Goal: Ask a question: Seek information or help from site administrators or community

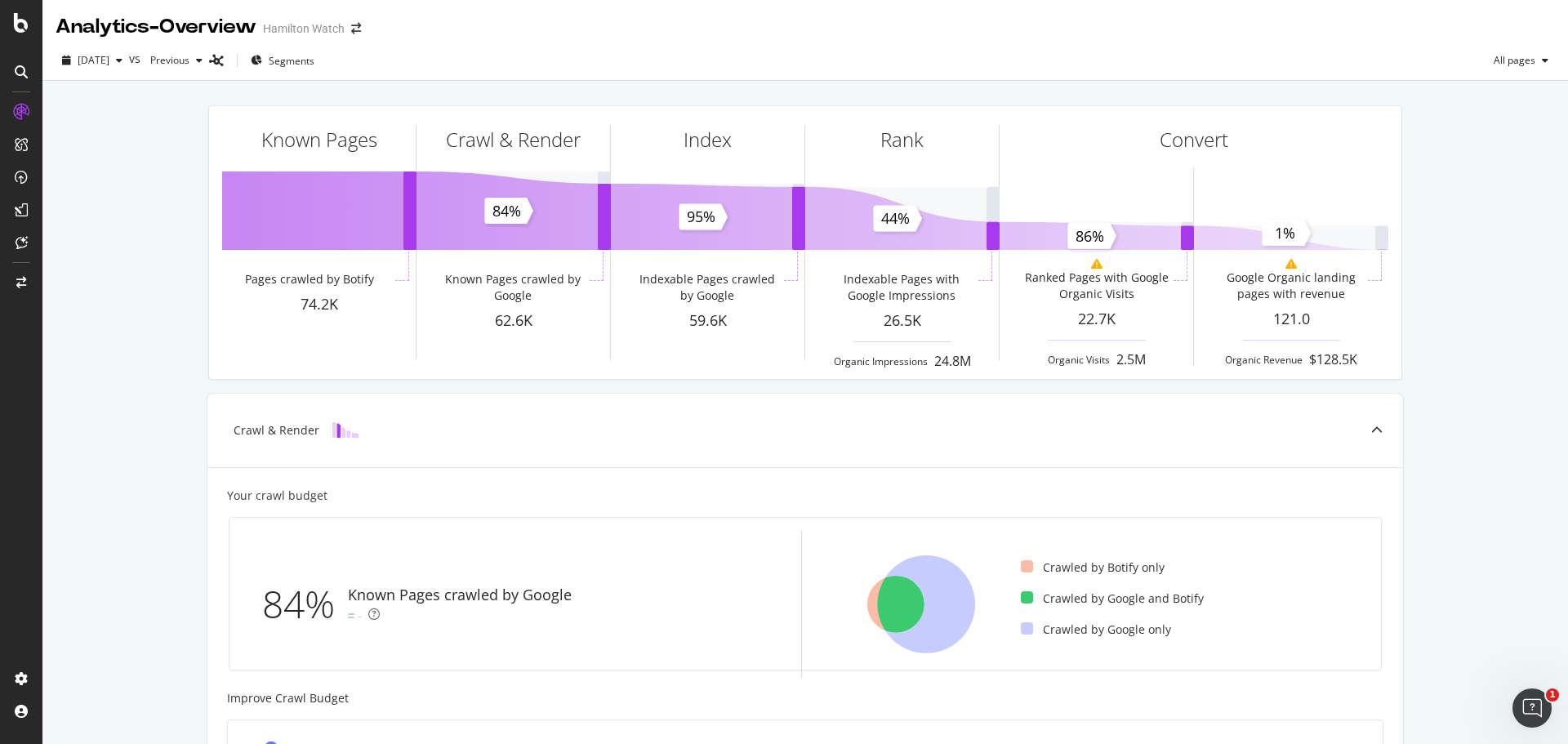
click at [113, 210] on div "Known Pages Pages crawled by Botify 74.2K Crawl & Render Known Pages crawled by…" at bounding box center [805, 676] width 1526 height 1190
click at [109, 58] on span "[DATE]" at bounding box center [94, 60] width 32 height 14
click at [137, 147] on div "2025 Sep. 16th" at bounding box center [122, 149] width 85 height 15
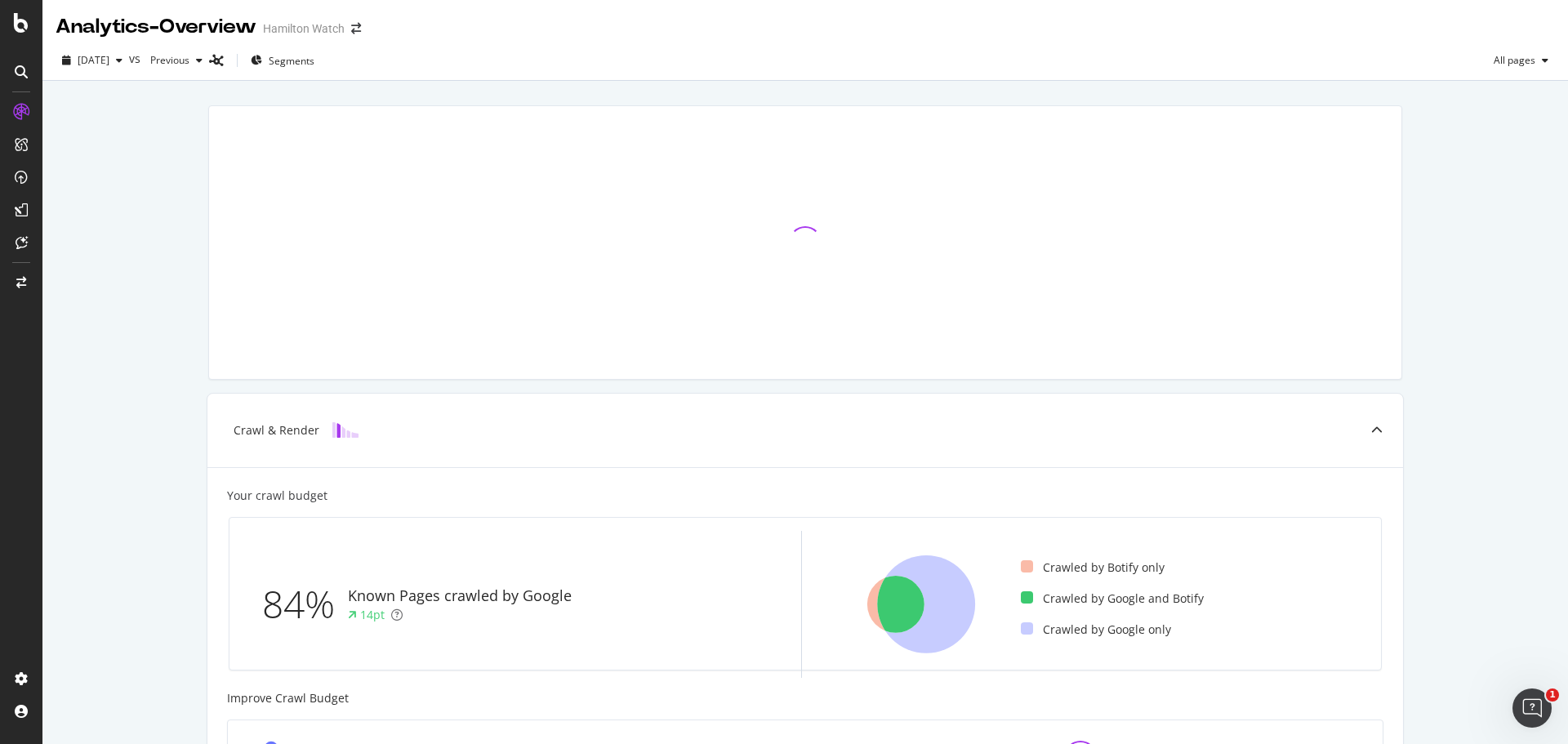
click at [139, 268] on div "Crawl & Render Your crawl budget 84% Known Pages crawled by Google 14pt Crawled…" at bounding box center [805, 676] width 1526 height 1190
click at [109, 61] on span "2025 Sep. 16th" at bounding box center [94, 60] width 32 height 14
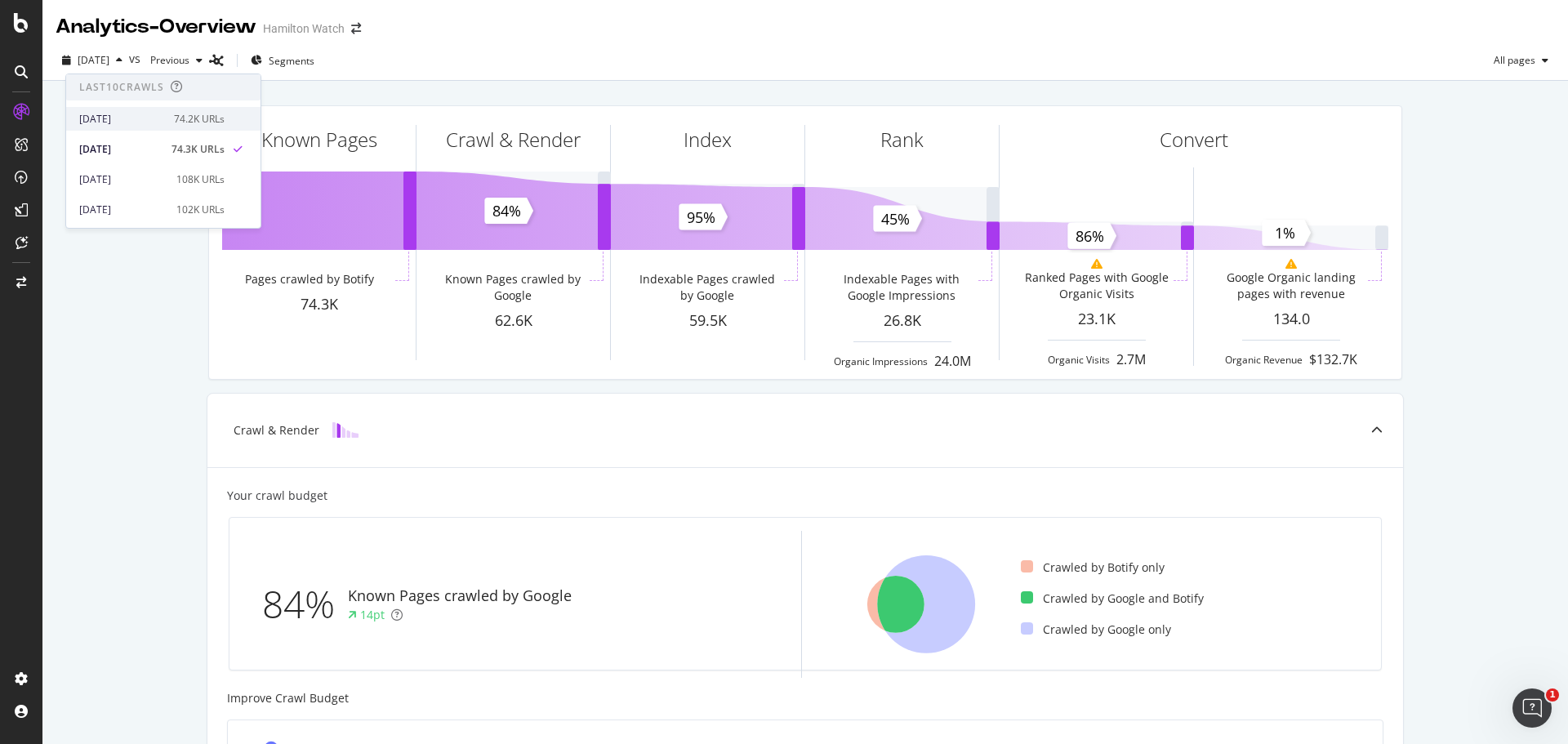
click at [135, 121] on div "[DATE]" at bounding box center [122, 119] width 85 height 15
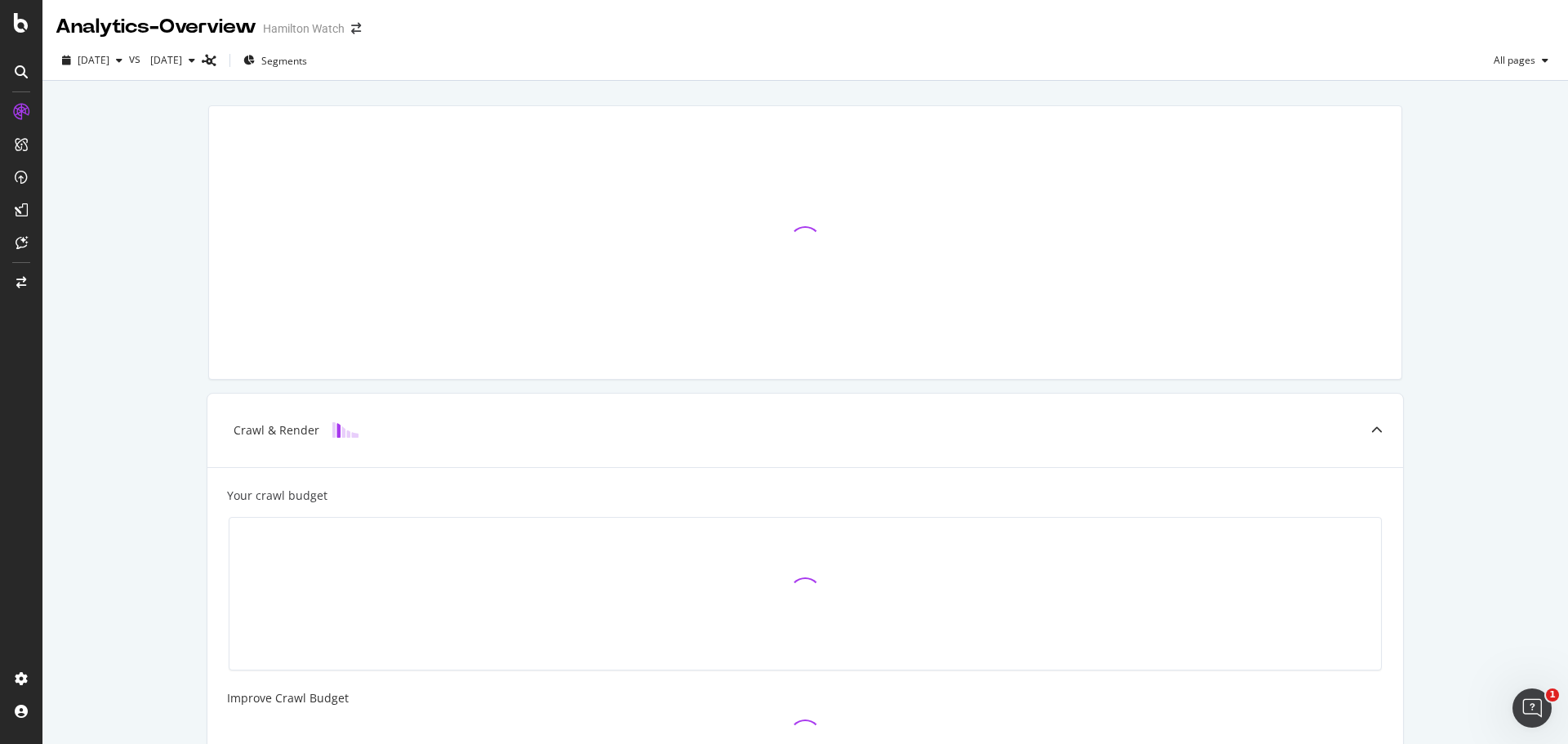
click at [139, 414] on div "Crawl & Render Your crawl budget Improve Crawl Budget Index Rank Convert" at bounding box center [805, 594] width 1526 height 1026
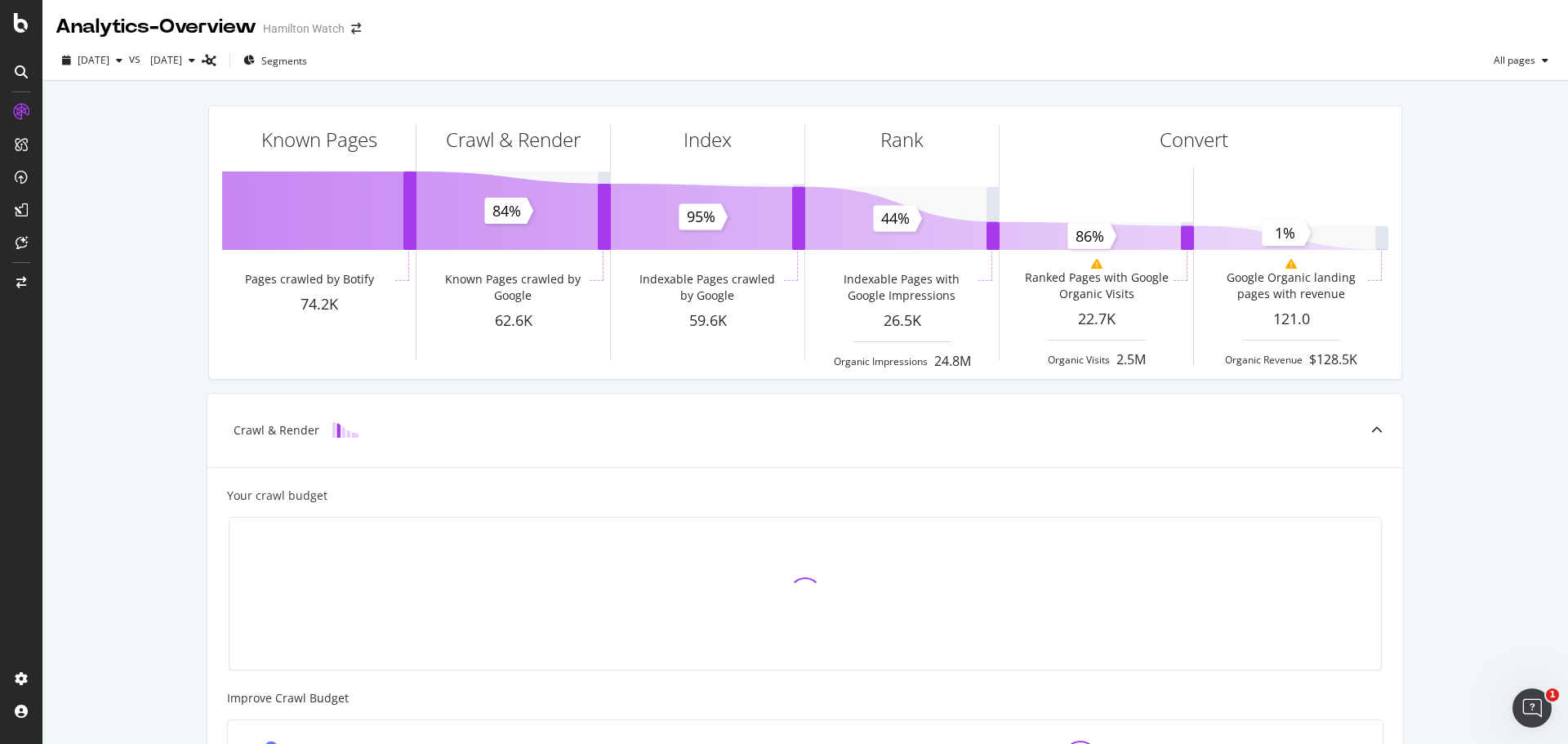
click at [132, 252] on div "Known Pages Pages crawled by Botify 74.2K Crawl & Render Known Pages crawled by…" at bounding box center [805, 676] width 1526 height 1190
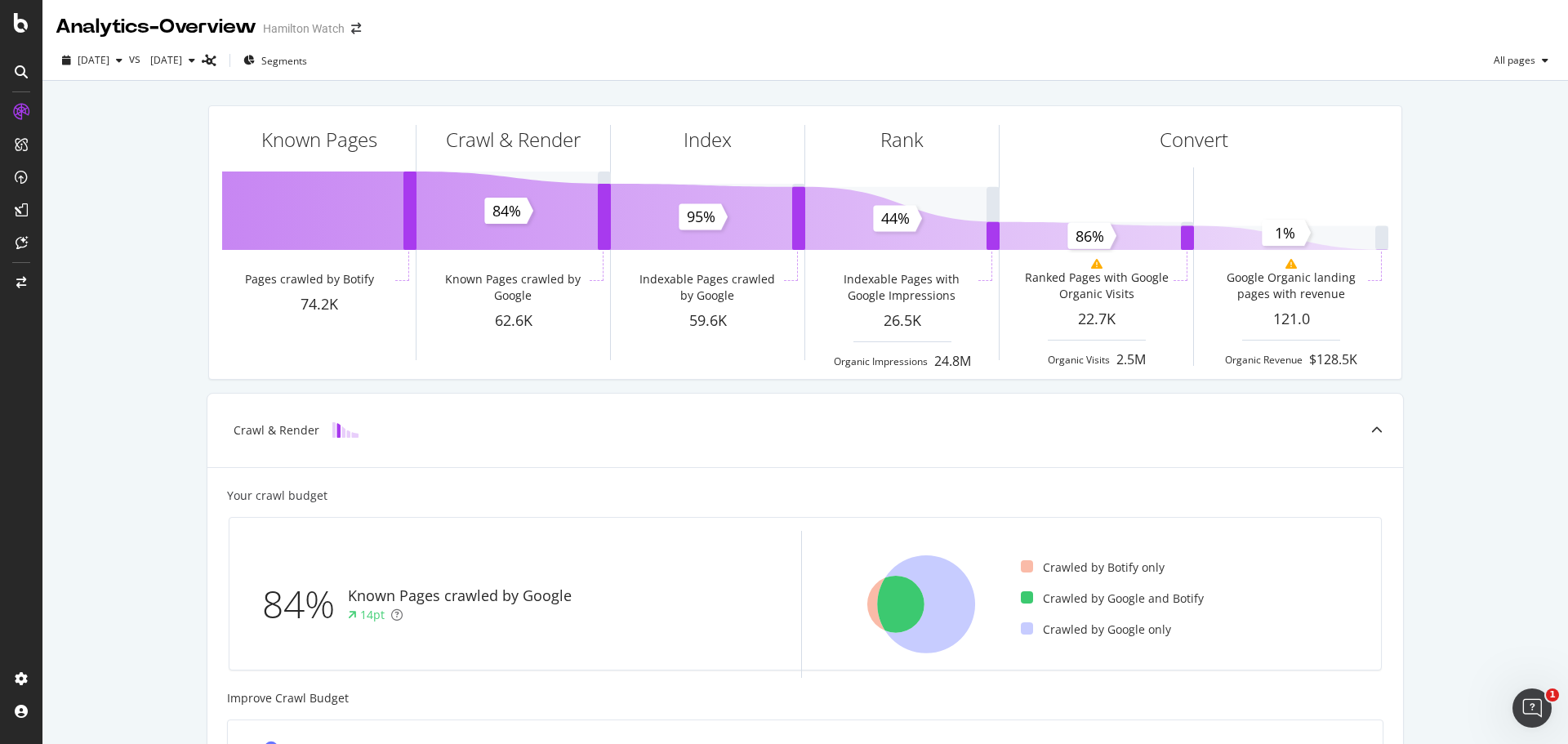
click at [124, 222] on div "Known Pages Pages crawled by Botify 74.2K Crawl & Render Known Pages crawled by…" at bounding box center [805, 676] width 1526 height 1190
click at [109, 55] on span "[DATE]" at bounding box center [94, 60] width 32 height 14
click at [120, 357] on div "Known Pages Pages crawled by Botify 74.2K Crawl & Render Known Pages crawled by…" at bounding box center [805, 676] width 1526 height 1190
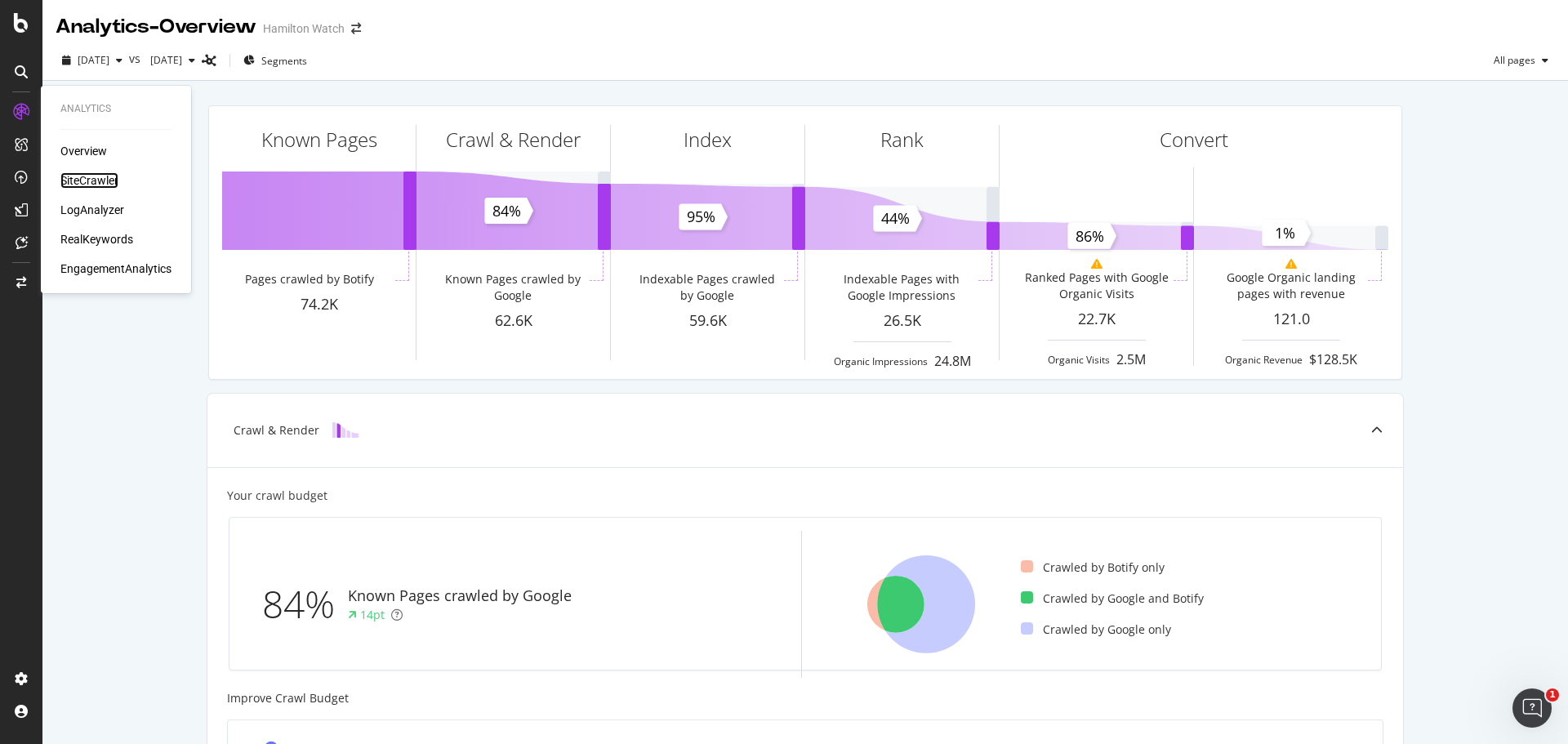
click at [81, 182] on div "SiteCrawler" at bounding box center [89, 180] width 58 height 17
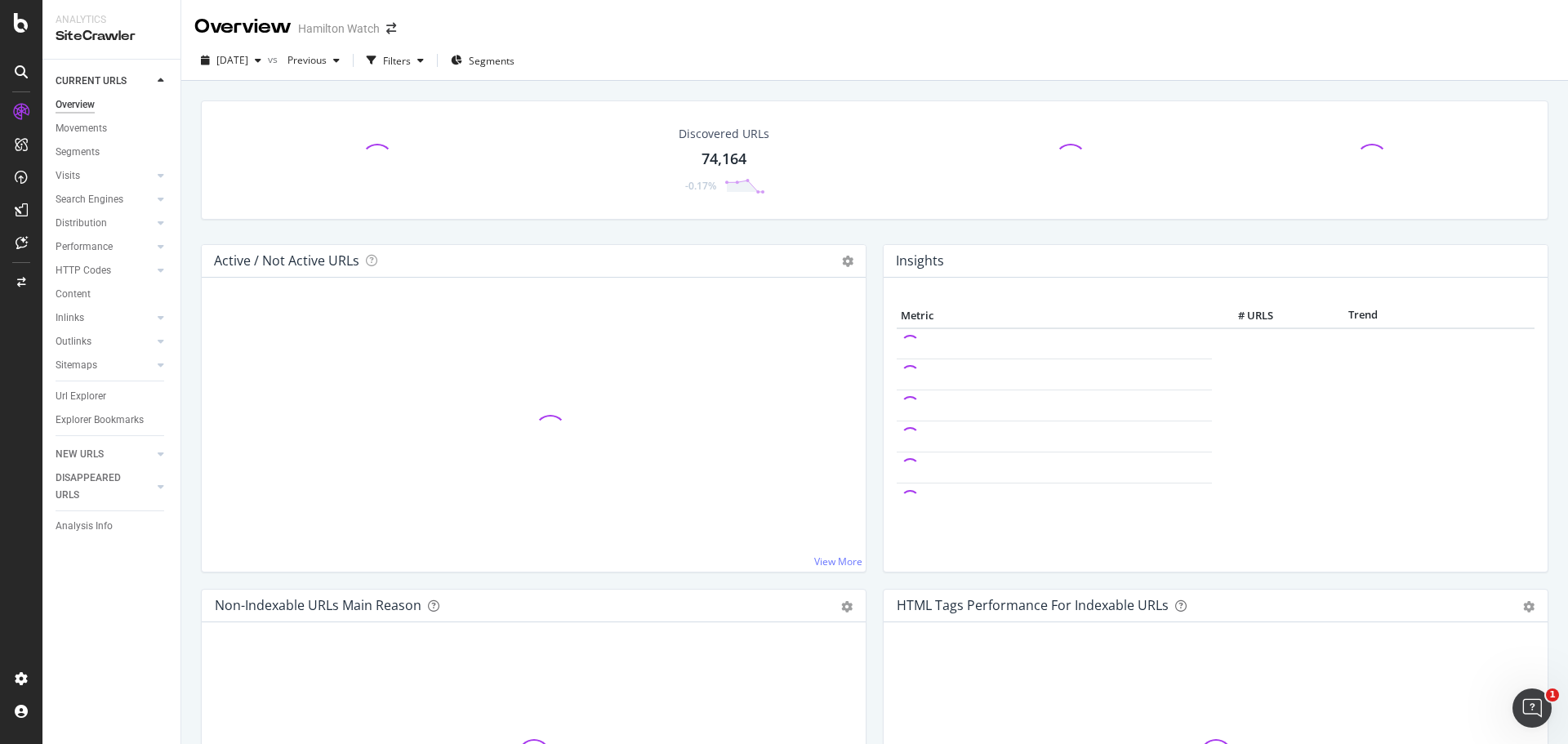
click at [191, 311] on div "Discovered URLs 74,164 -0.17% Active / Not Active URLs Chart (by Value) Chart (…" at bounding box center [874, 453] width 1386 height 744
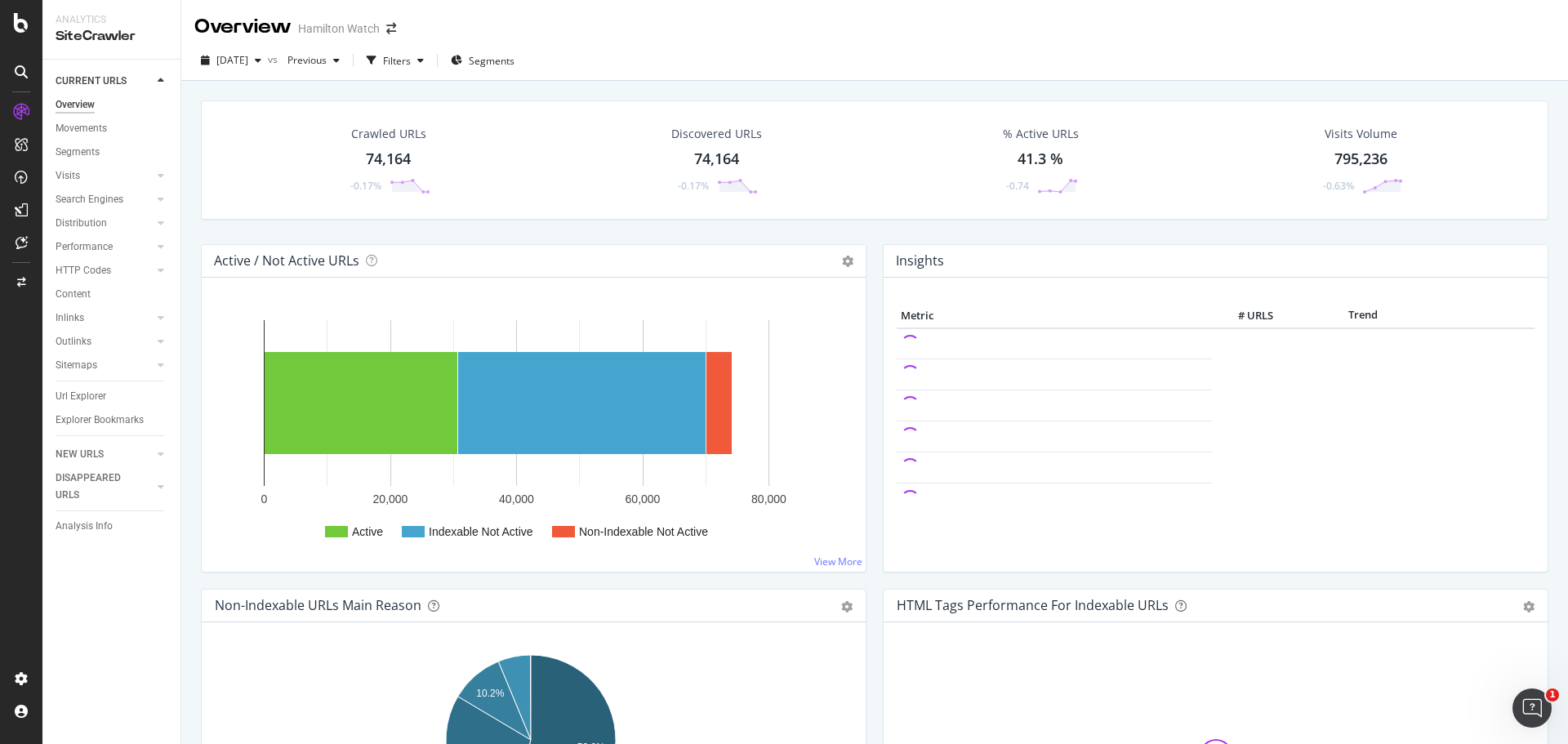
click at [187, 222] on div "Crawled URLs 74,164 -0.17% Discovered URLs 74,164 -0.17% % Active URLs 41.3 % -…" at bounding box center [874, 453] width 1386 height 744
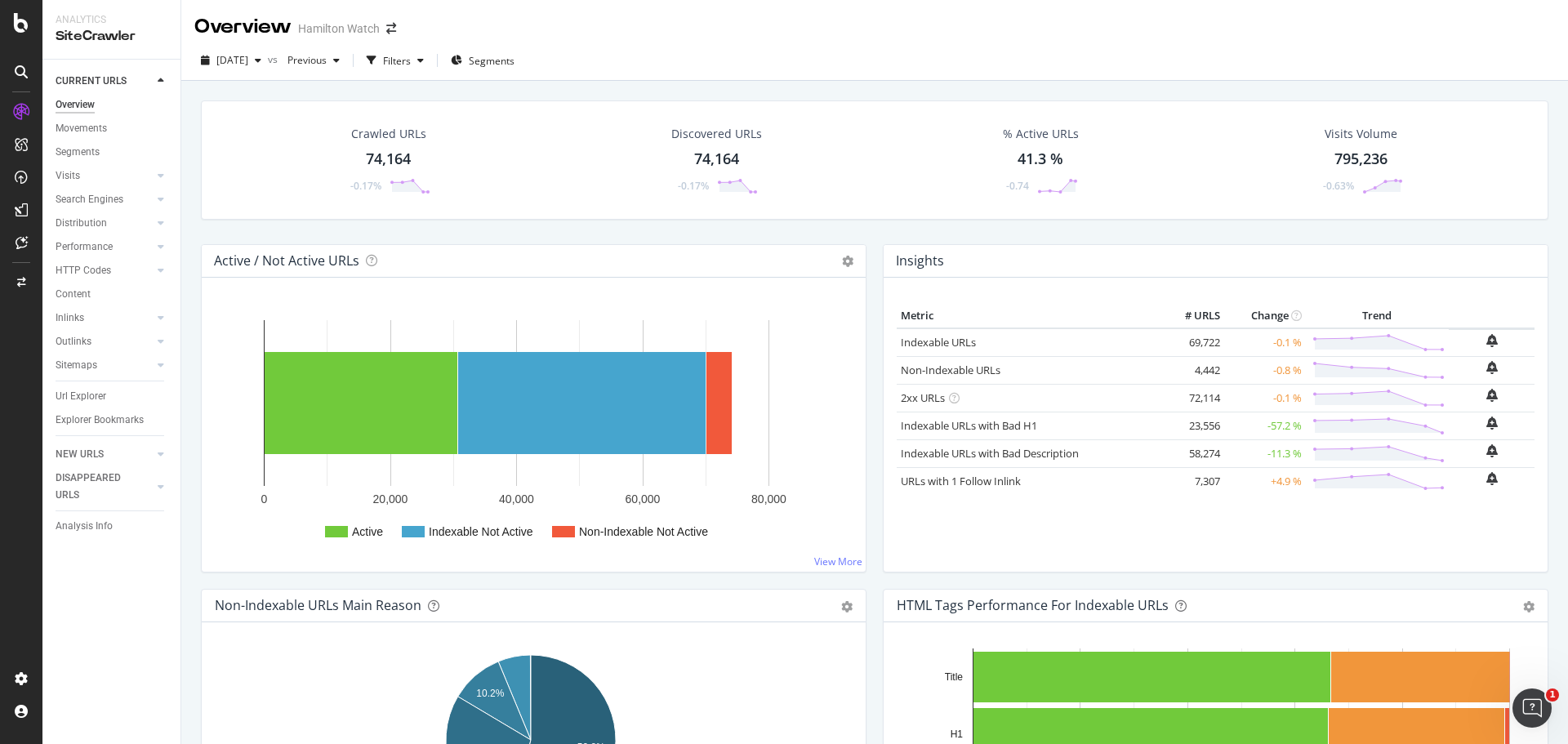
click at [874, 235] on div "Crawled URLs 74,164 -0.17% Discovered URLs 74,164 -0.17% % Active URLs 41.3 % -…" at bounding box center [874, 172] width 1364 height 144
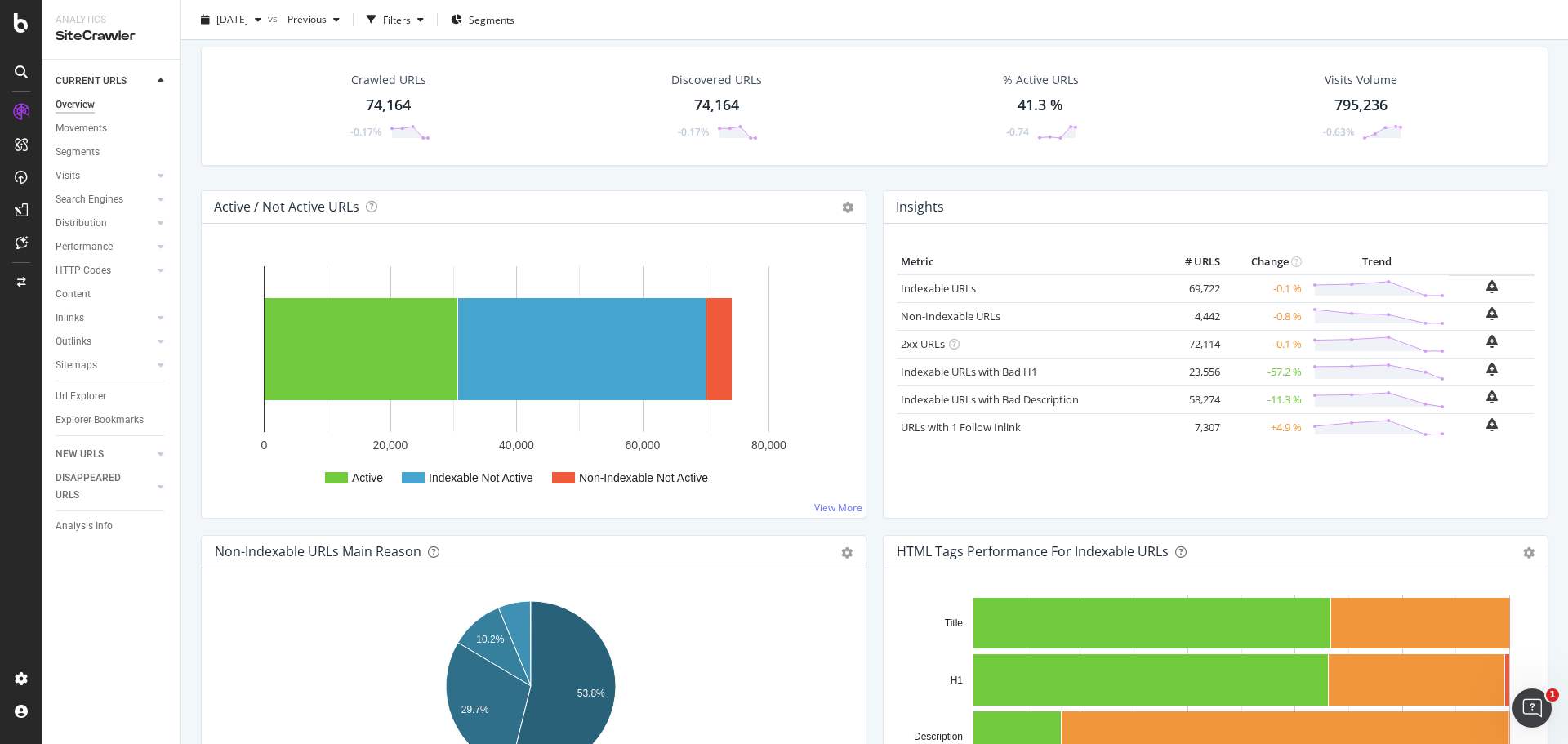
scroll to position [82, 0]
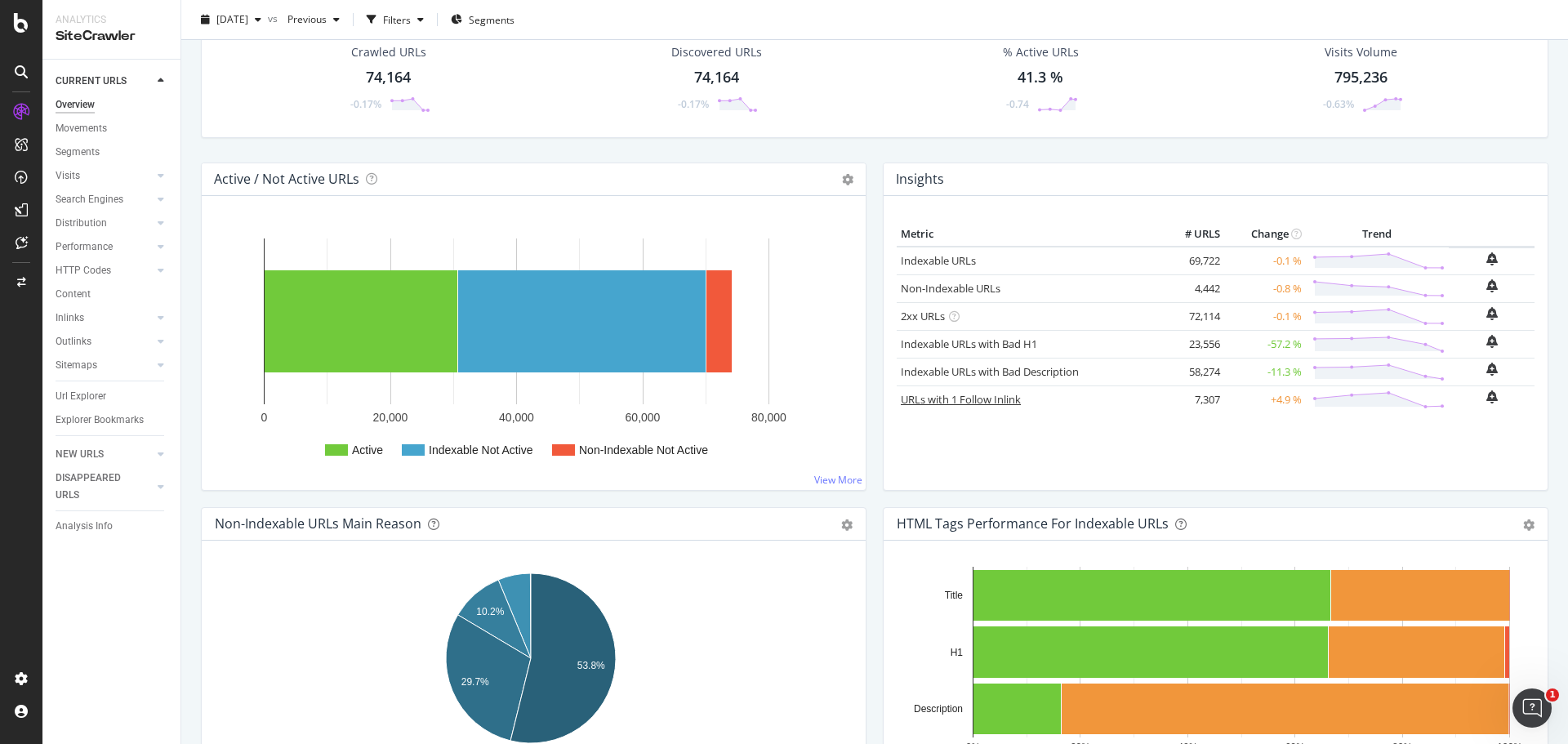
click at [945, 395] on link "URLs with 1 Follow Inlink" at bounding box center [961, 399] width 120 height 15
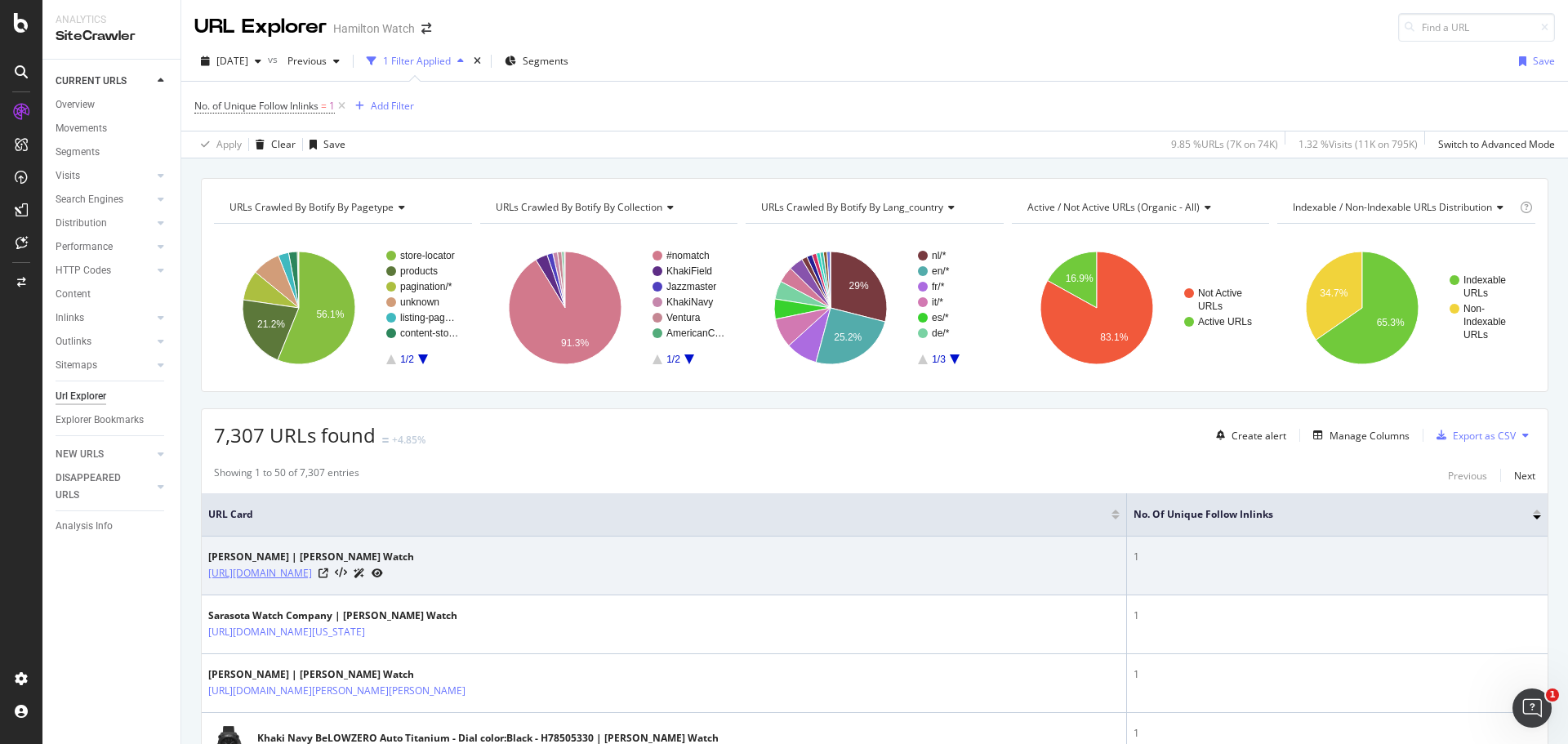
click at [312, 567] on link "https://www.hamiltonwatch.com/nl-be/store-locator/ierland/limerick/limerick/nev…" at bounding box center [260, 573] width 104 height 17
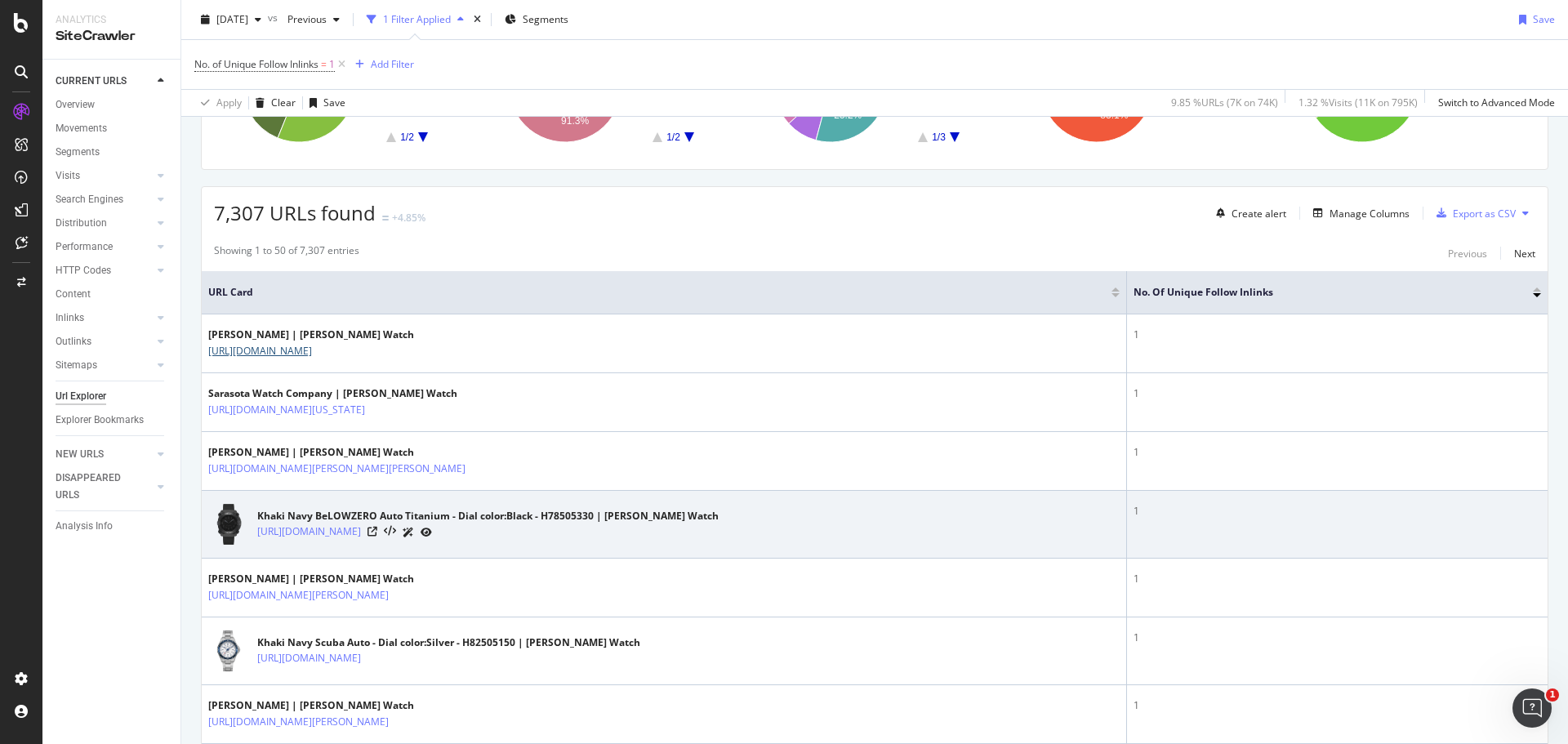
scroll to position [245, 0]
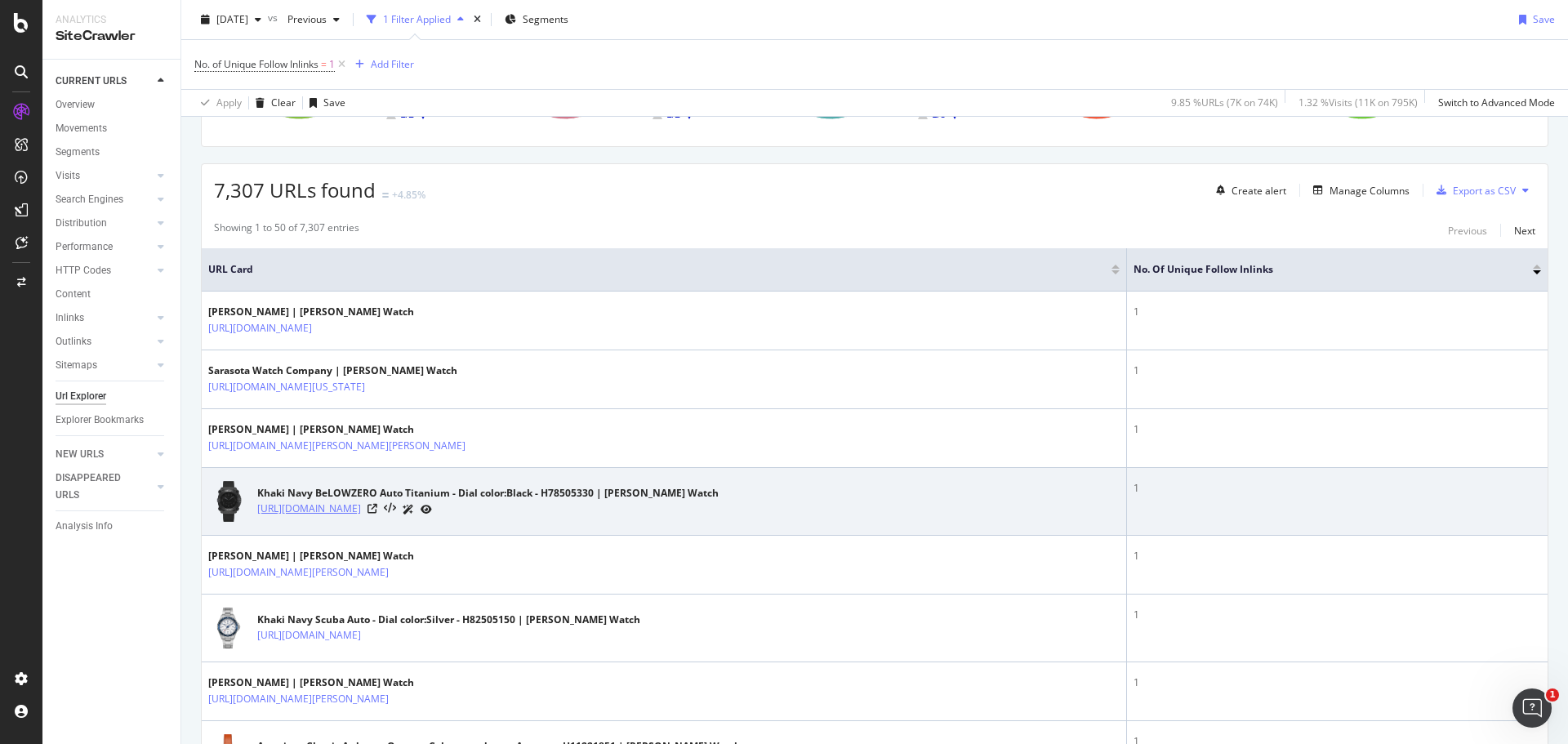
click at [361, 513] on link "https://www.hamiltonwatch.com/en-hk/h78505330" at bounding box center [310, 508] width 104 height 17
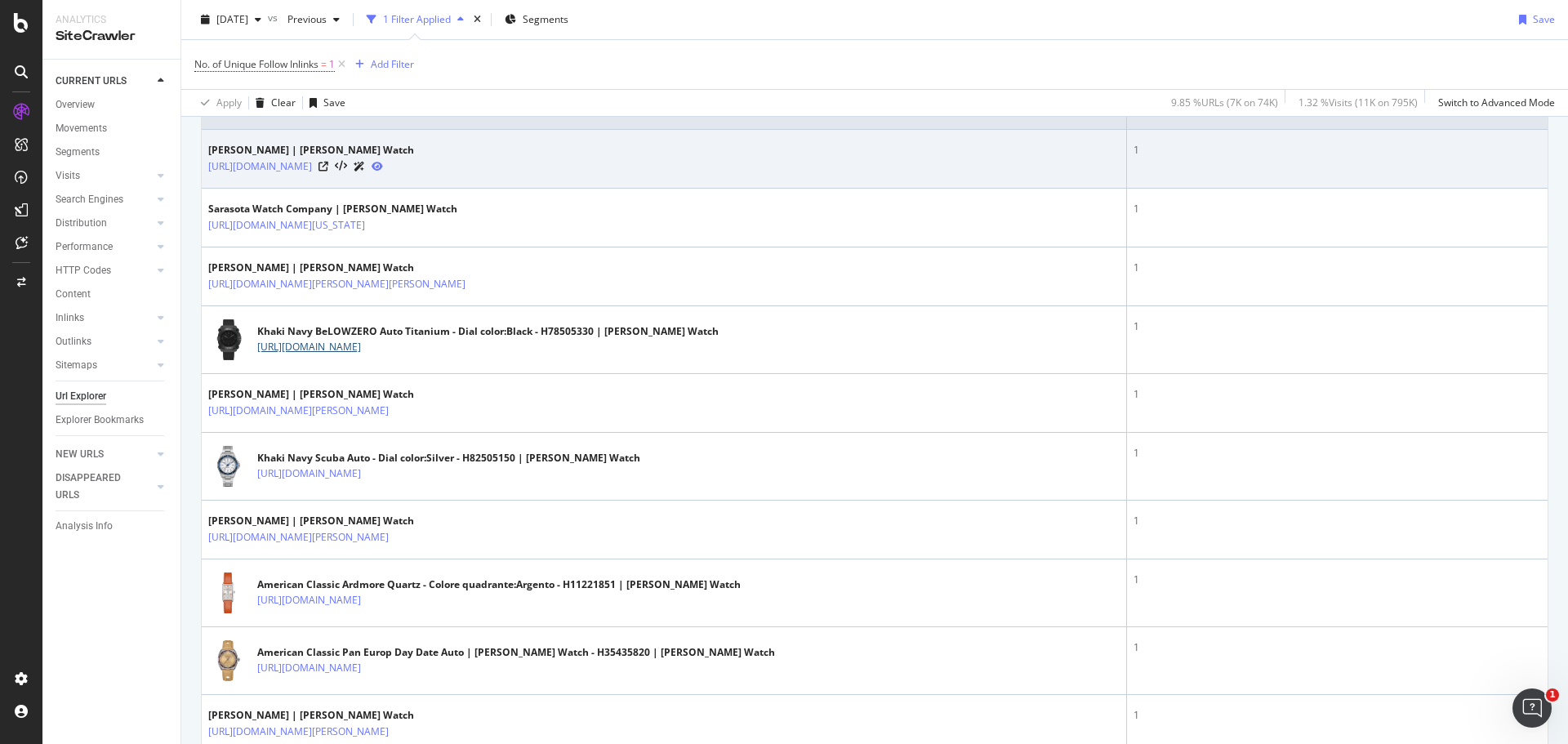
scroll to position [490, 0]
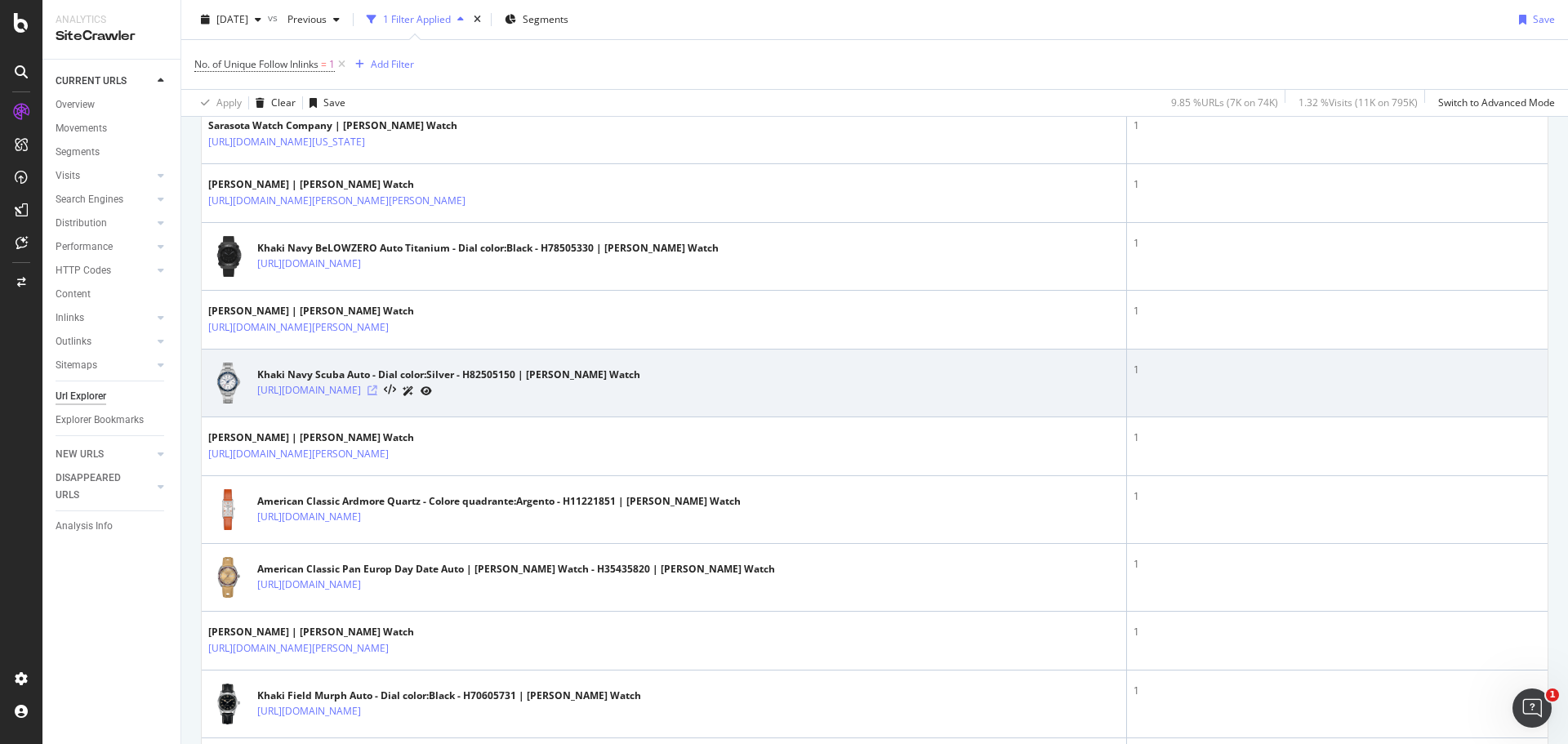
click at [378, 395] on icon at bounding box center [371, 390] width 10 height 10
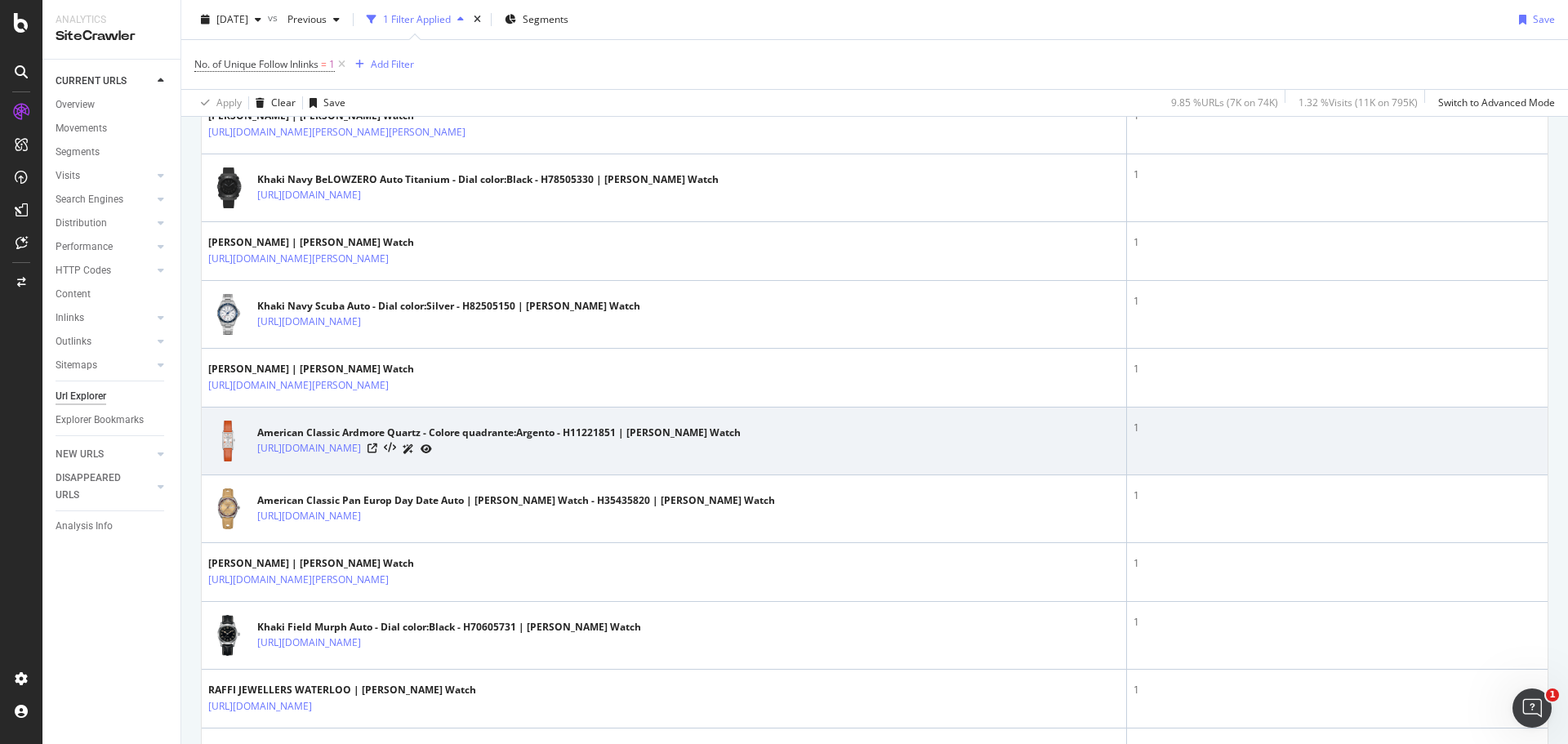
scroll to position [653, 0]
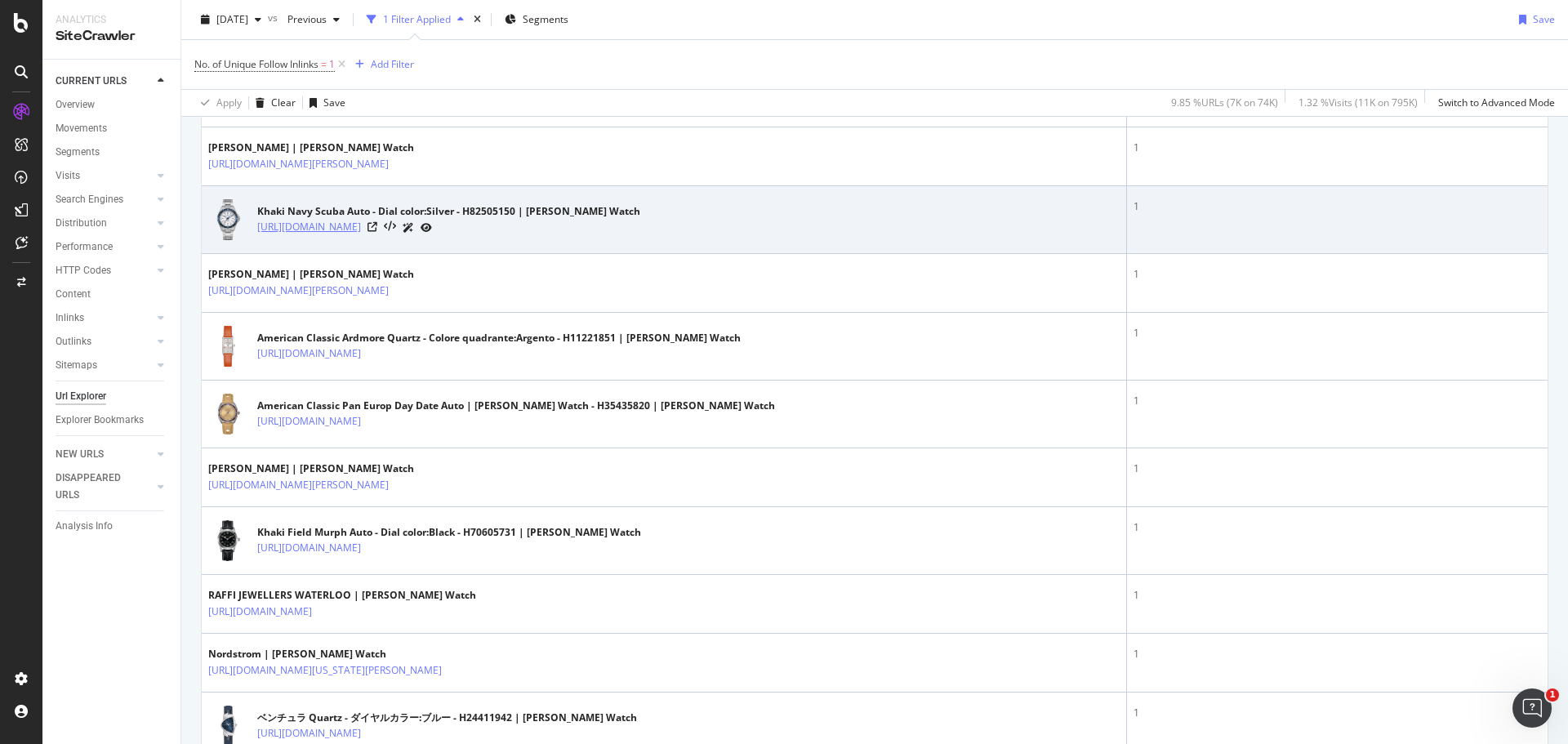
click at [319, 230] on link "https://www.hamiltonwatch.com/no-no/H82505150" at bounding box center [310, 227] width 104 height 17
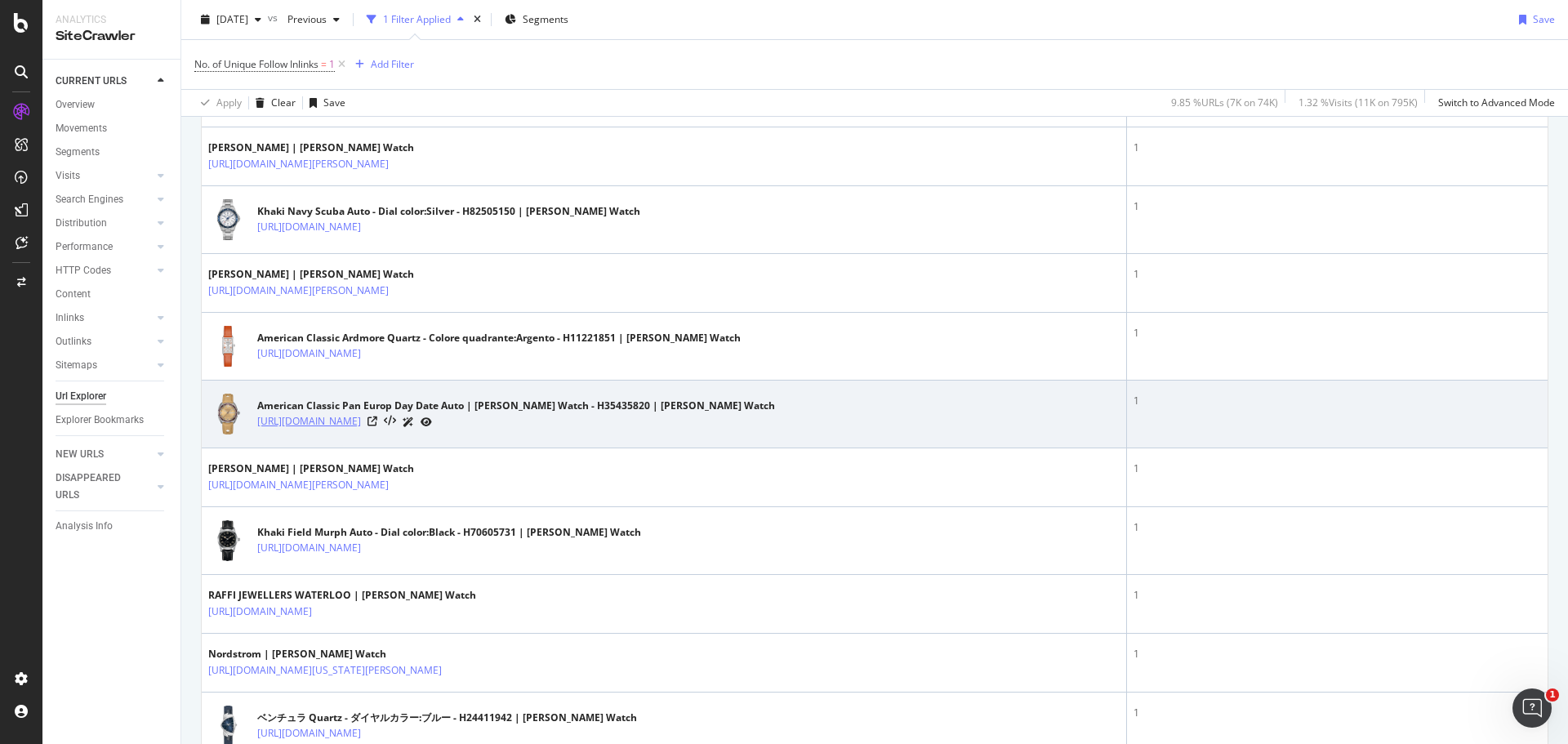
click at [310, 422] on link "https://www.hamiltonwatch.com/en-ca/H35435820" at bounding box center [310, 421] width 104 height 17
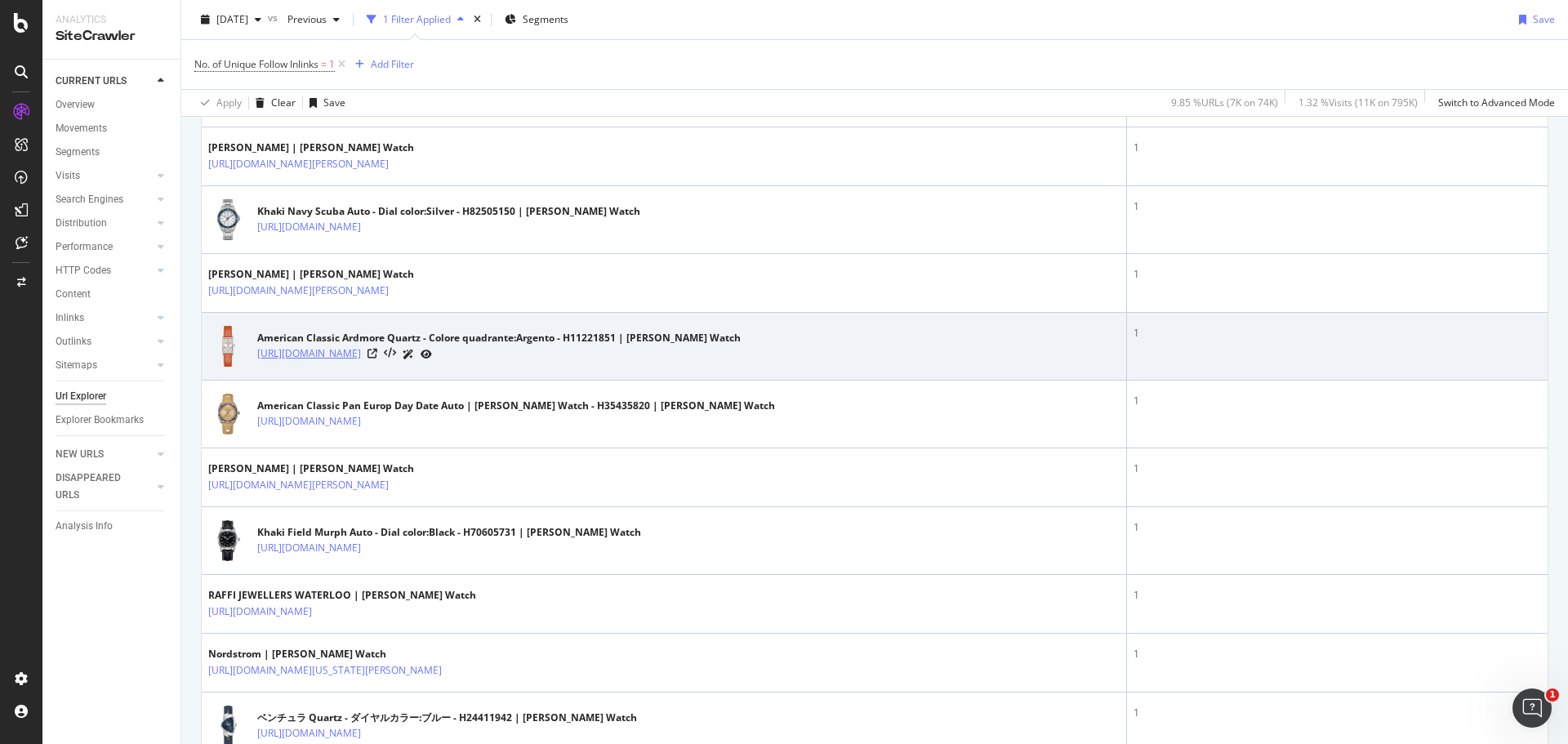
click at [299, 361] on link "https://www.hamiltonwatch.com/it-it/h11221851" at bounding box center [310, 353] width 104 height 17
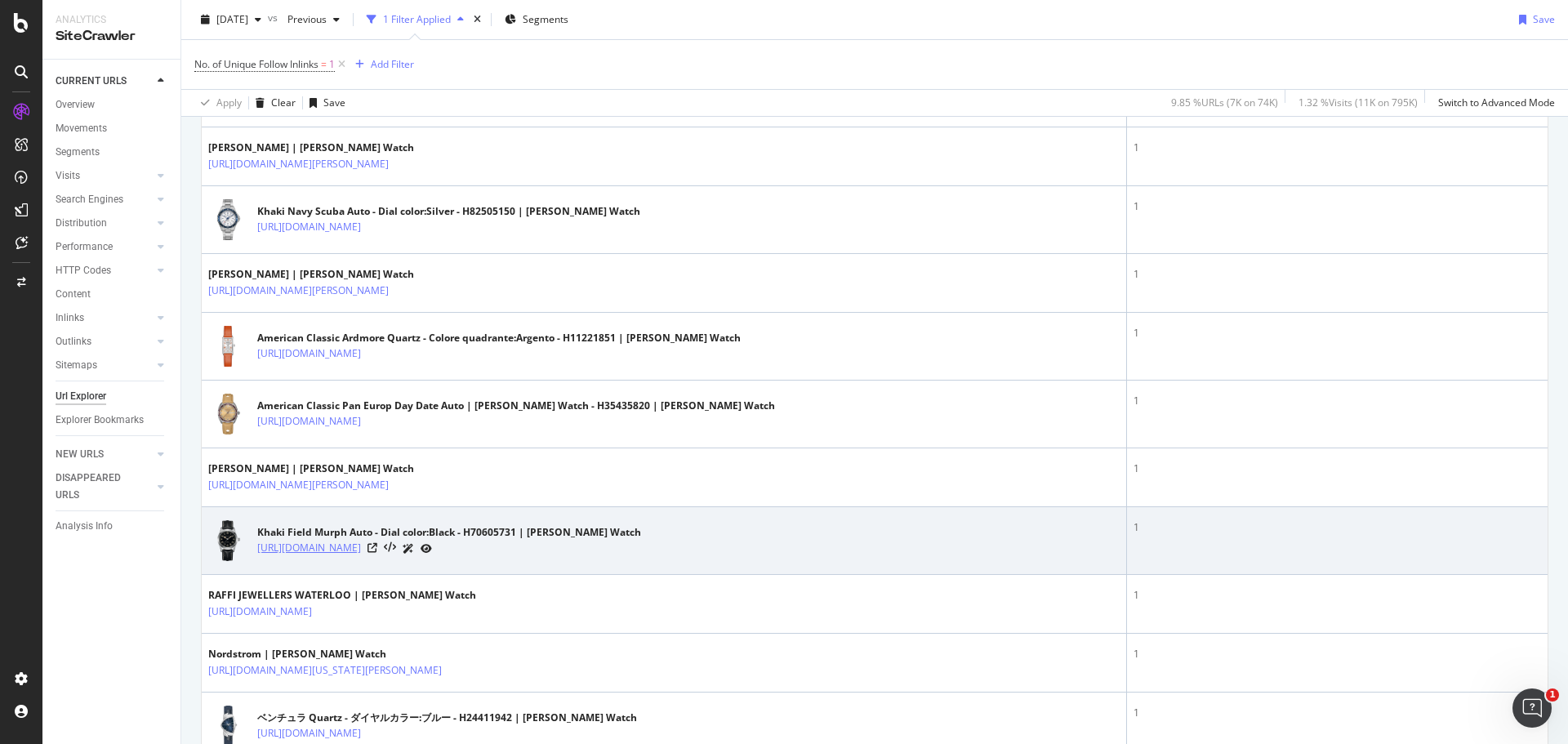
click at [311, 544] on link "https://www.hamiltonwatch.com/no-no/H70605731" at bounding box center [310, 548] width 104 height 17
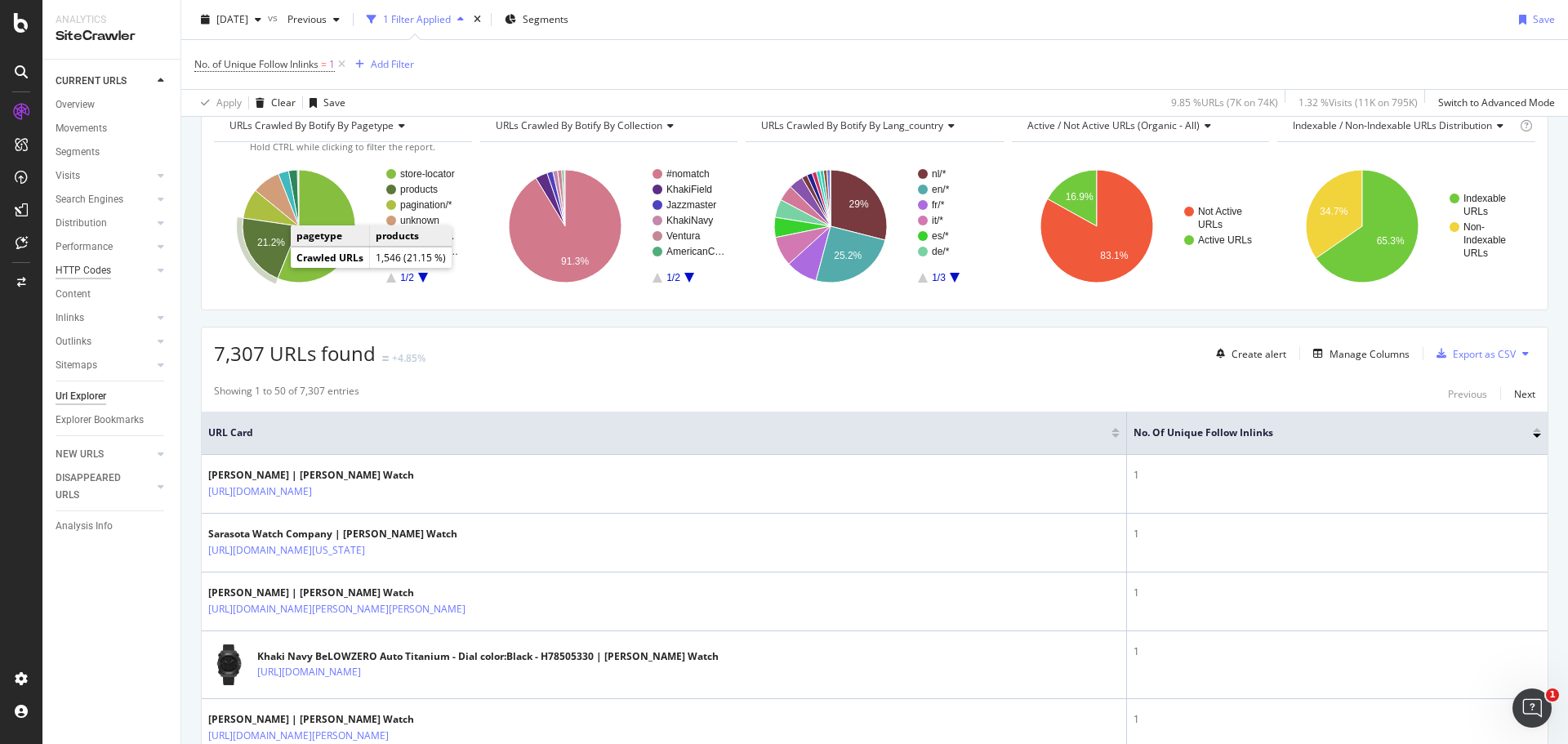
scroll to position [0, 0]
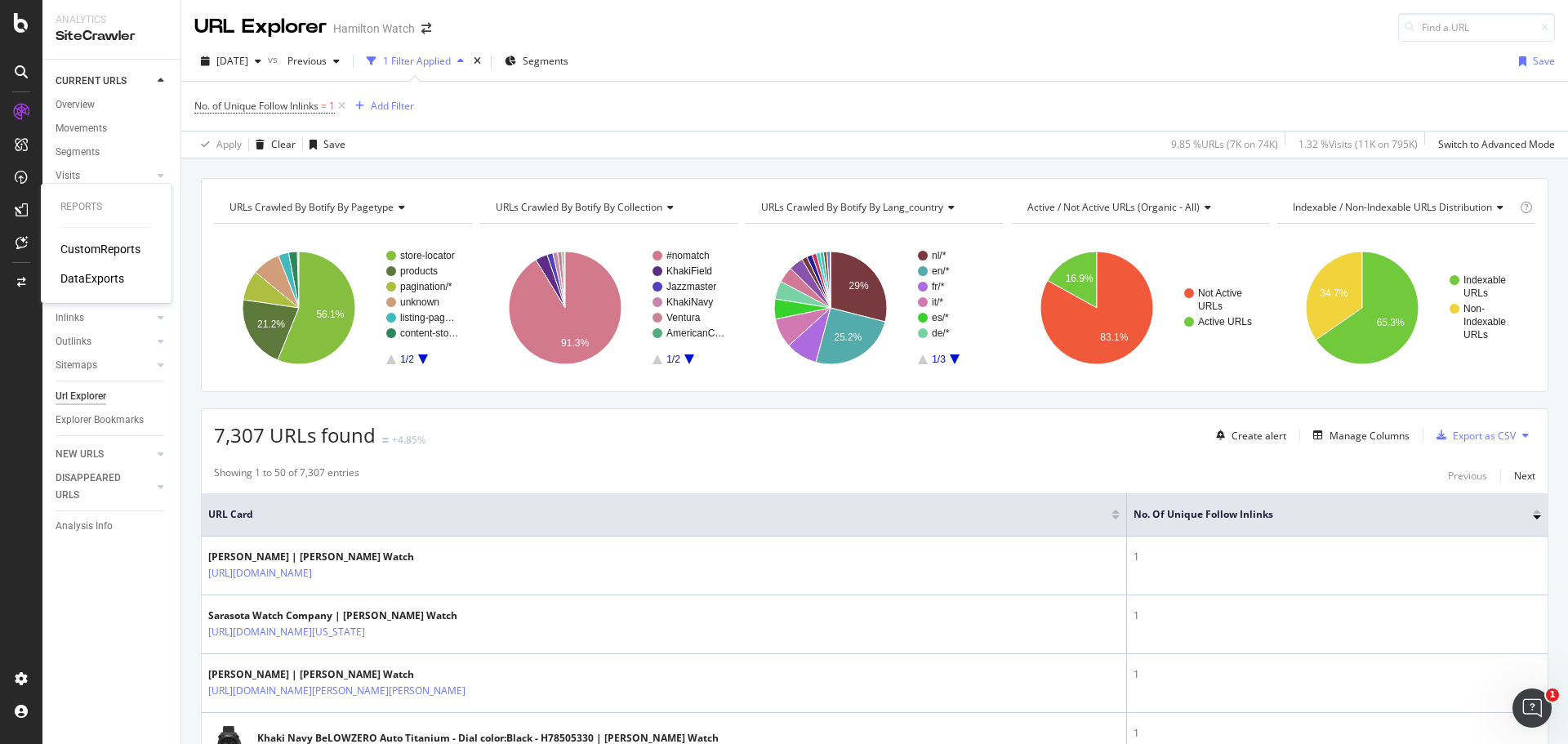
click at [71, 244] on div "CustomReports" at bounding box center [100, 249] width 80 height 17
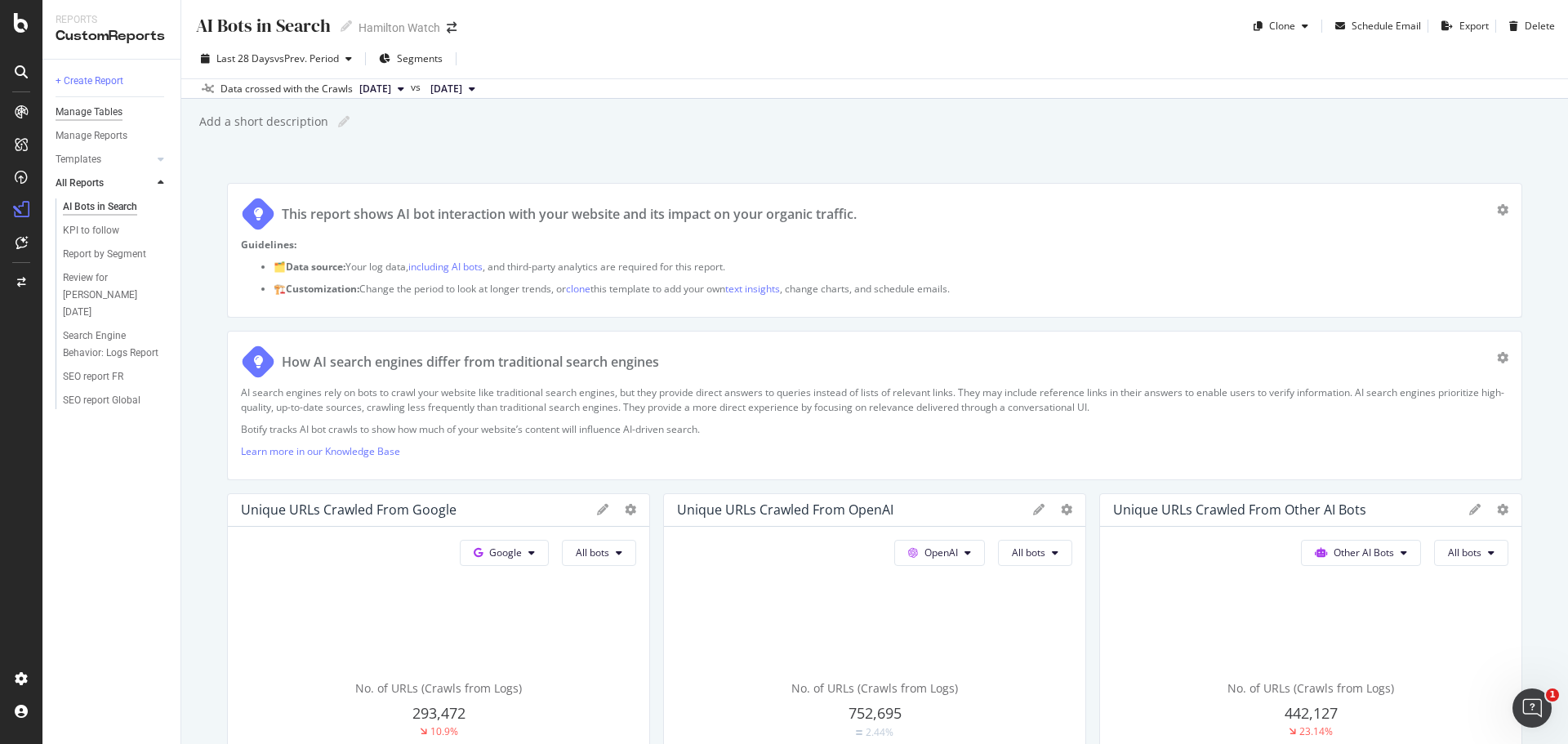
click at [97, 117] on div "Manage Tables" at bounding box center [89, 112] width 67 height 17
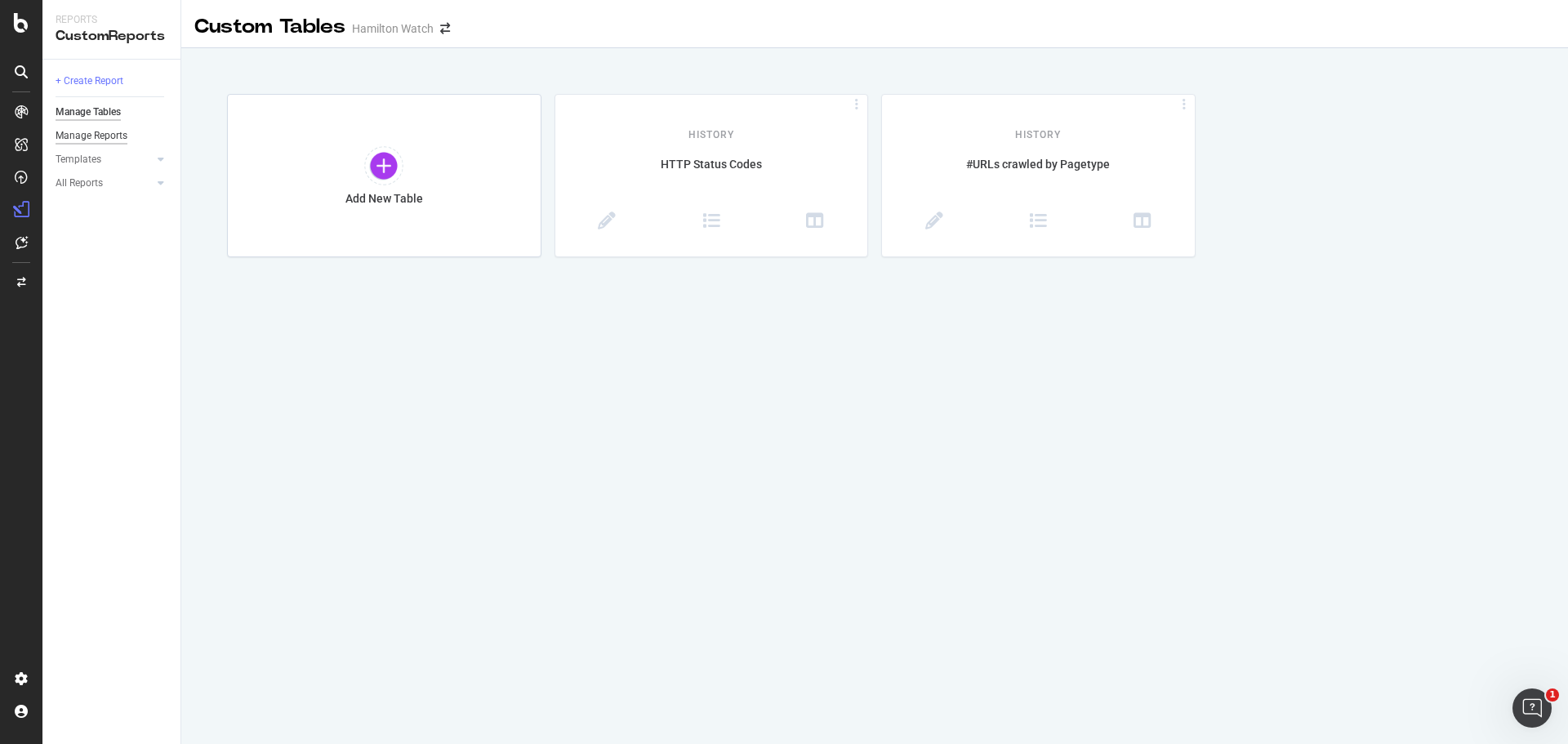
click at [85, 135] on div "Manage Reports" at bounding box center [91, 135] width 71 height 17
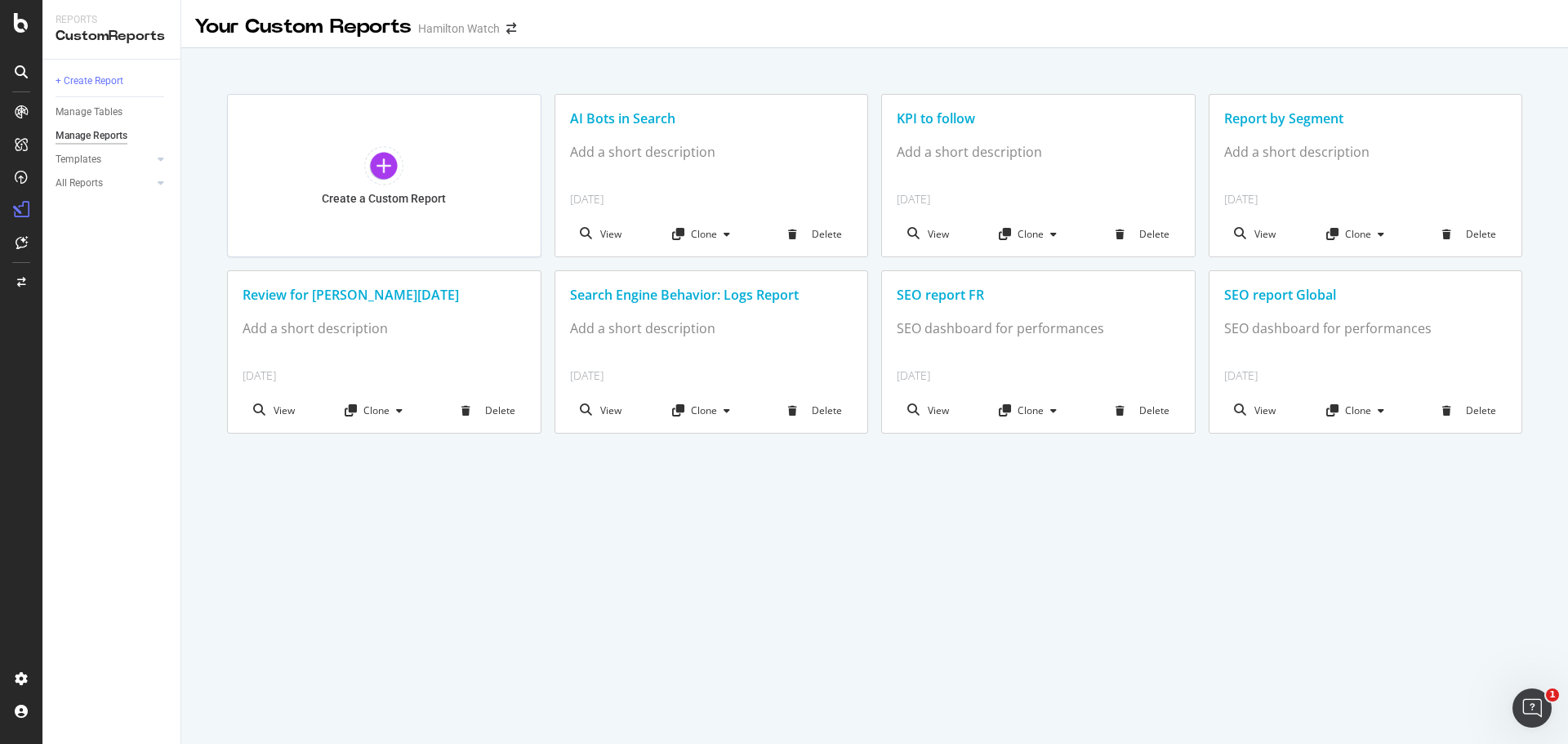
click at [342, 480] on div "Your Custom Reports Hamilton Watch Create a Custom Report AI Bots in Search Add…" at bounding box center [874, 372] width 1386 height 744
click at [93, 162] on div "Templates" at bounding box center [79, 159] width 46 height 17
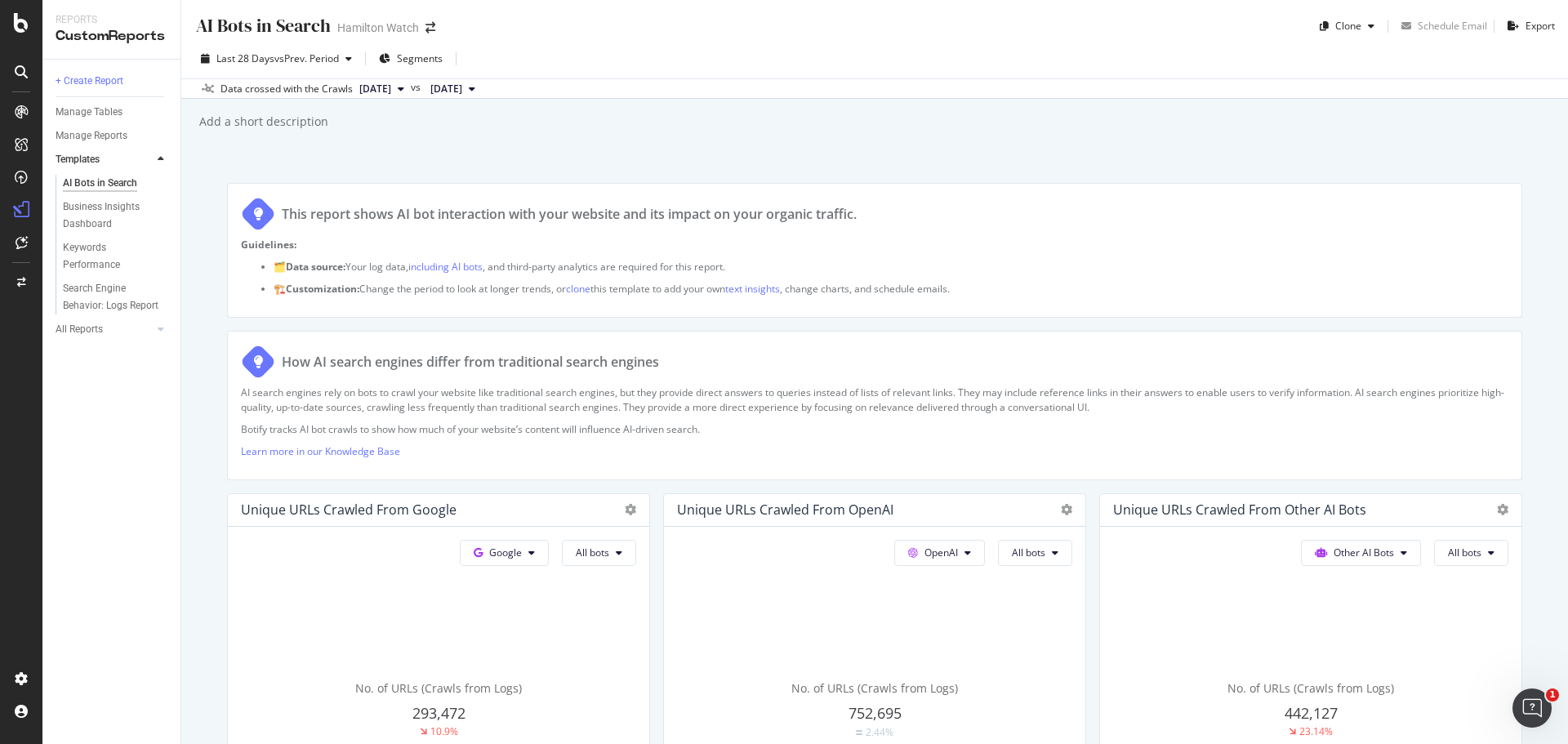
click at [19, 64] on div at bounding box center [21, 72] width 26 height 26
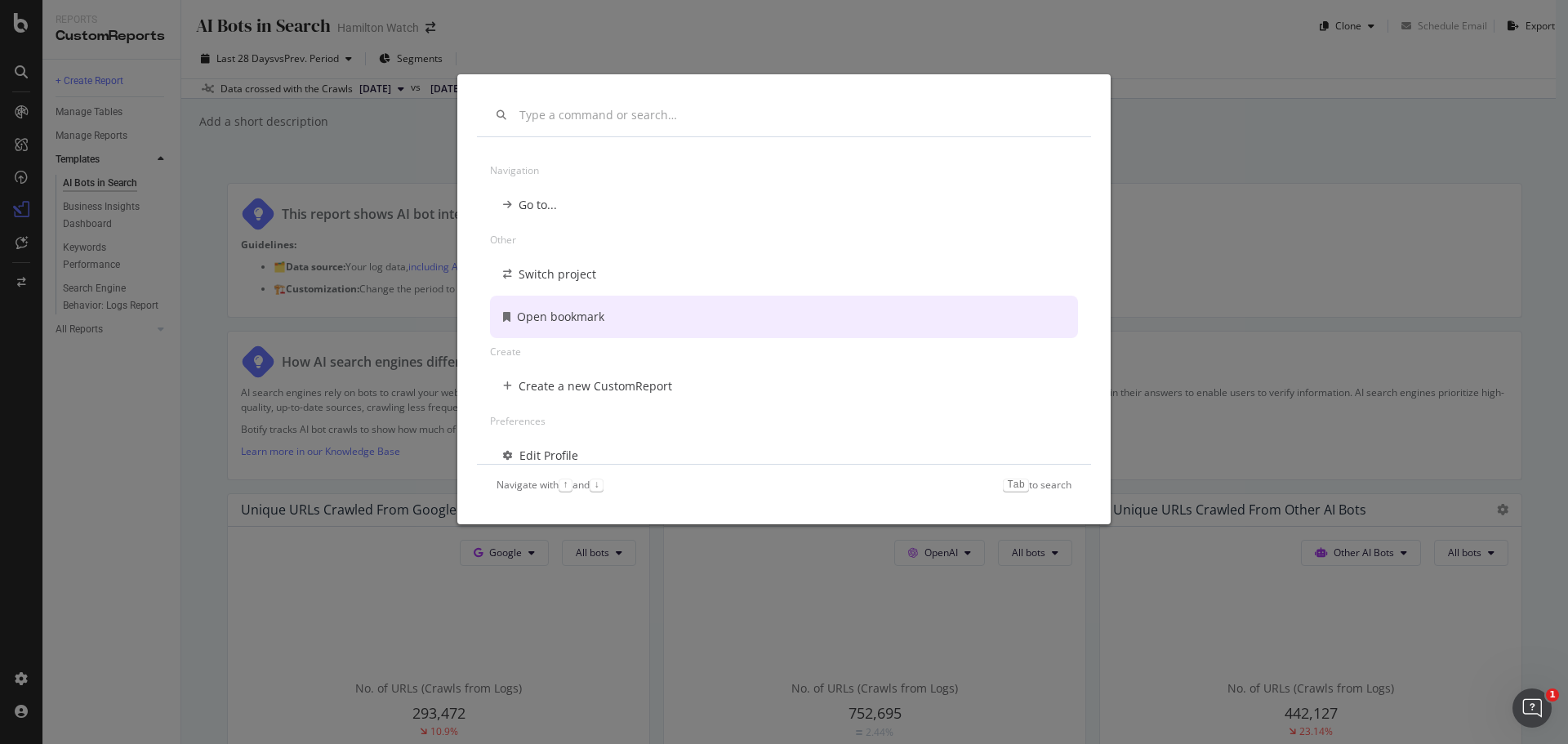
scroll to position [82, 0]
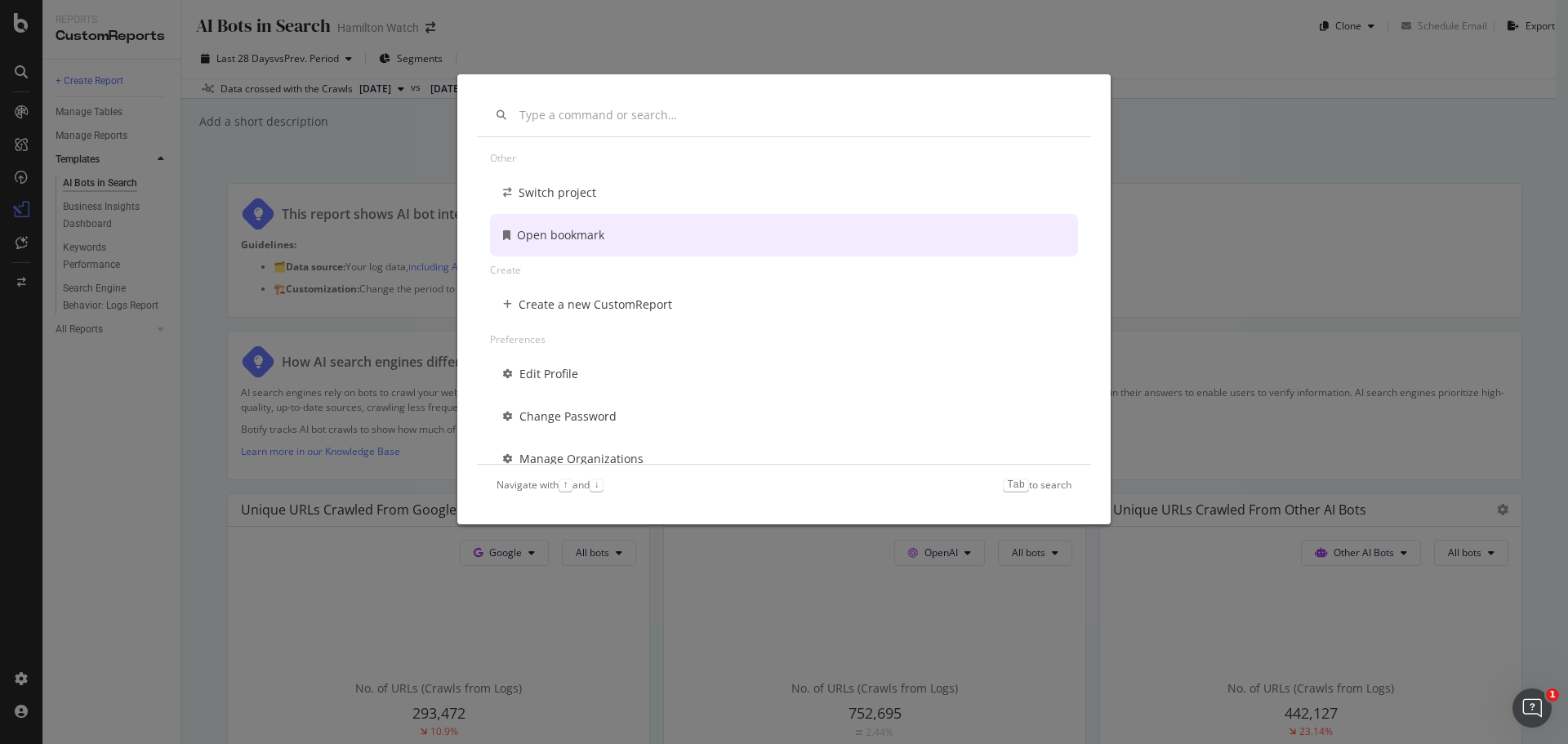
click at [559, 224] on div "Open bookmark" at bounding box center [784, 235] width 588 height 42
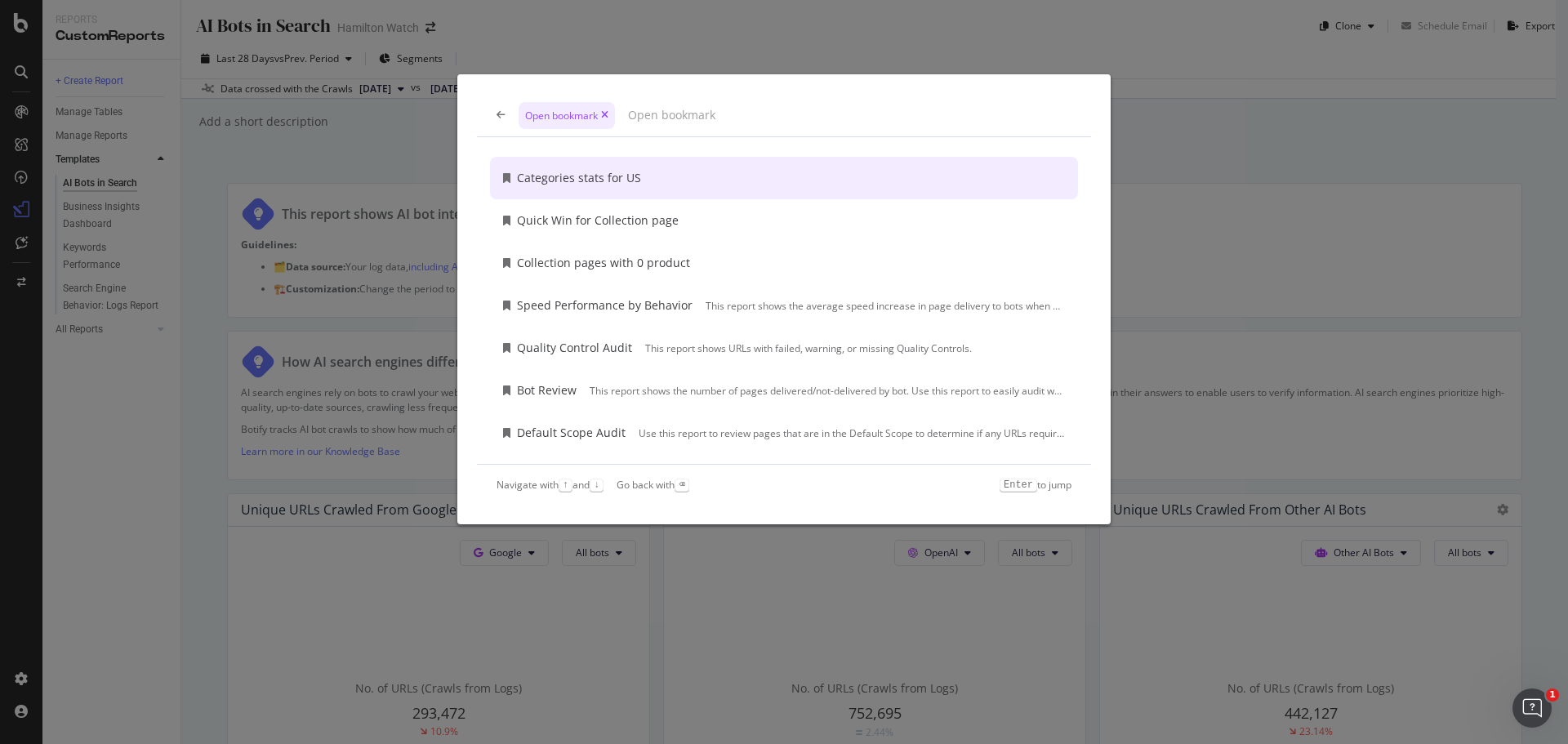
click at [694, 175] on div "Categories stats for US" at bounding box center [784, 178] width 588 height 42
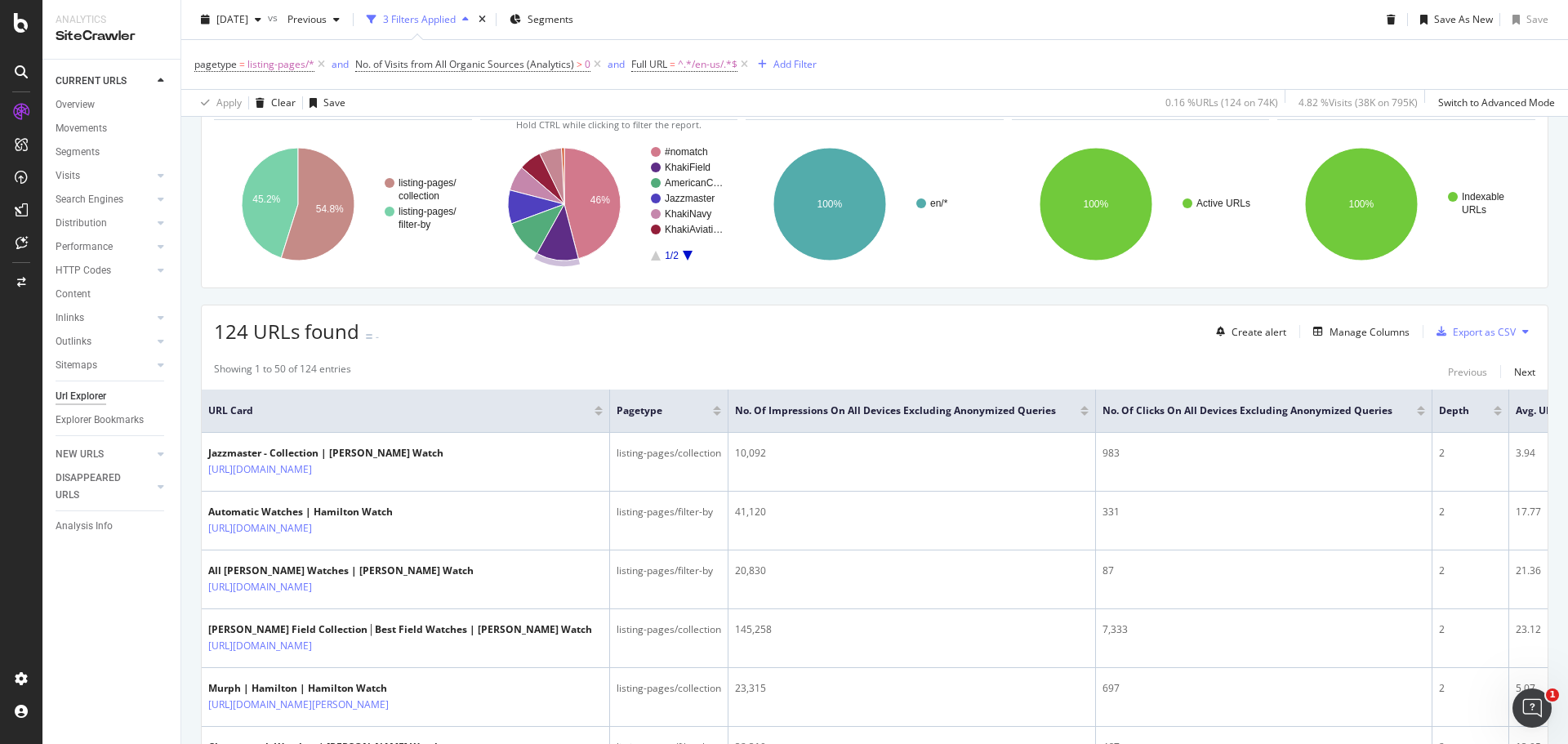
scroll to position [163, 0]
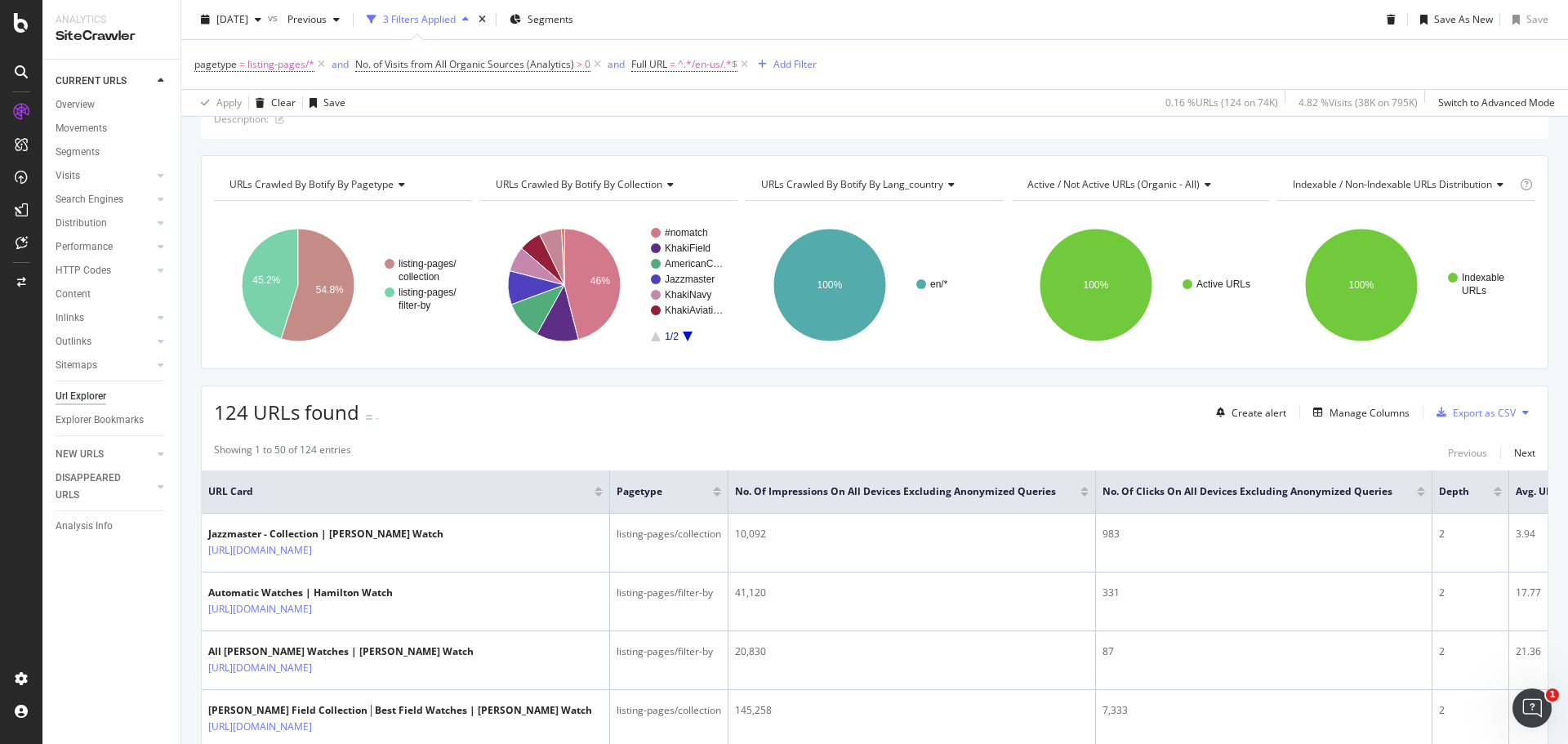
scroll to position [0, 0]
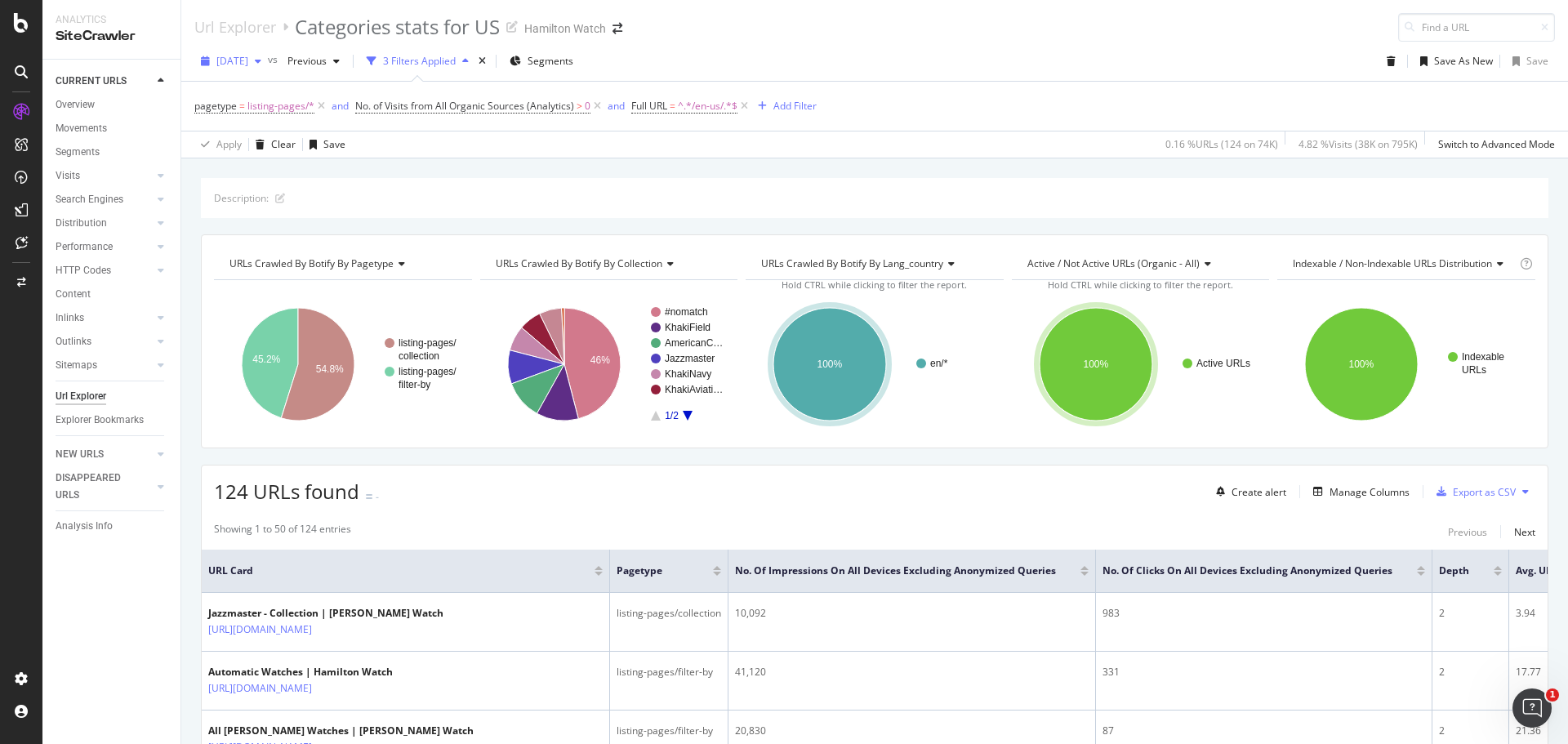
click at [268, 62] on div "button" at bounding box center [258, 61] width 19 height 10
click at [1004, 79] on div "2025 Sep. 22nd vs Previous 3 Filters Applied Segments Save As New Save" at bounding box center [874, 64] width 1386 height 33
click at [1178, 56] on div "2025 Sep. 22nd vs Previous 3 Filters Applied Segments Save As New Save" at bounding box center [874, 64] width 1386 height 33
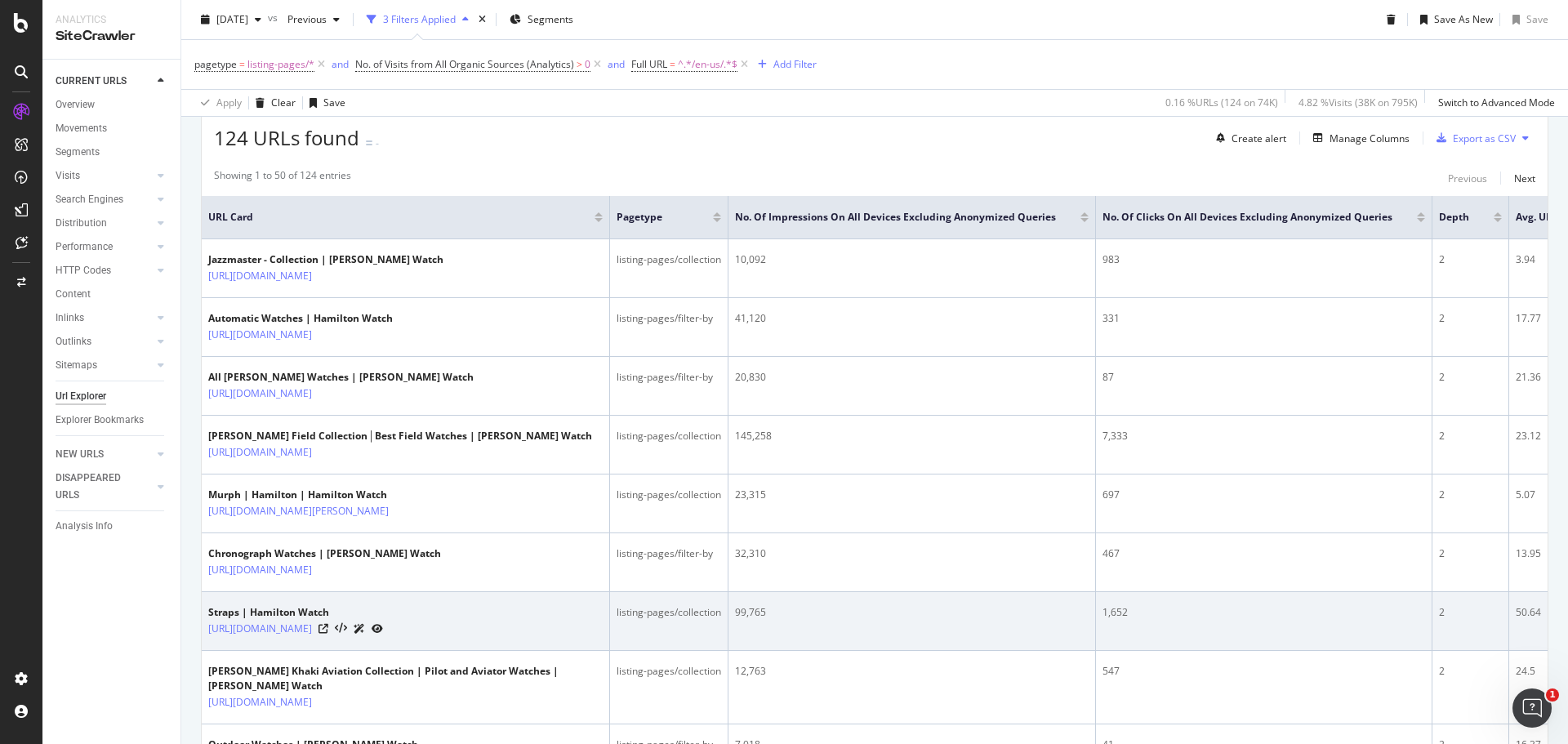
scroll to position [327, 0]
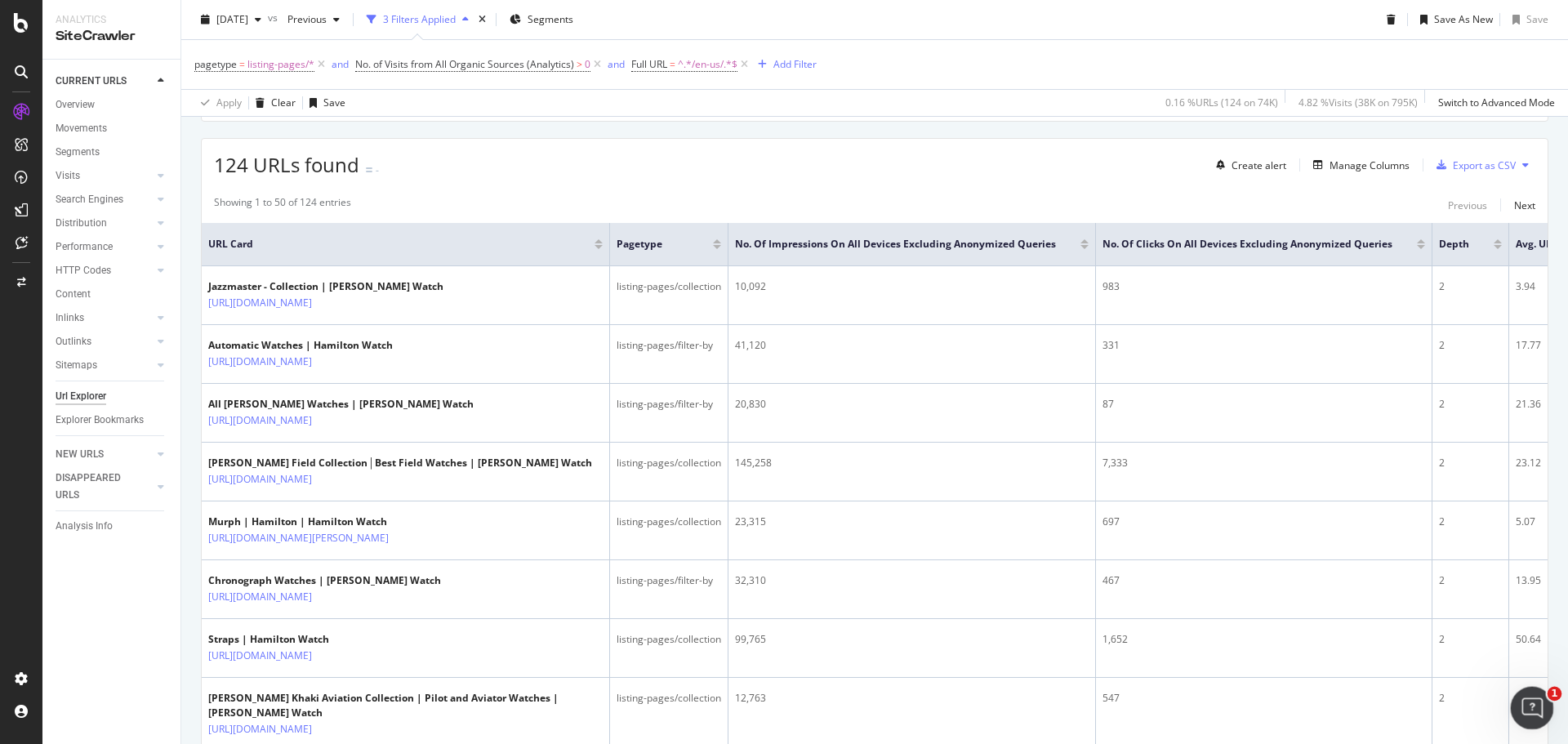
click at [1528, 695] on icon "Open Intercom Messenger" at bounding box center [1530, 706] width 27 height 27
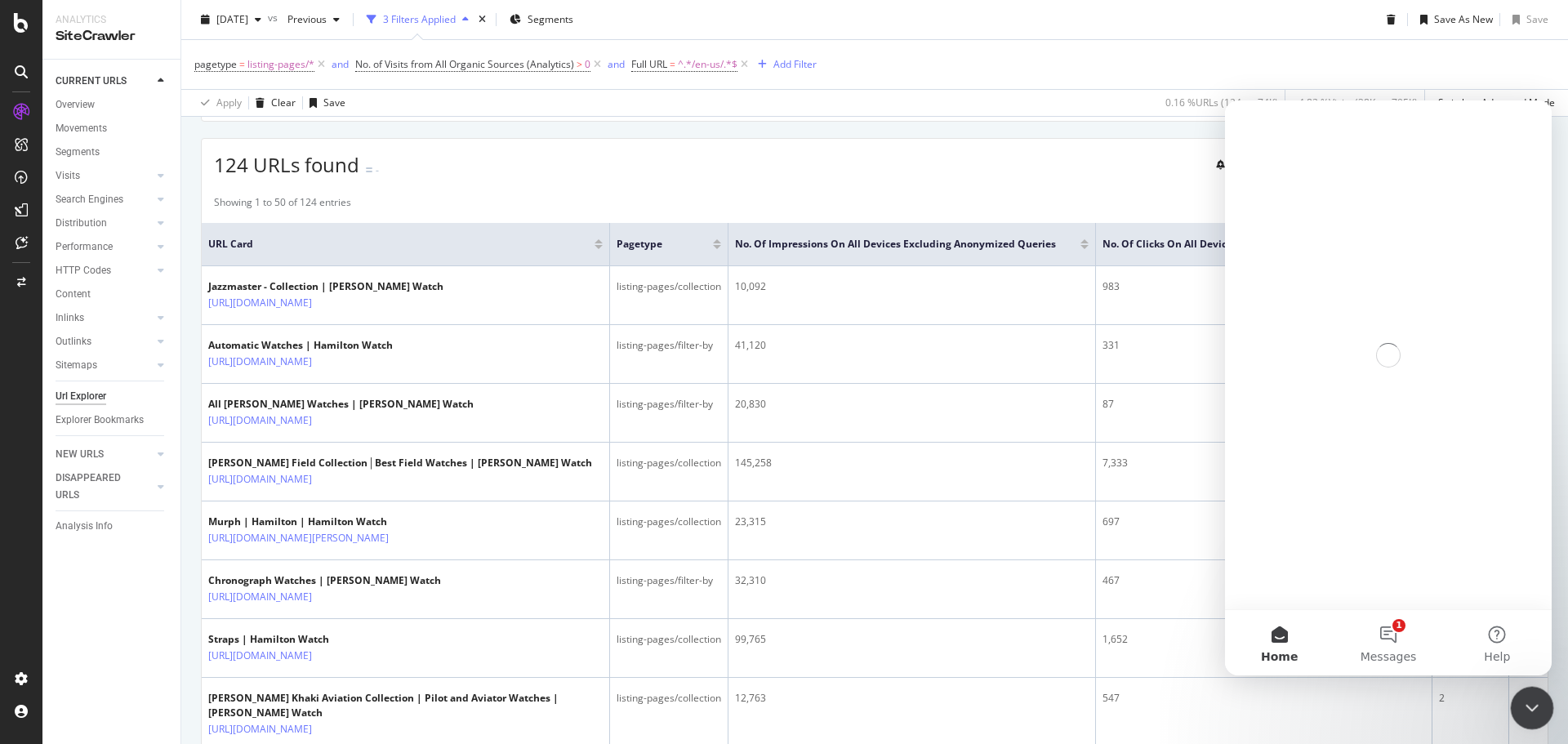
scroll to position [0, 0]
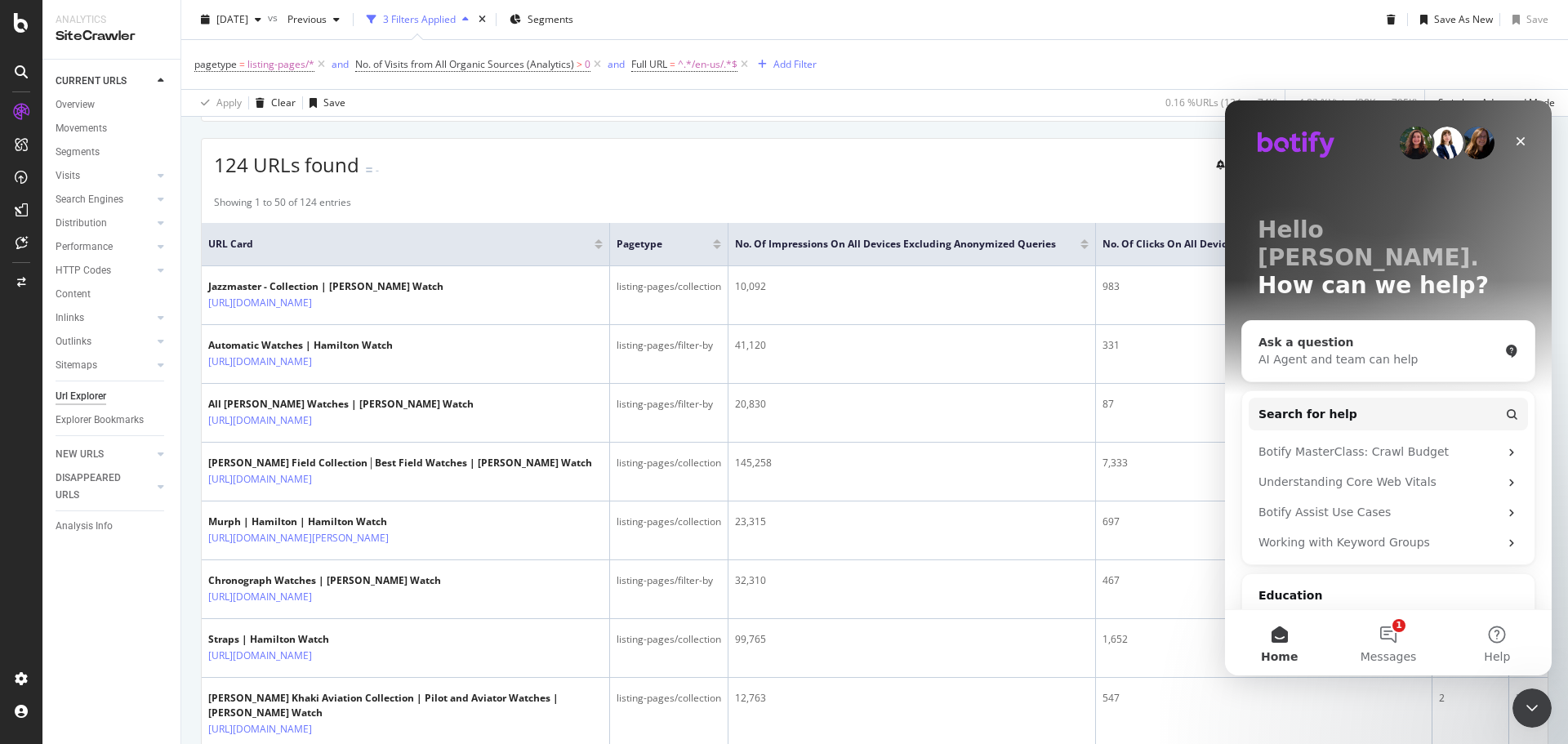
click at [1339, 351] on div "AI Agent and team can help" at bounding box center [1378, 359] width 240 height 17
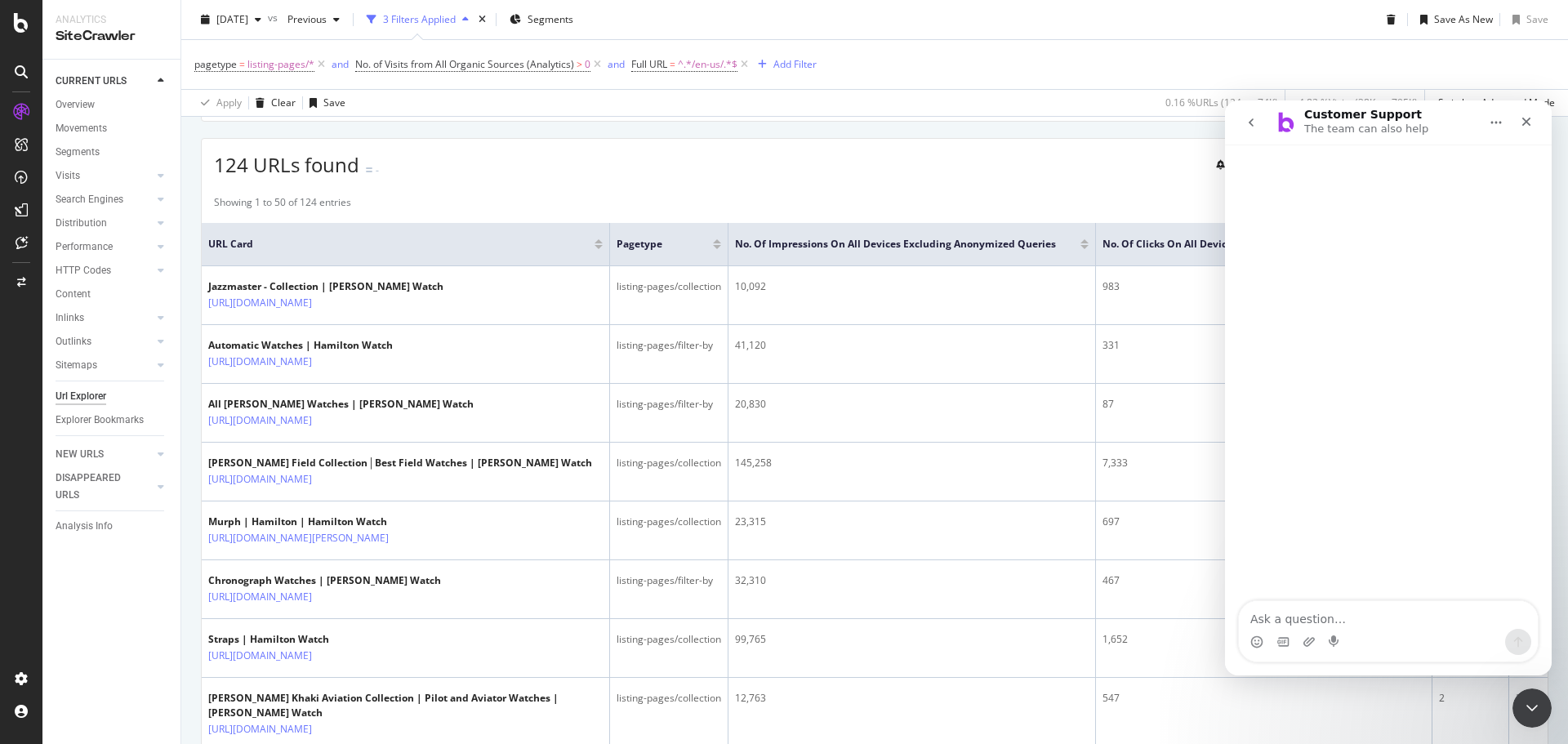
click at [1329, 609] on textarea "Ask a question…" at bounding box center [1388, 614] width 299 height 27
drag, startPoint x: 737, startPoint y: 246, endPoint x: 1059, endPoint y: 240, distance: 322.1
click at [1059, 240] on div "No. of Impressions On All Devices excluding anonymized queries" at bounding box center [907, 244] width 345 height 17
copy span "No. of Impressions On All Devices excluding anonymized queries"
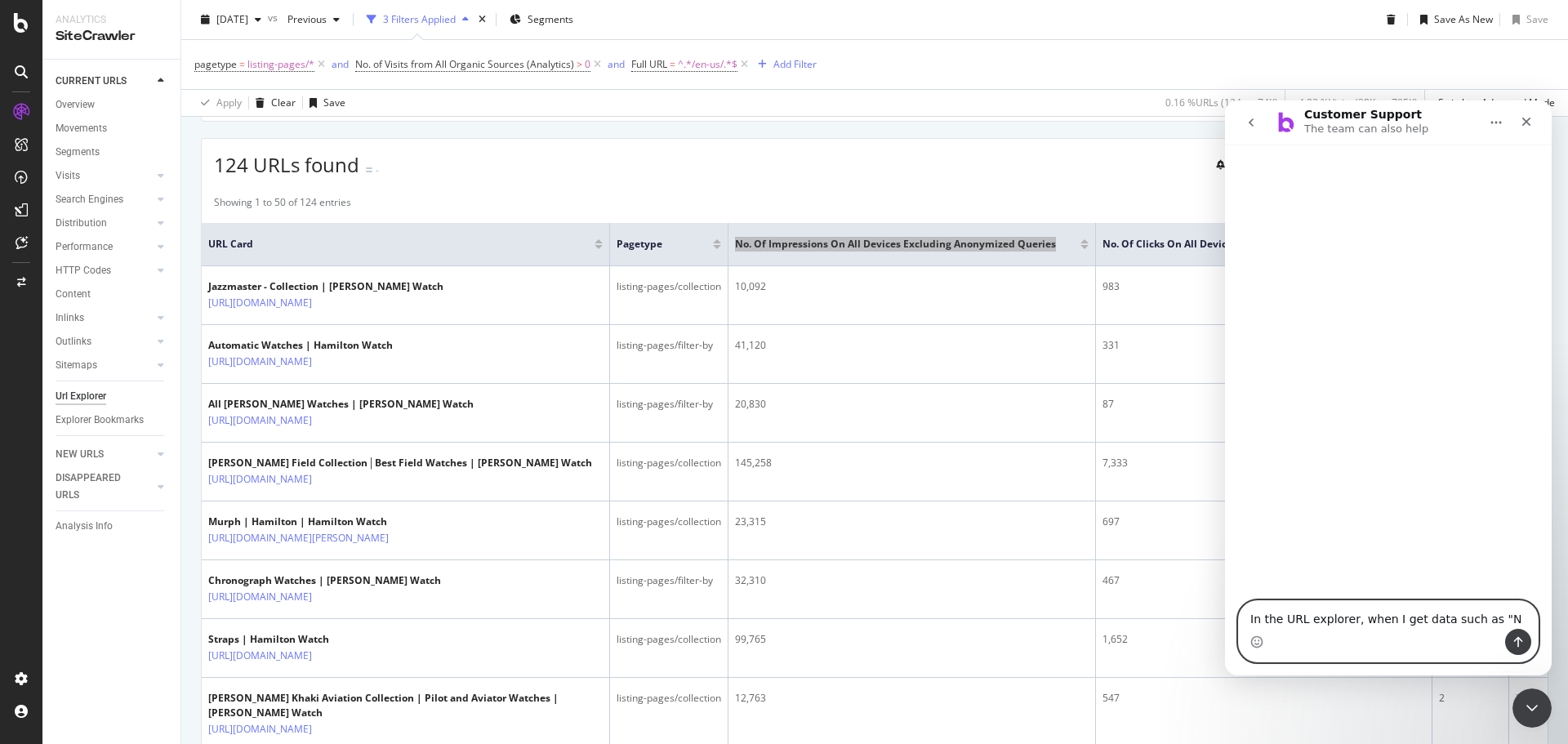
drag, startPoint x: 1480, startPoint y: 620, endPoint x: 1489, endPoint y: 619, distance: 9.1
click at [1488, 619] on textarea "In the URL explorer, when I get data such as "N" at bounding box center [1388, 614] width 299 height 27
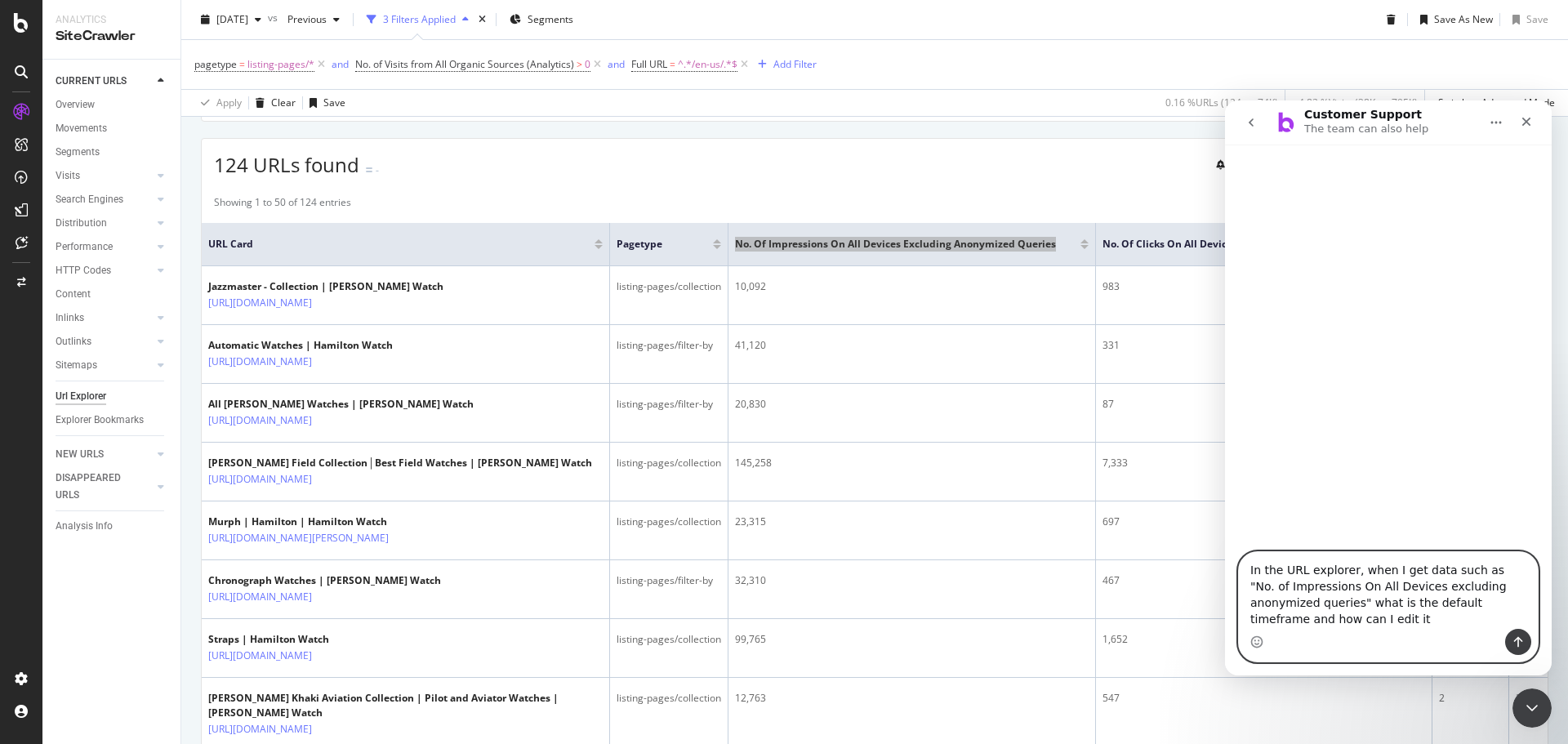
type textarea "In the URL explorer, when I get data such as "No. of Impressions On All Devices…"
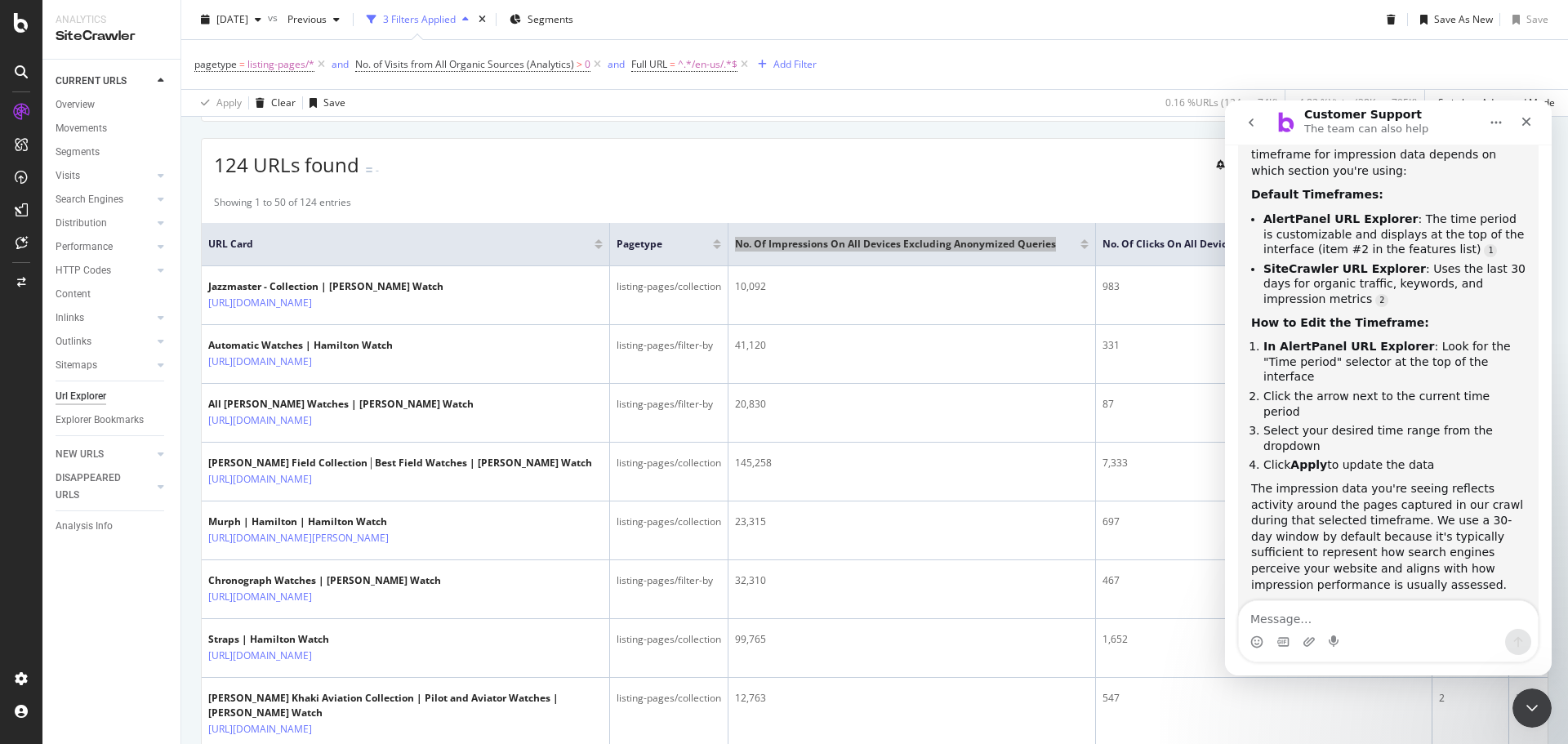
scroll to position [351, 0]
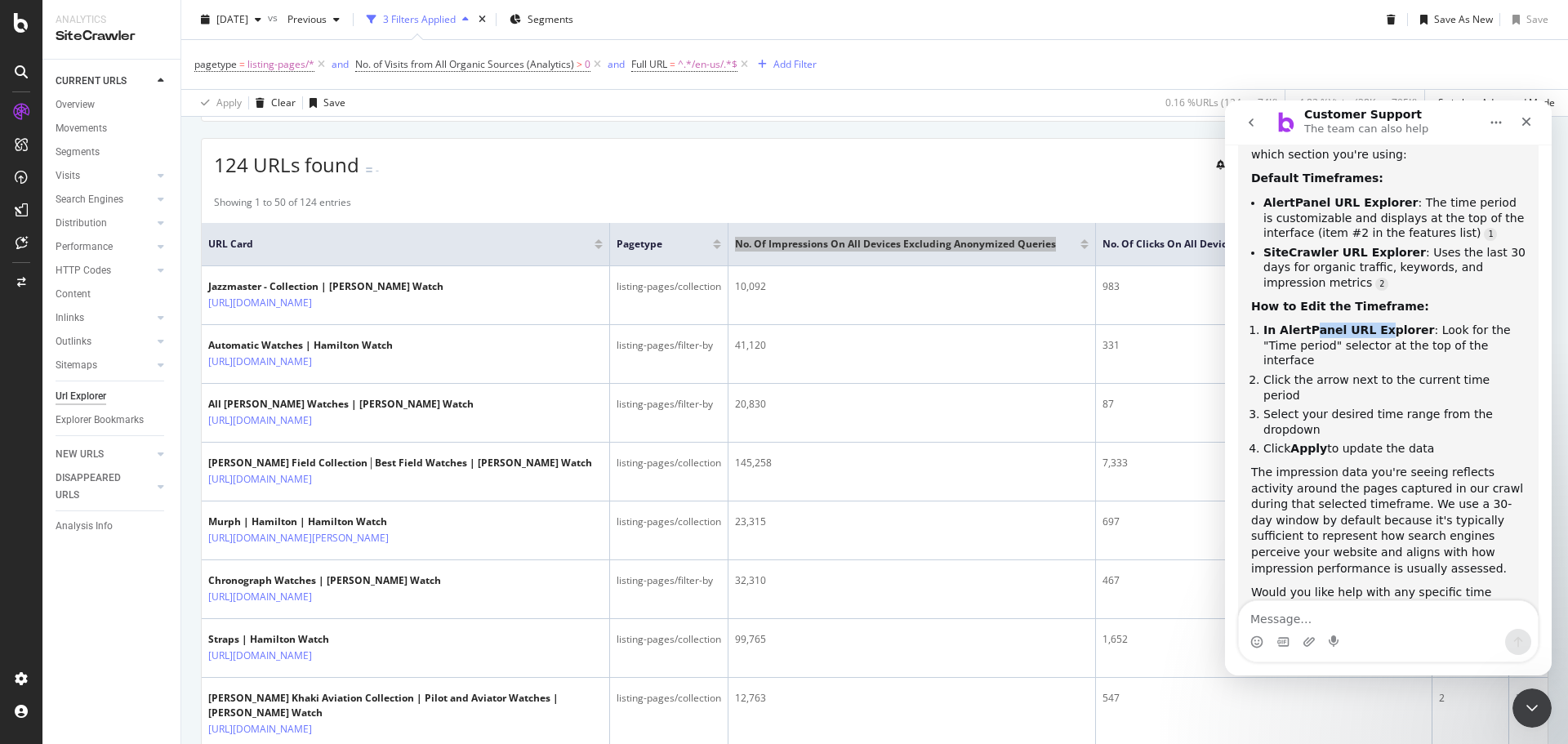
drag, startPoint x: 1306, startPoint y: 280, endPoint x: 1369, endPoint y: 287, distance: 63.4
click at [1369, 323] on b "In AlertPanel URL Explorer" at bounding box center [1349, 329] width 171 height 13
click at [1354, 372] on li "Click the arrow next to the current time period" at bounding box center [1394, 387] width 262 height 30
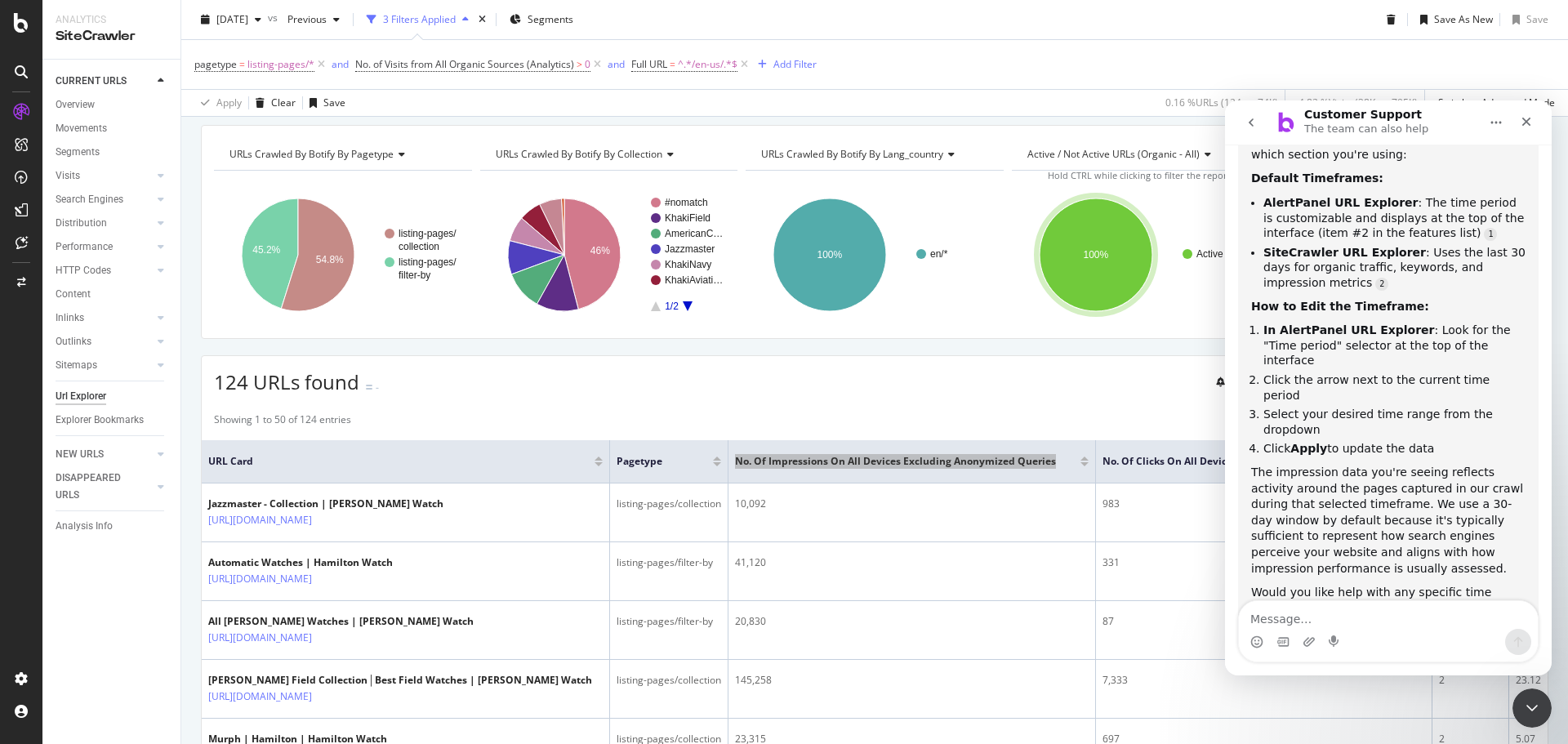
scroll to position [0, 0]
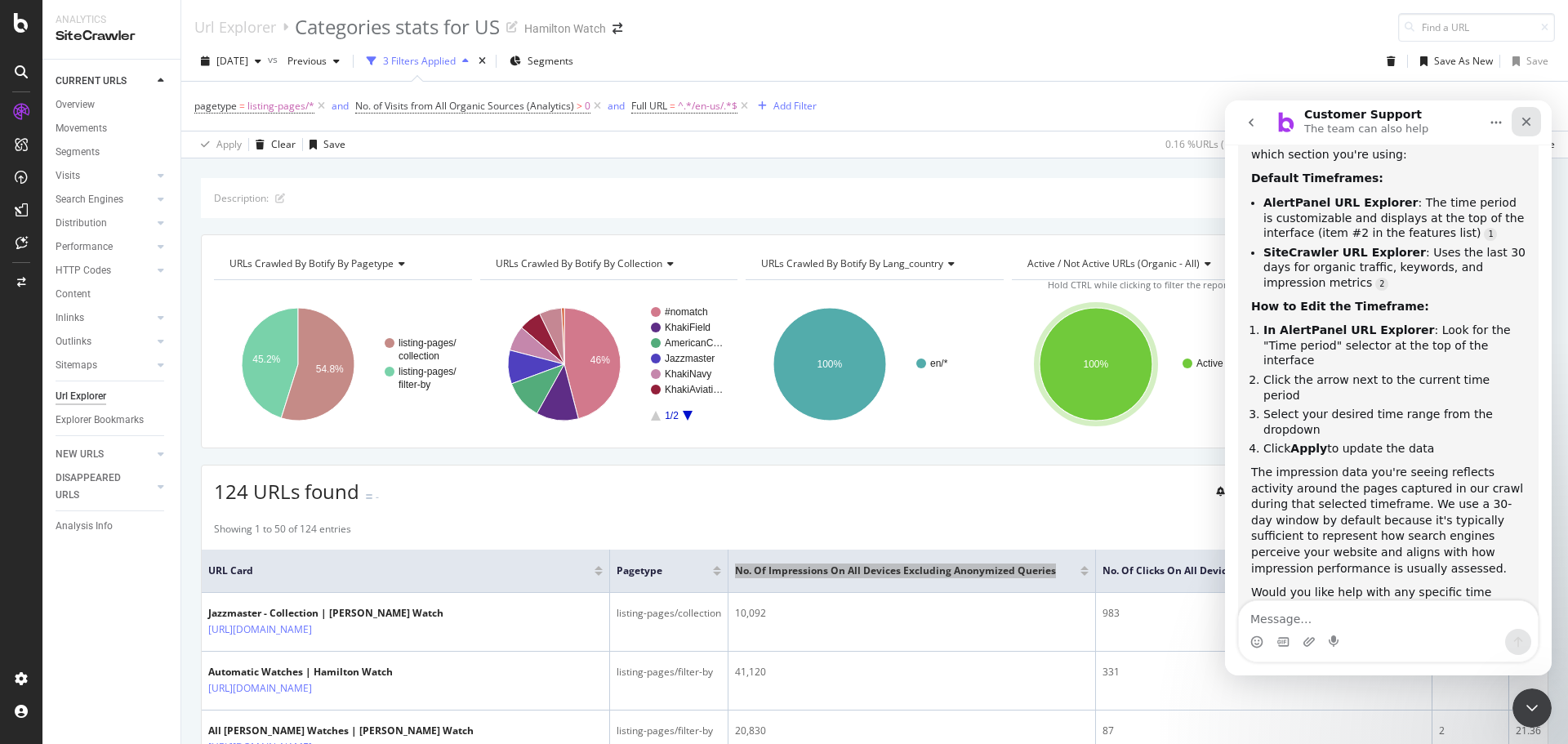
click at [1527, 123] on icon "Close" at bounding box center [1527, 122] width 9 height 9
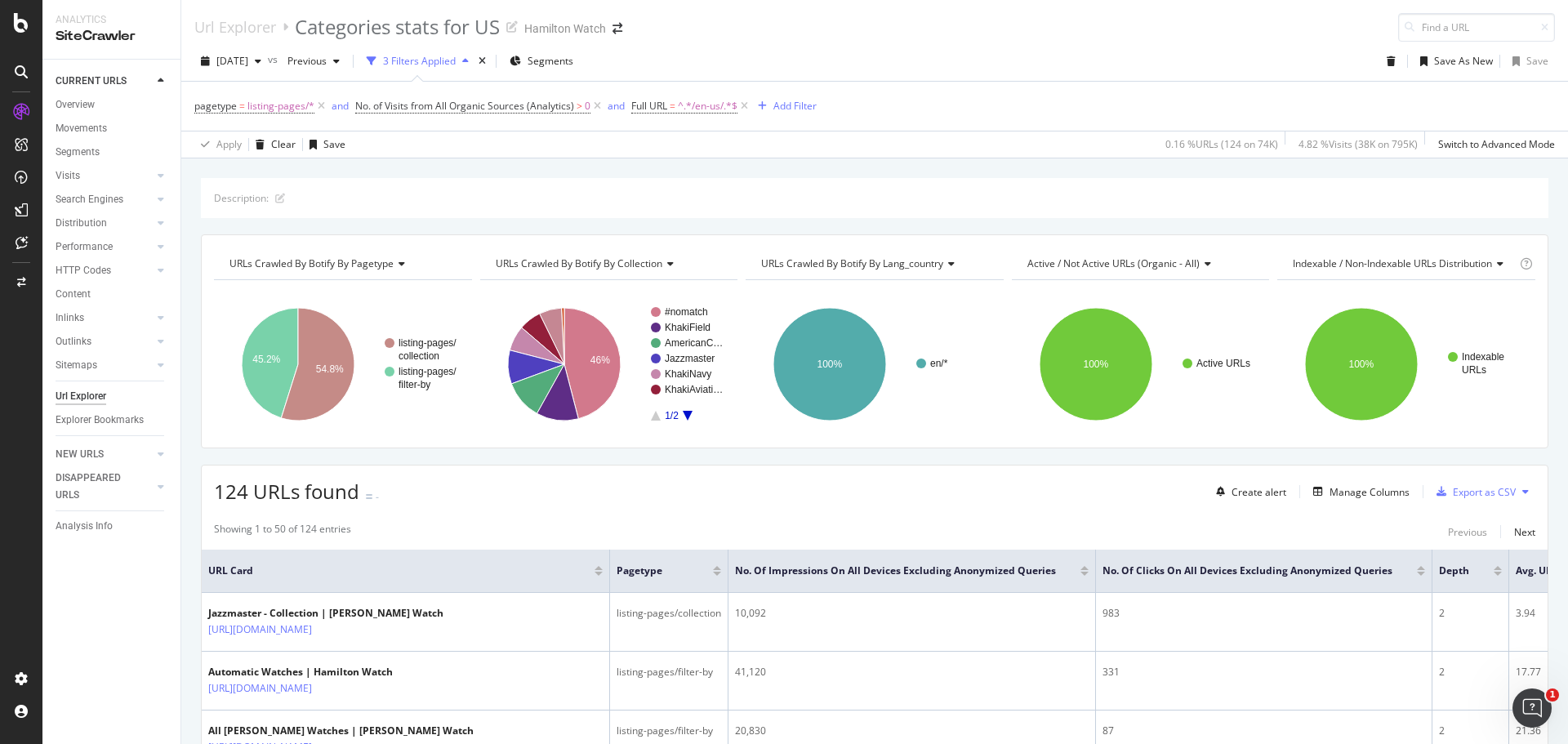
click at [739, 172] on div "Description: URLs Crawled By Botify By pagetype Chart (by Value) Table Expand E…" at bounding box center [874, 178] width 1386 height 39
click at [1521, 702] on icon "Open Intercom Messenger" at bounding box center [1530, 706] width 27 height 27
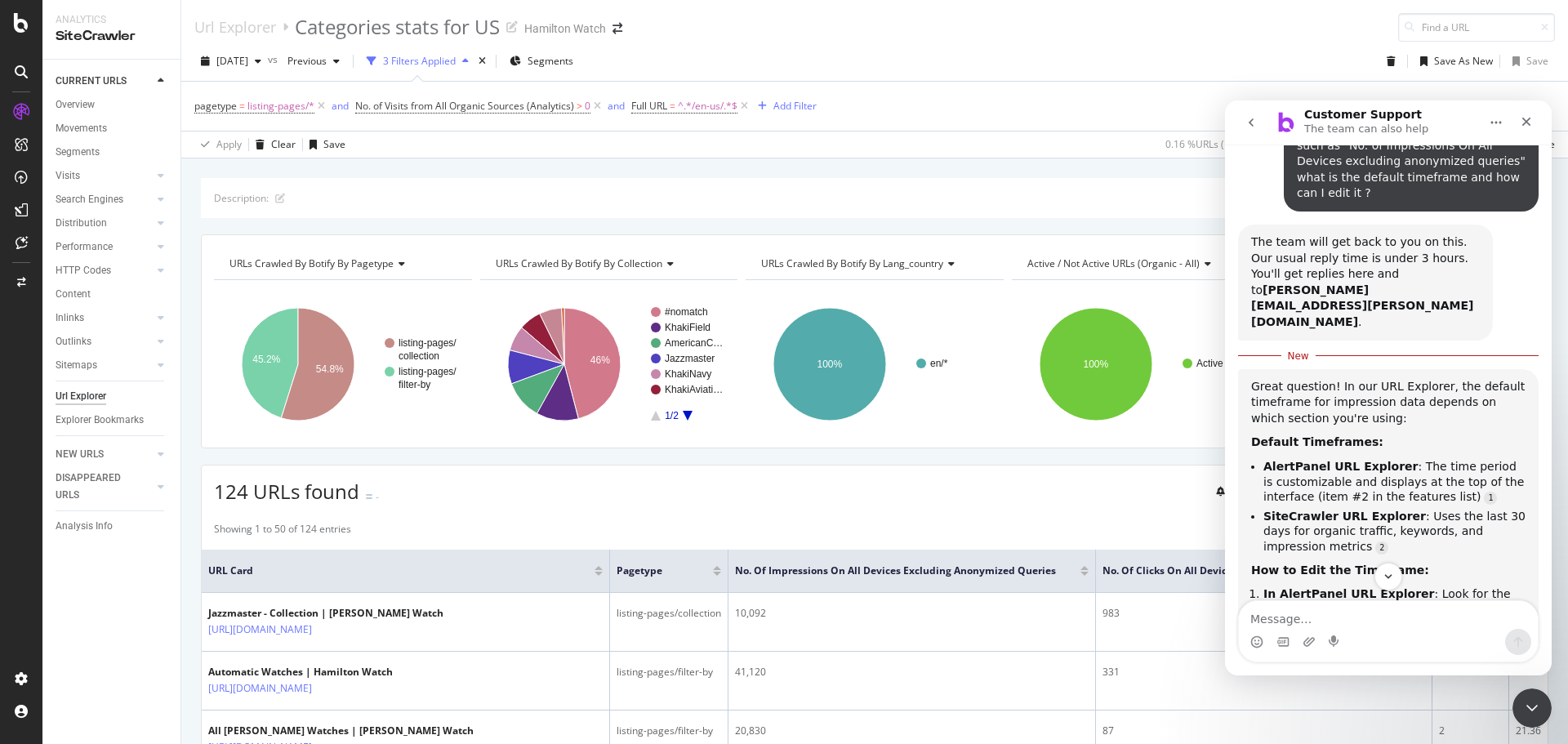
scroll to position [105, 0]
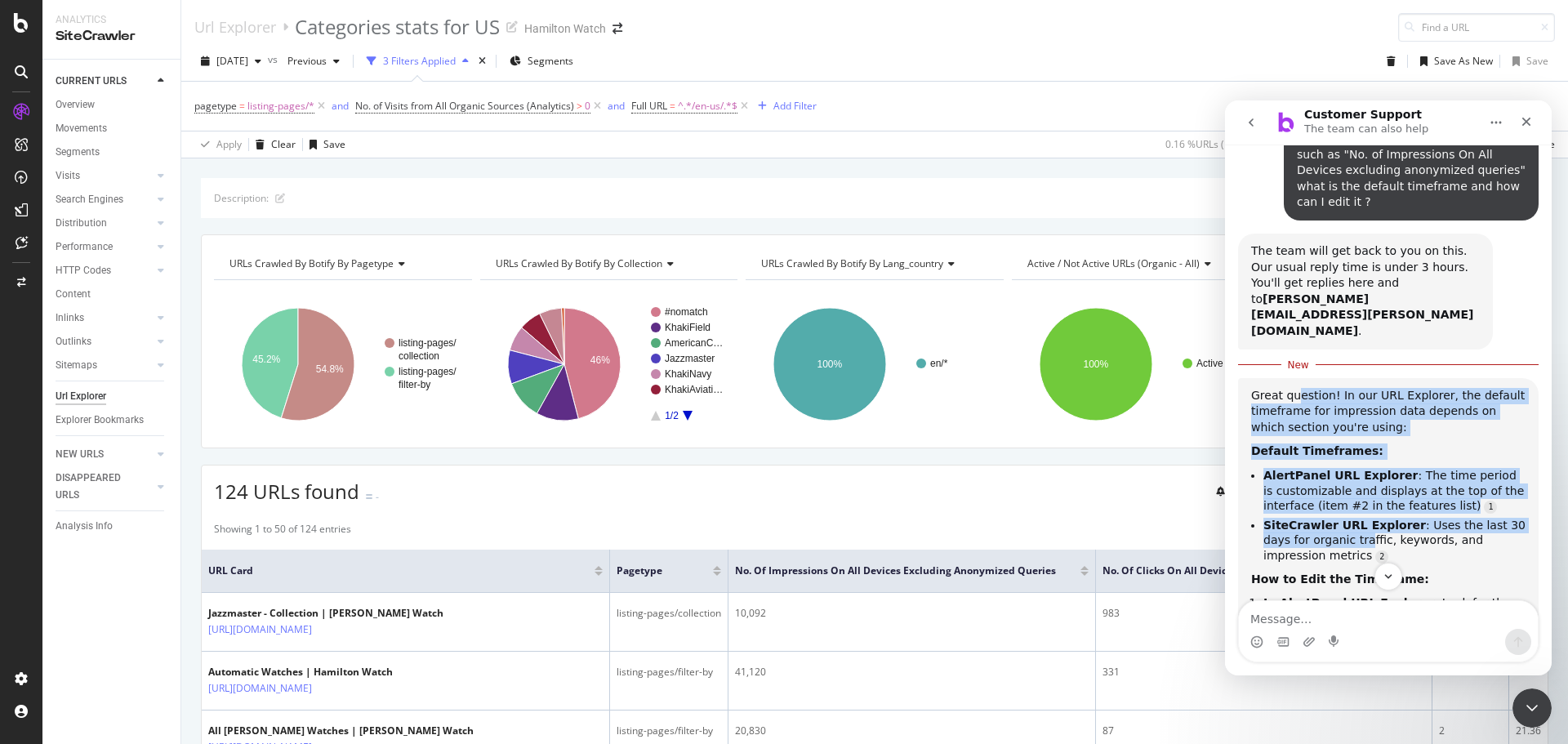
drag, startPoint x: 1296, startPoint y: 346, endPoint x: 1341, endPoint y: 504, distance: 164.3
click at [1338, 499] on div "Great question! In our URL Explorer, the default timeframe for impression data …" at bounding box center [1388, 647] width 274 height 518
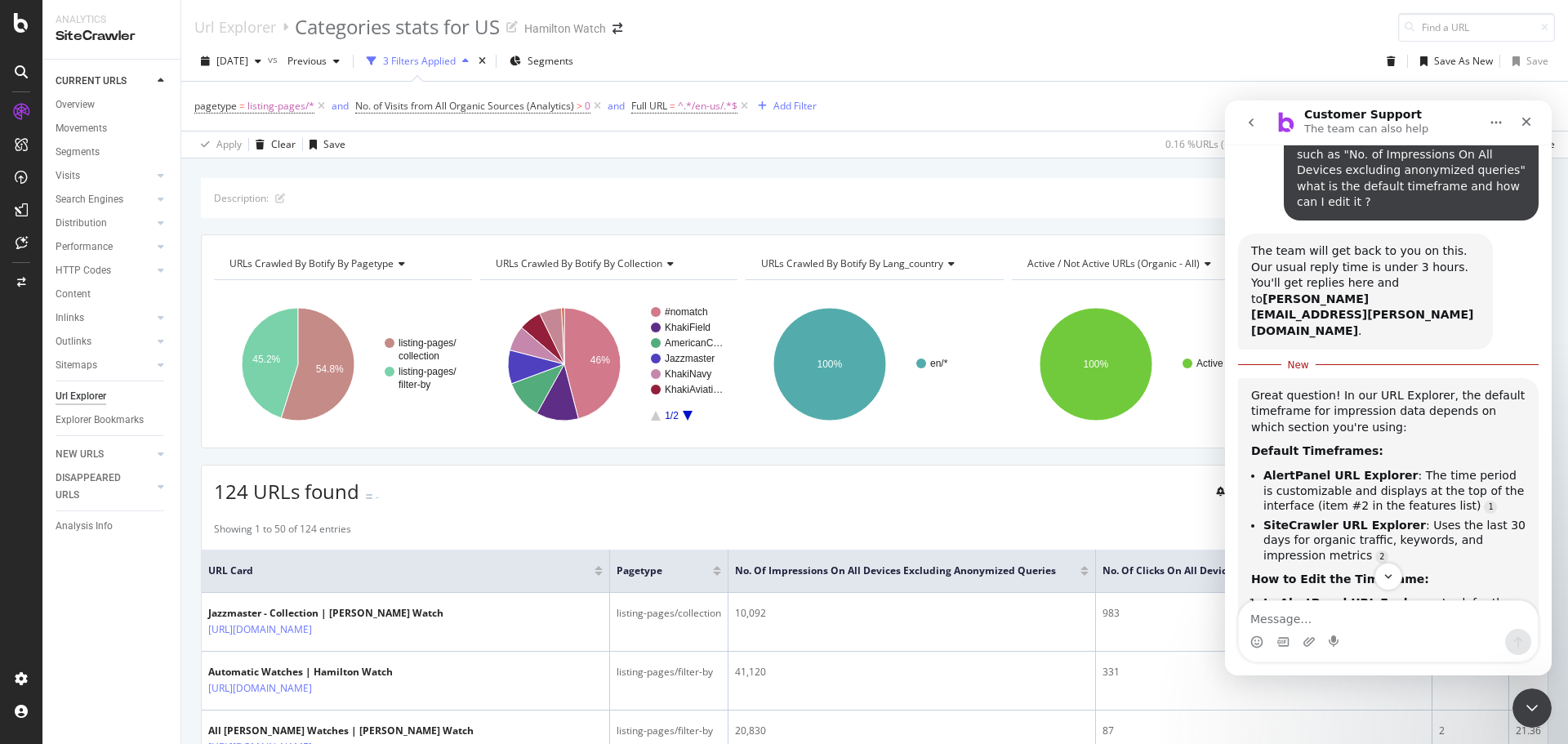
click at [1361, 518] on li "SiteCrawler URL Explorer : Uses the last 30 days for organic traffic, keywords,…" at bounding box center [1394, 541] width 262 height 46
click at [1356, 518] on li "SiteCrawler URL Explorer : Uses the last 30 days for organic traffic, keywords,…" at bounding box center [1394, 541] width 262 height 46
drag, startPoint x: 1312, startPoint y: 445, endPoint x: 1401, endPoint y: 444, distance: 89.0
click at [1401, 468] on li "AlertPanel URL Explorer : The time period is customizable and displays at the t…" at bounding box center [1394, 491] width 262 height 46
drag, startPoint x: 1282, startPoint y: 457, endPoint x: 1372, endPoint y: 465, distance: 90.4
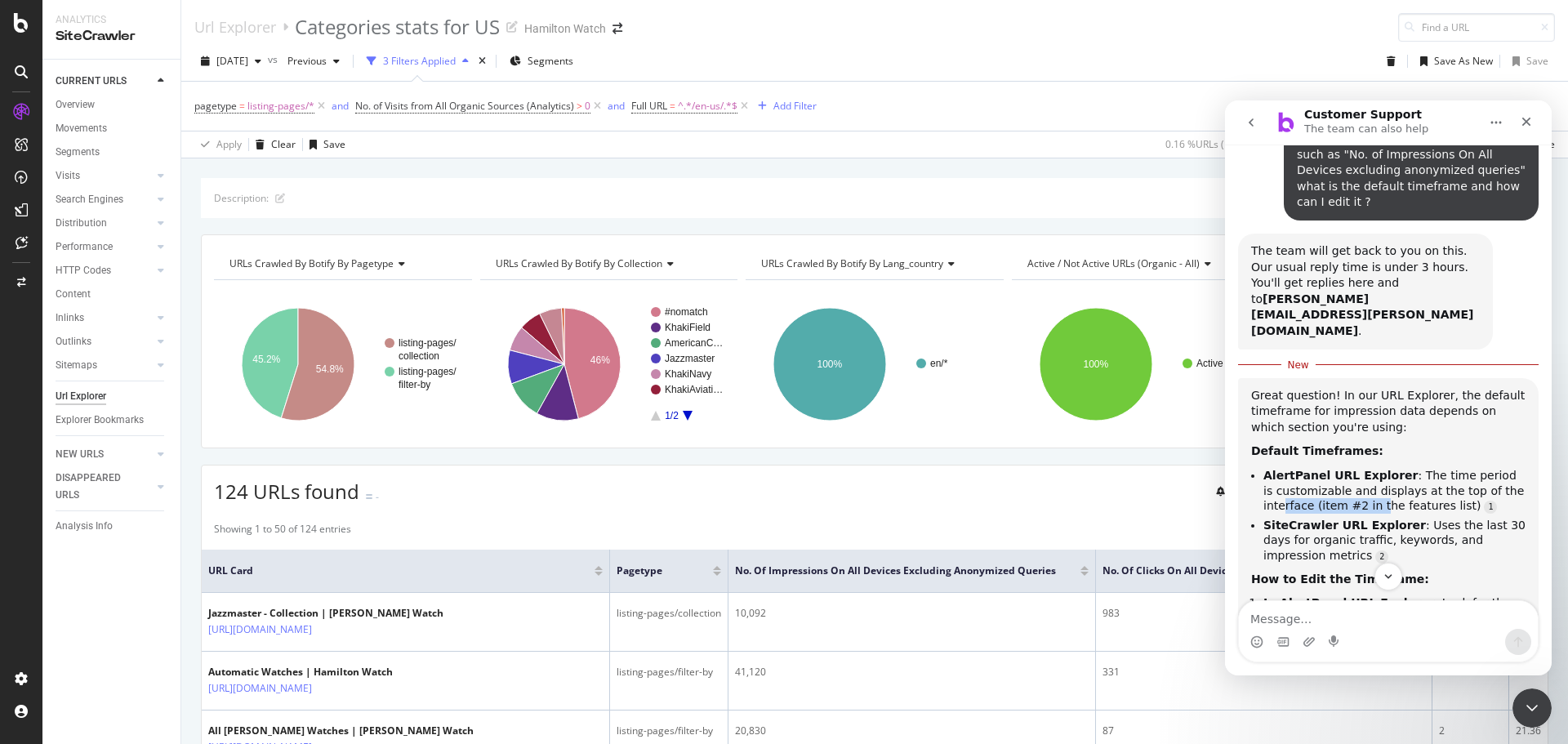
click at [1372, 468] on li "AlertPanel URL Explorer : The time period is customizable and displays at the t…" at bounding box center [1394, 491] width 262 height 46
click at [1484, 500] on link "Source reference 9276179:" at bounding box center [1490, 507] width 13 height 13
click at [1429, 475] on div "Working in the AlertPanel URL Explorer" at bounding box center [1453, 480] width 236 height 11
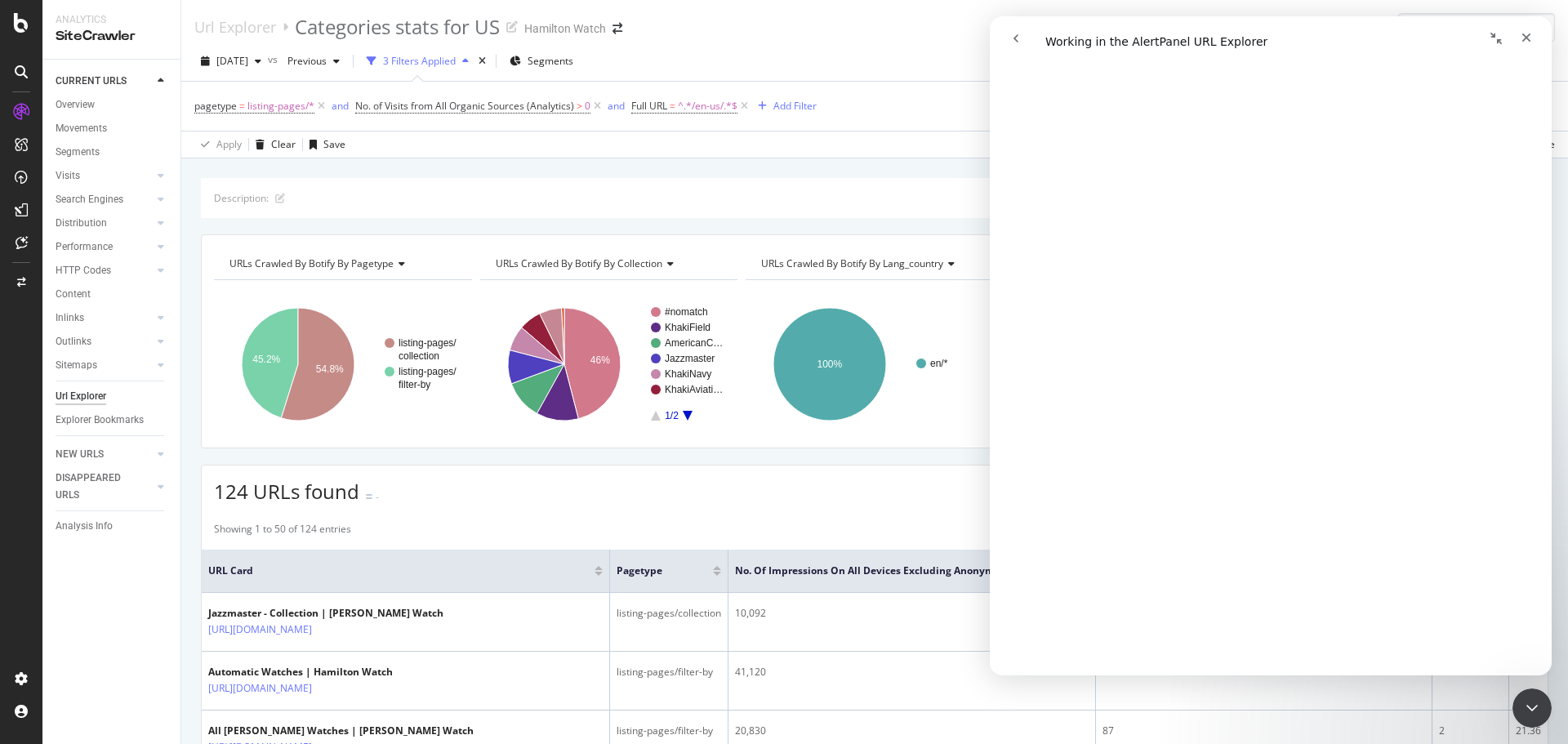
scroll to position [163, 0]
click at [246, 61] on span "[DATE]" at bounding box center [232, 61] width 32 height 14
click at [729, 49] on div "2025 Sep. 22nd vs Previous 3 Filters Applied Segments Save As New Save" at bounding box center [874, 64] width 1386 height 33
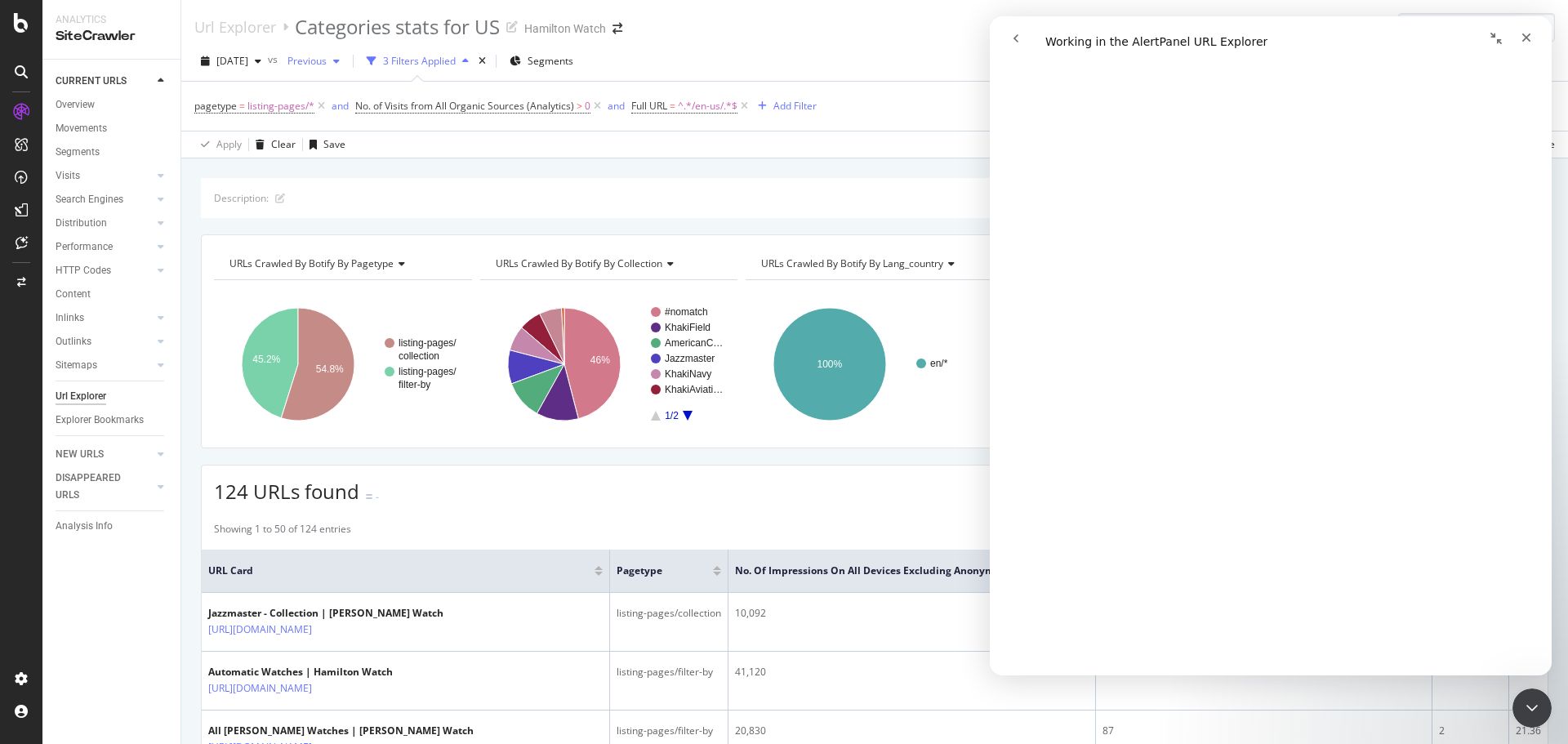
click at [326, 64] on span "Previous" at bounding box center [304, 61] width 46 height 14
click at [663, 33] on div "Url Explorer Categories stats for US Hamilton Watch" at bounding box center [874, 20] width 1386 height 41
click at [1020, 38] on icon "go back" at bounding box center [1016, 38] width 13 height 13
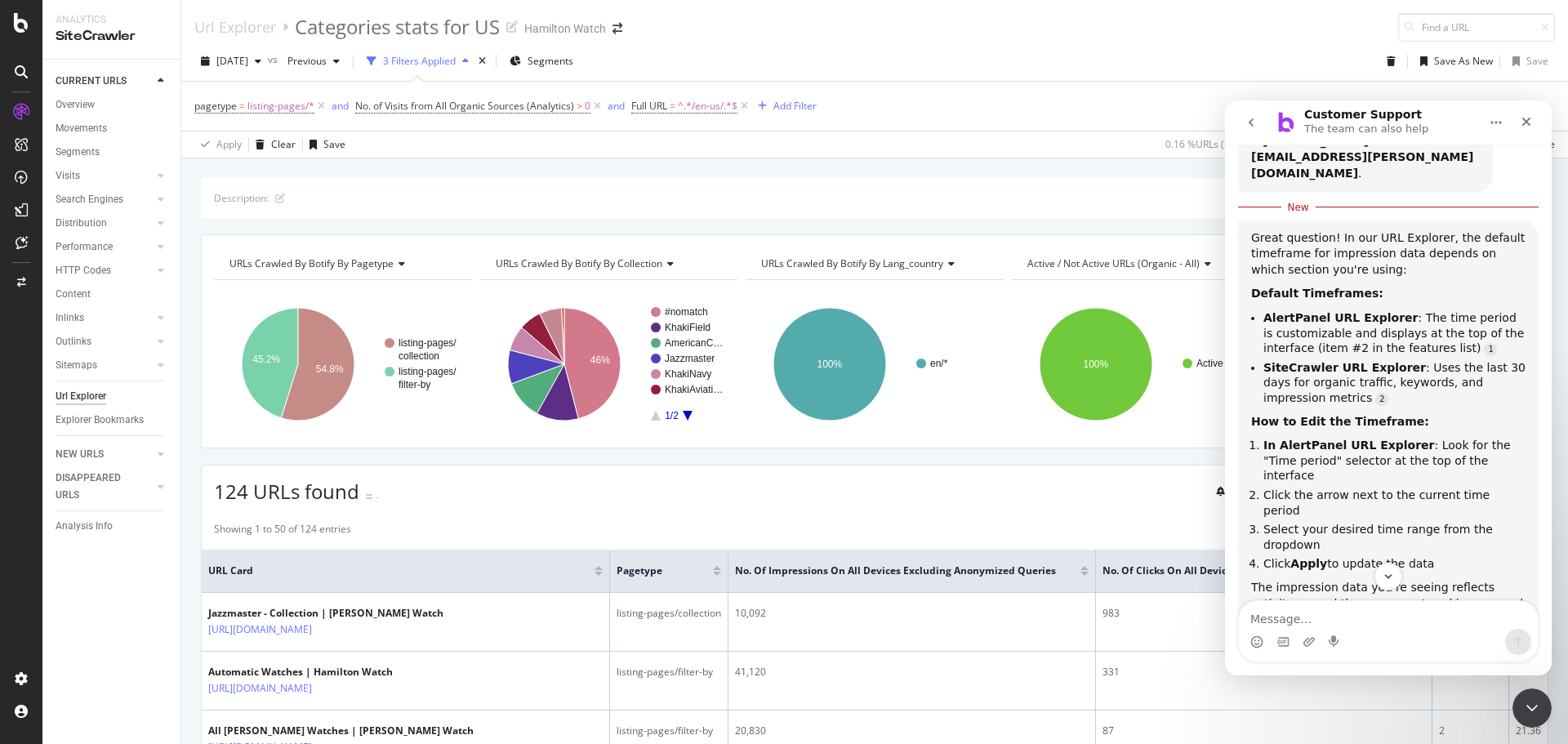
scroll to position [268, 0]
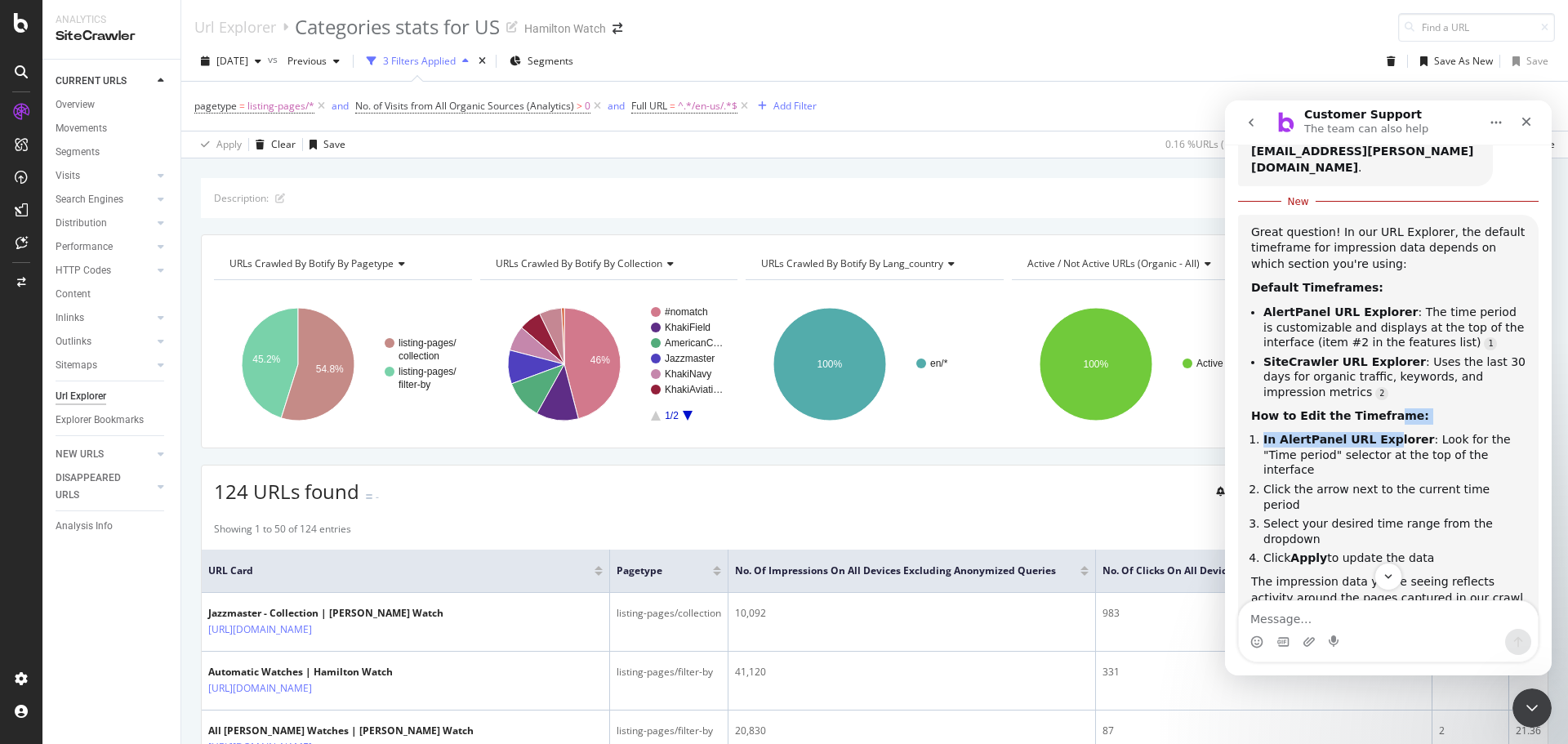
drag, startPoint x: 1374, startPoint y: 367, endPoint x: 1375, endPoint y: 377, distance: 10.0
click at [1375, 377] on div "Great question! In our URL Explorer, the default timeframe for impression data …" at bounding box center [1388, 484] width 274 height 518
click at [1323, 432] on b "In AlertPanel URL Explorer" at bounding box center [1349, 439] width 171 height 13
drag, startPoint x: 1306, startPoint y: 369, endPoint x: 1328, endPoint y: 369, distance: 22.0
click at [1325, 410] on b "How to Edit the Timeframe:" at bounding box center [1340, 416] width 178 height 13
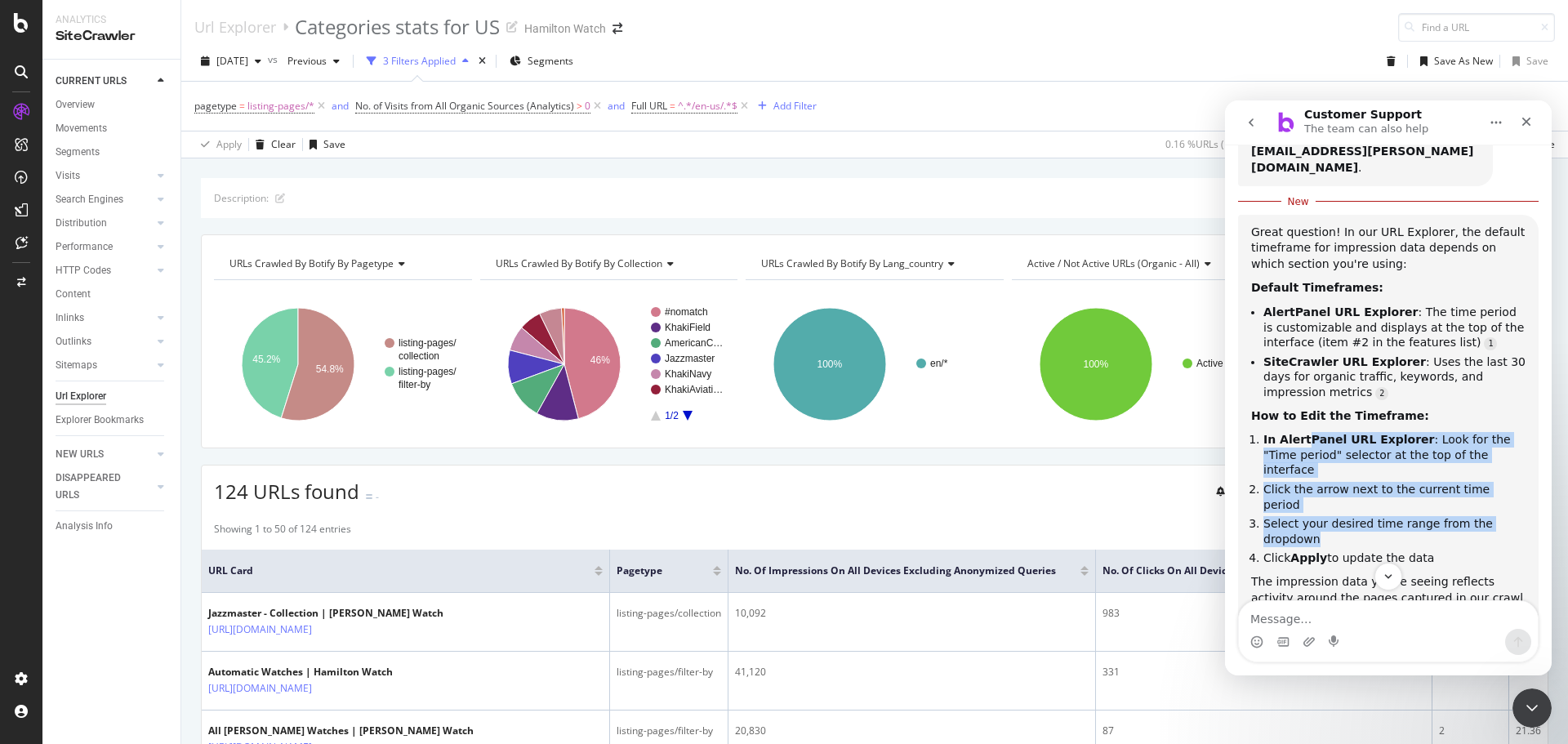
drag, startPoint x: 1300, startPoint y: 394, endPoint x: 1354, endPoint y: 472, distance: 94.9
click at [1349, 470] on ol "In AlertPanel URL Explorer : Look for the "Time period" selector at the top of …" at bounding box center [1388, 500] width 274 height 134
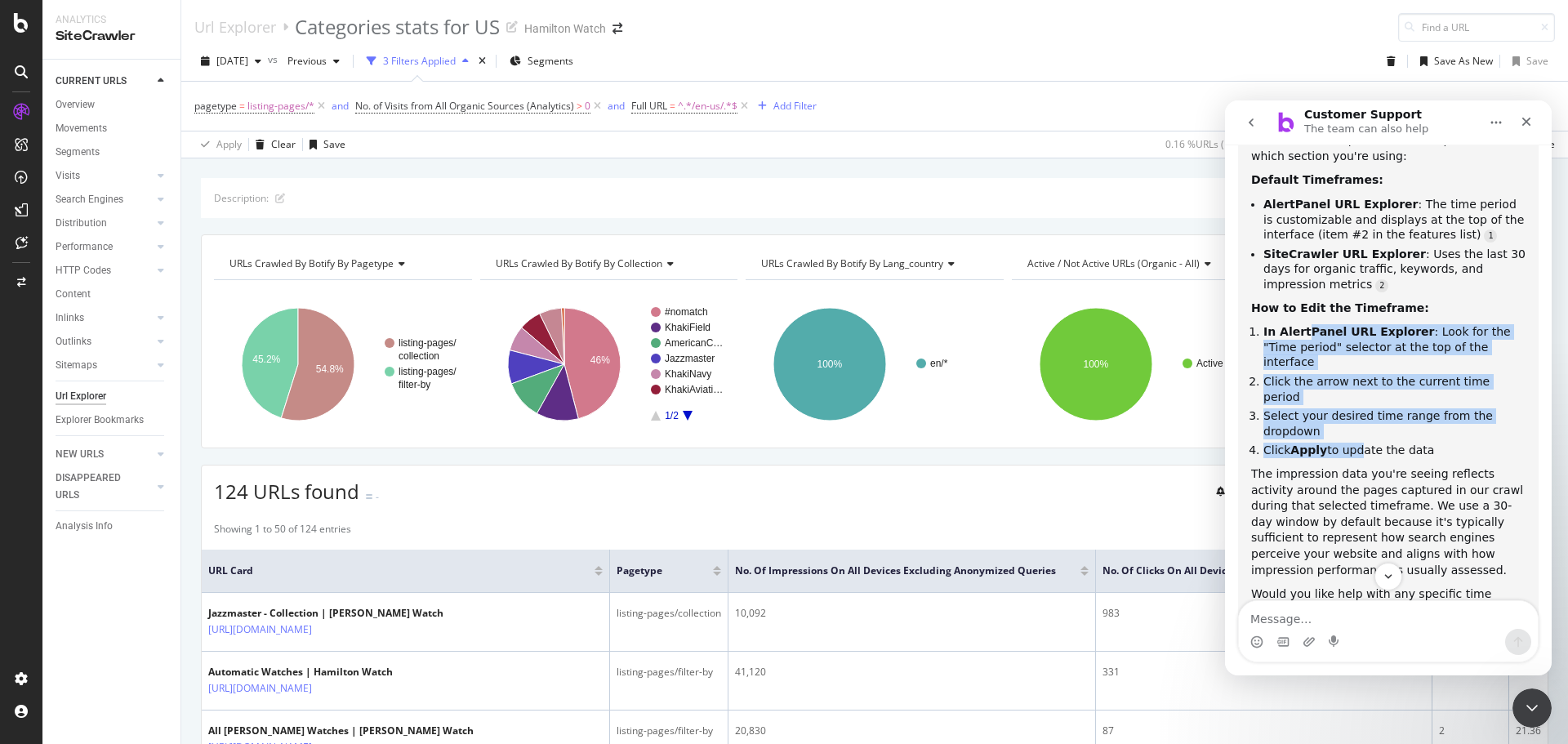
scroll to position [378, 0]
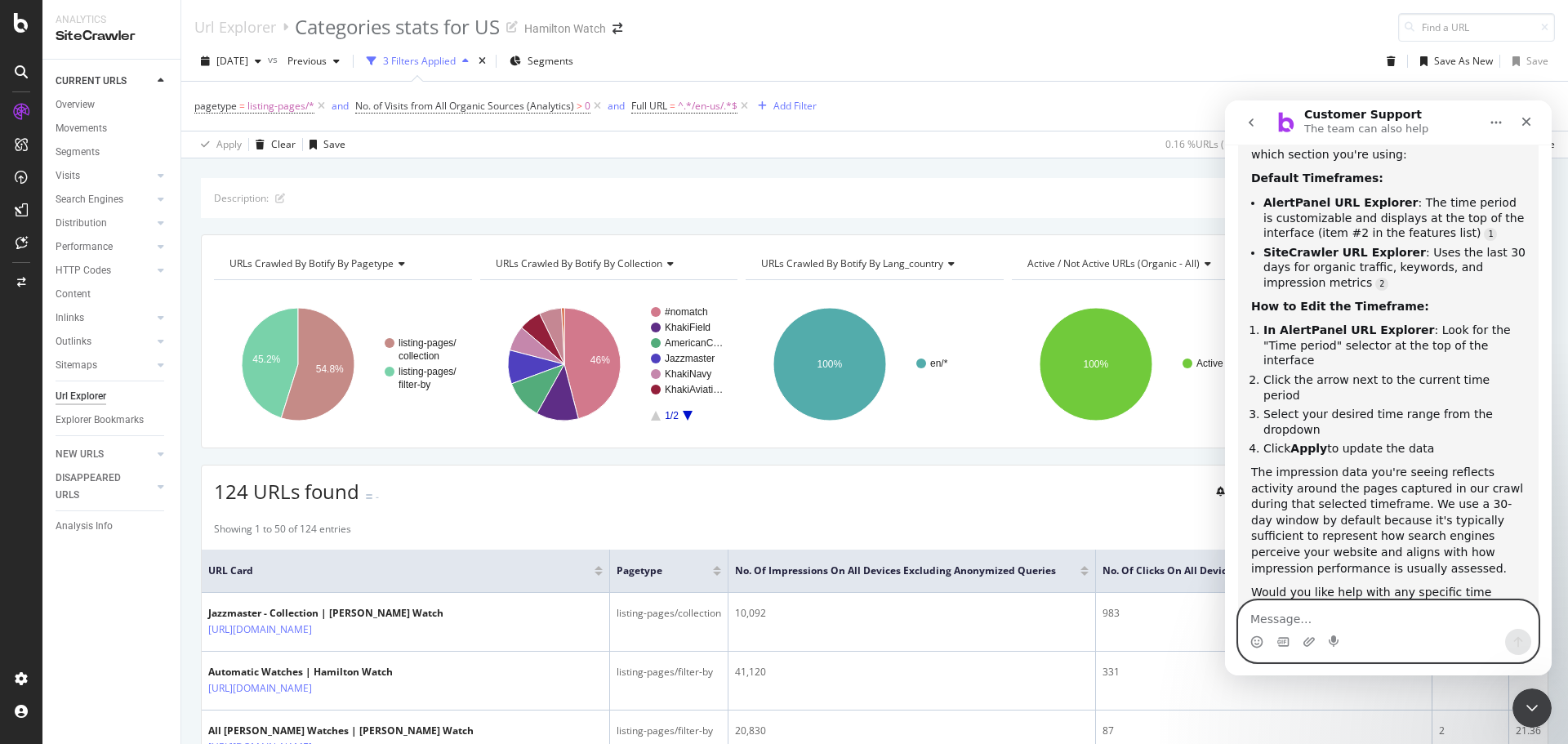
click at [1317, 614] on textarea "Message…" at bounding box center [1388, 614] width 299 height 27
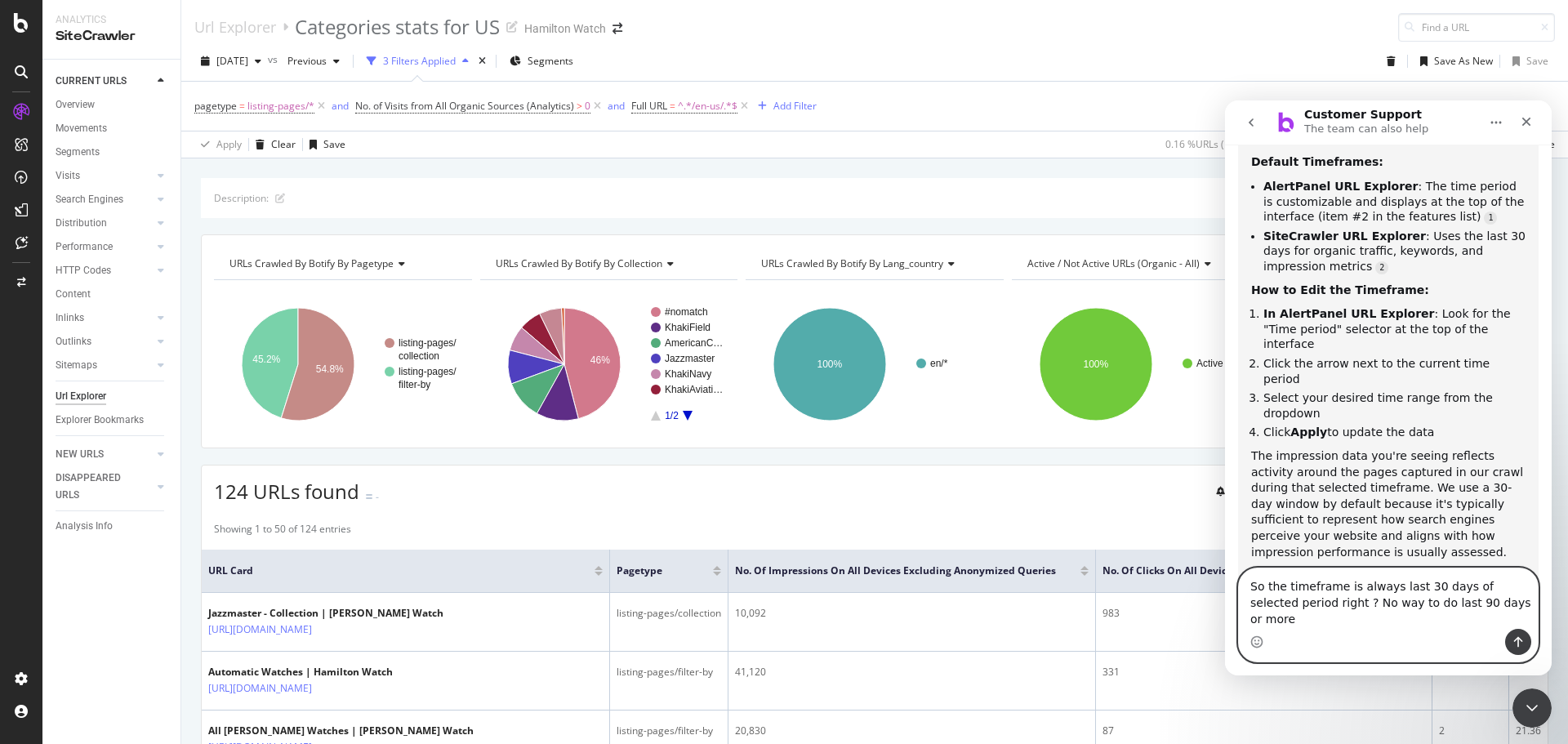
type textarea "So the timeframe is always last 30 days of selected period right ? No way to do…"
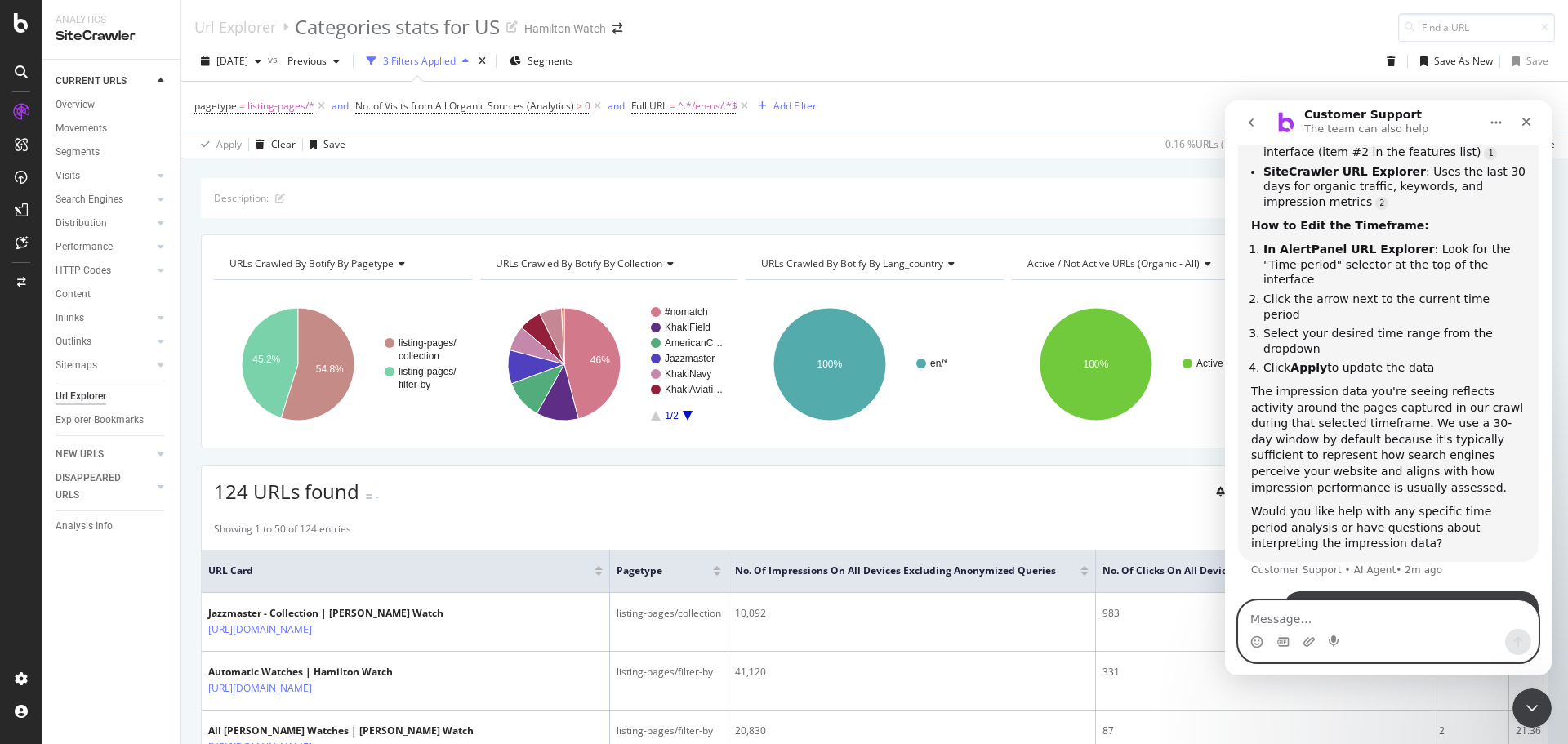
scroll to position [485, 0]
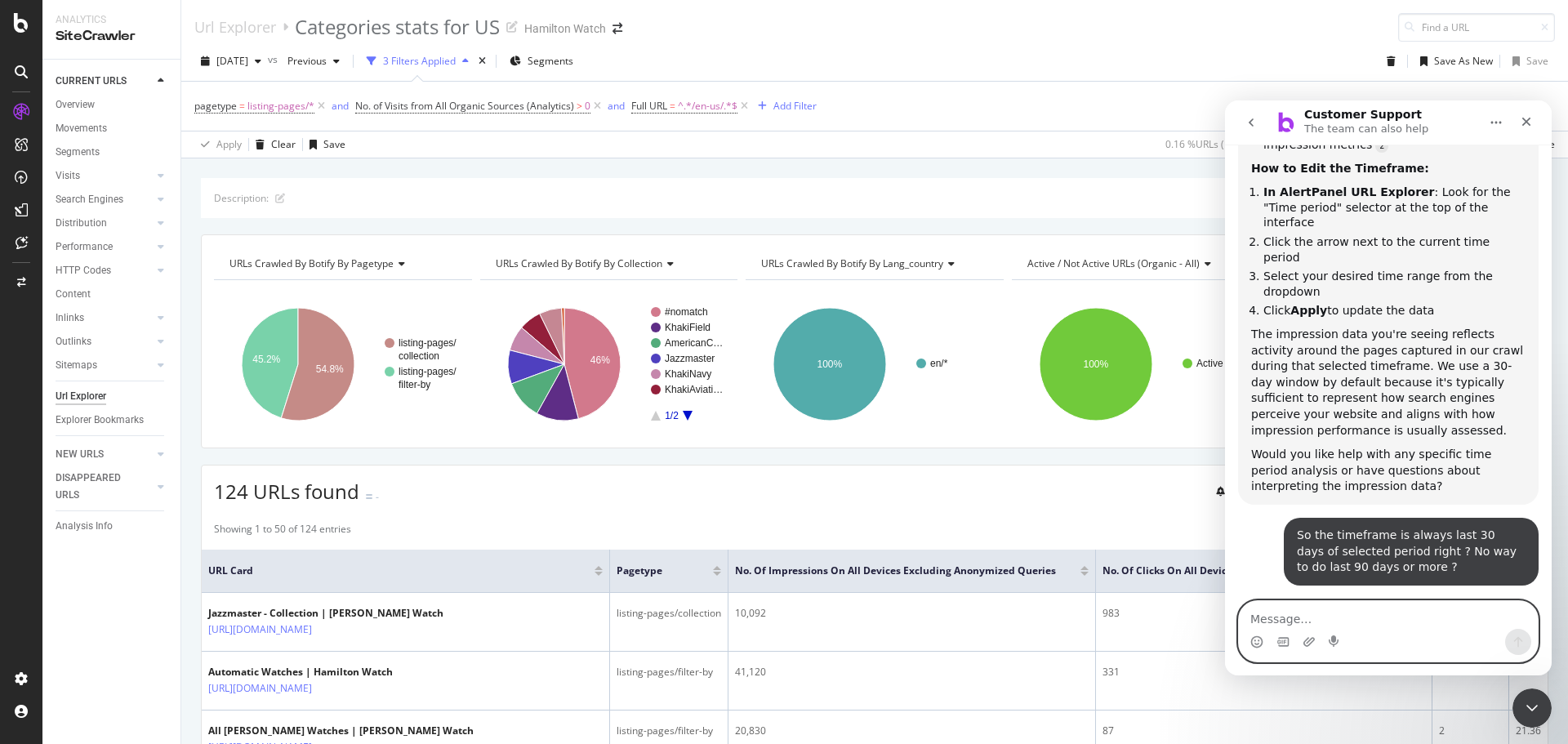
type textarea "I"
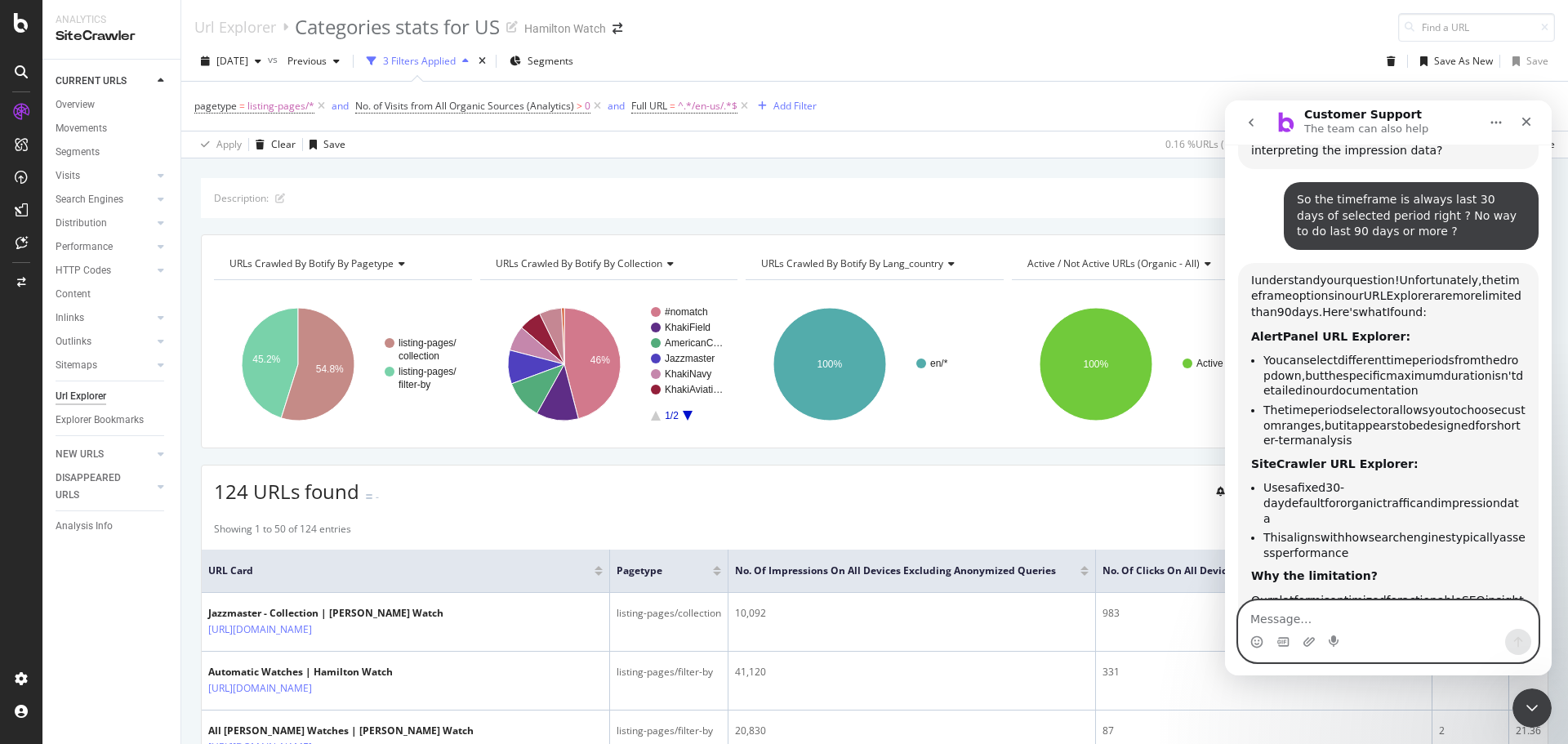
scroll to position [857, 0]
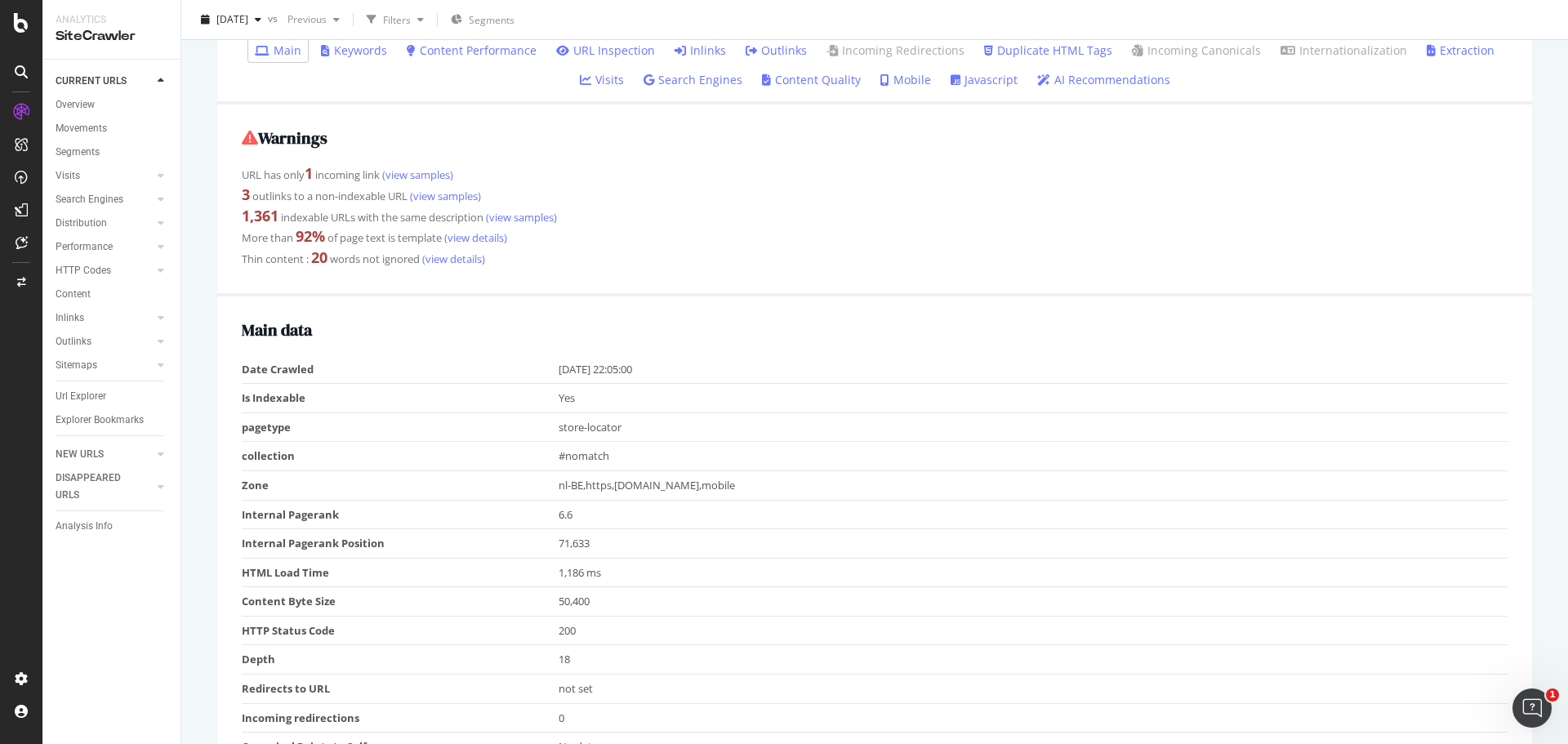
scroll to position [245, 0]
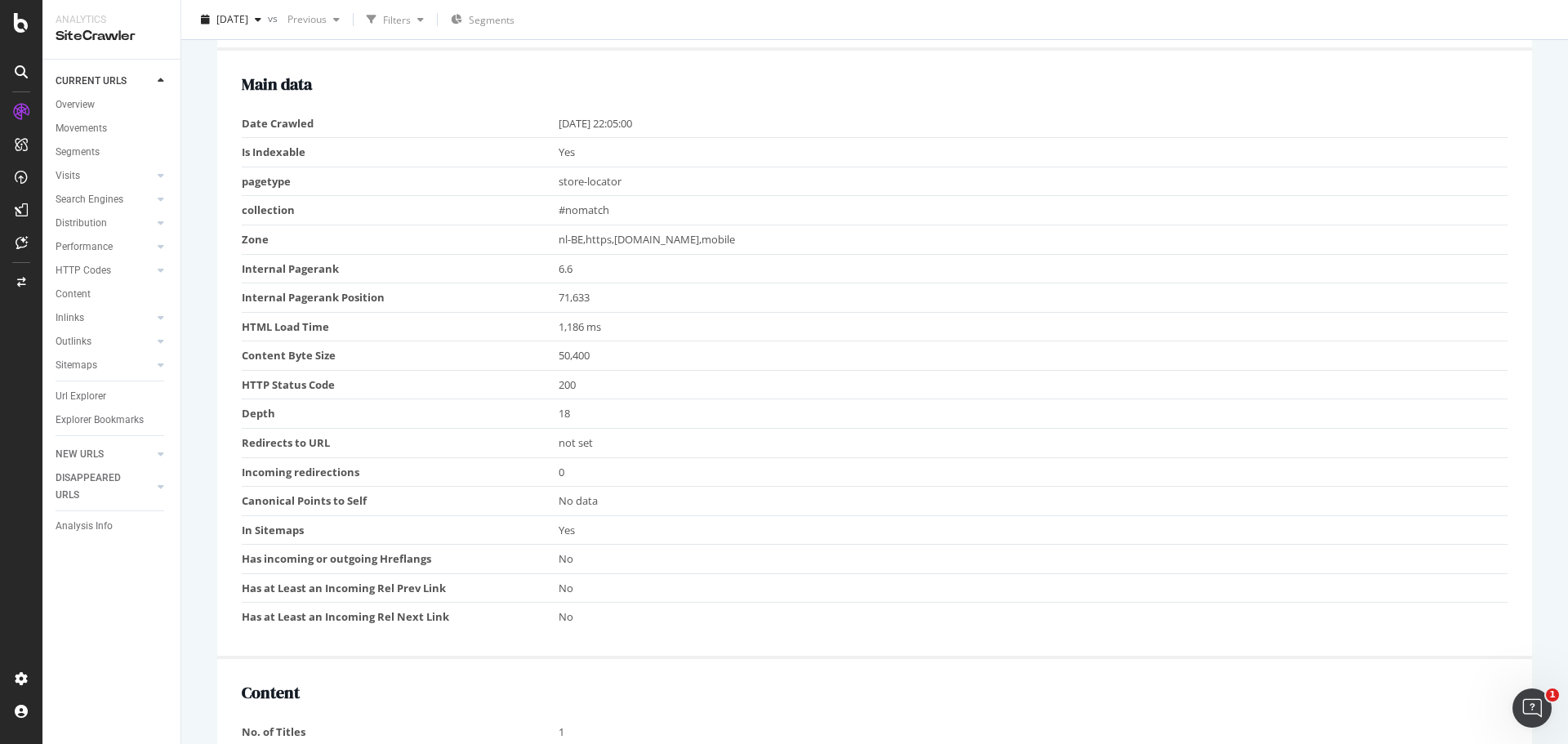
click at [197, 403] on div "URL Details Hamilton Watch 2025 Sep. 22nd vs Previous Filters Segments https://…" at bounding box center [874, 372] width 1386 height 744
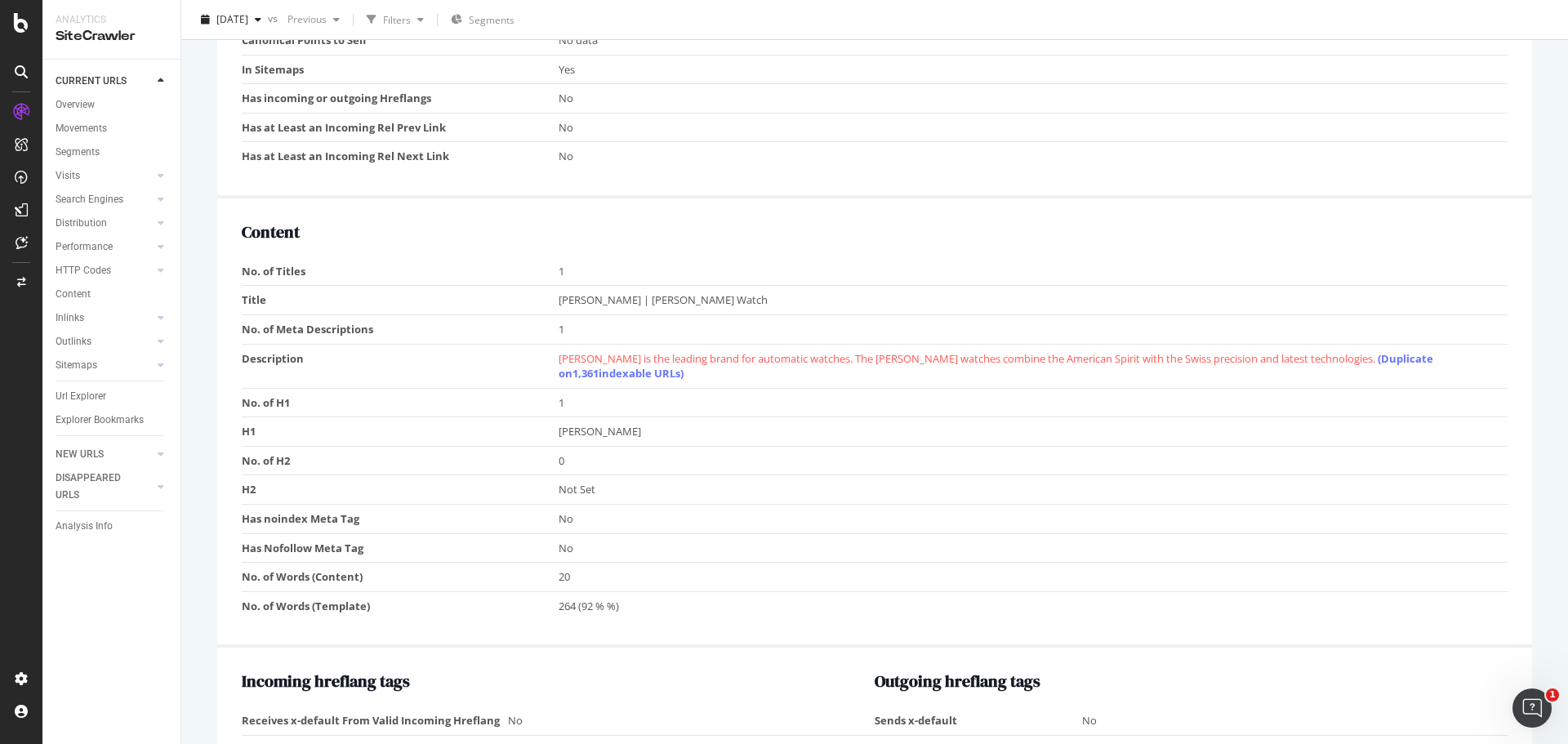
scroll to position [981, 0]
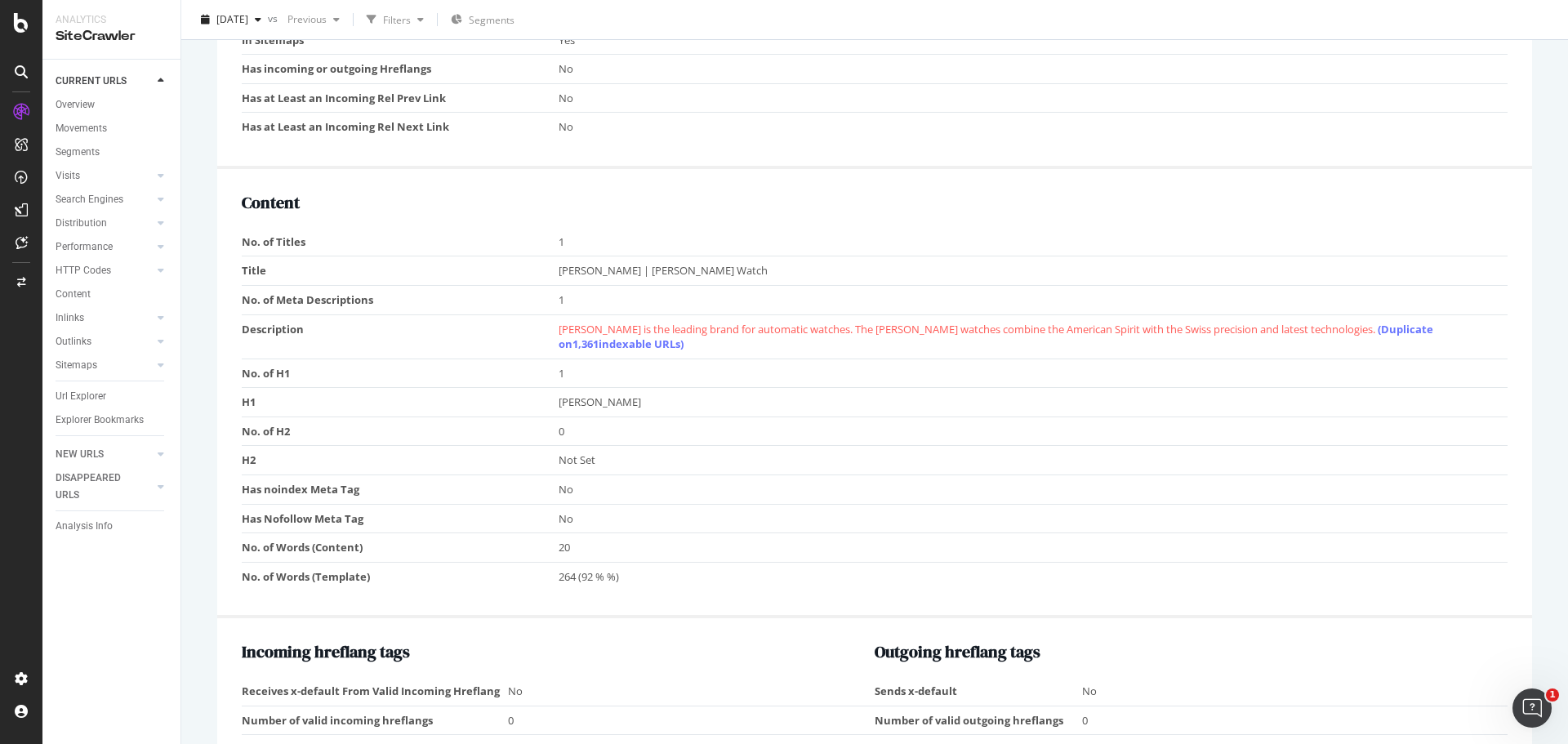
click at [197, 403] on div "URL Details Hamilton Watch 2025 Sep. 22nd vs Previous Filters Segments https://…" at bounding box center [874, 372] width 1386 height 744
drag, startPoint x: 576, startPoint y: 329, endPoint x: 695, endPoint y: 328, distance: 119.0
click at [695, 328] on span "Hamilton is the leading brand for automatic watches. The Hamilton watches combi…" at bounding box center [995, 337] width 874 height 30
click at [727, 327] on span "Hamilton is the leading brand for automatic watches. The Hamilton watches combi…" at bounding box center [995, 337] width 874 height 30
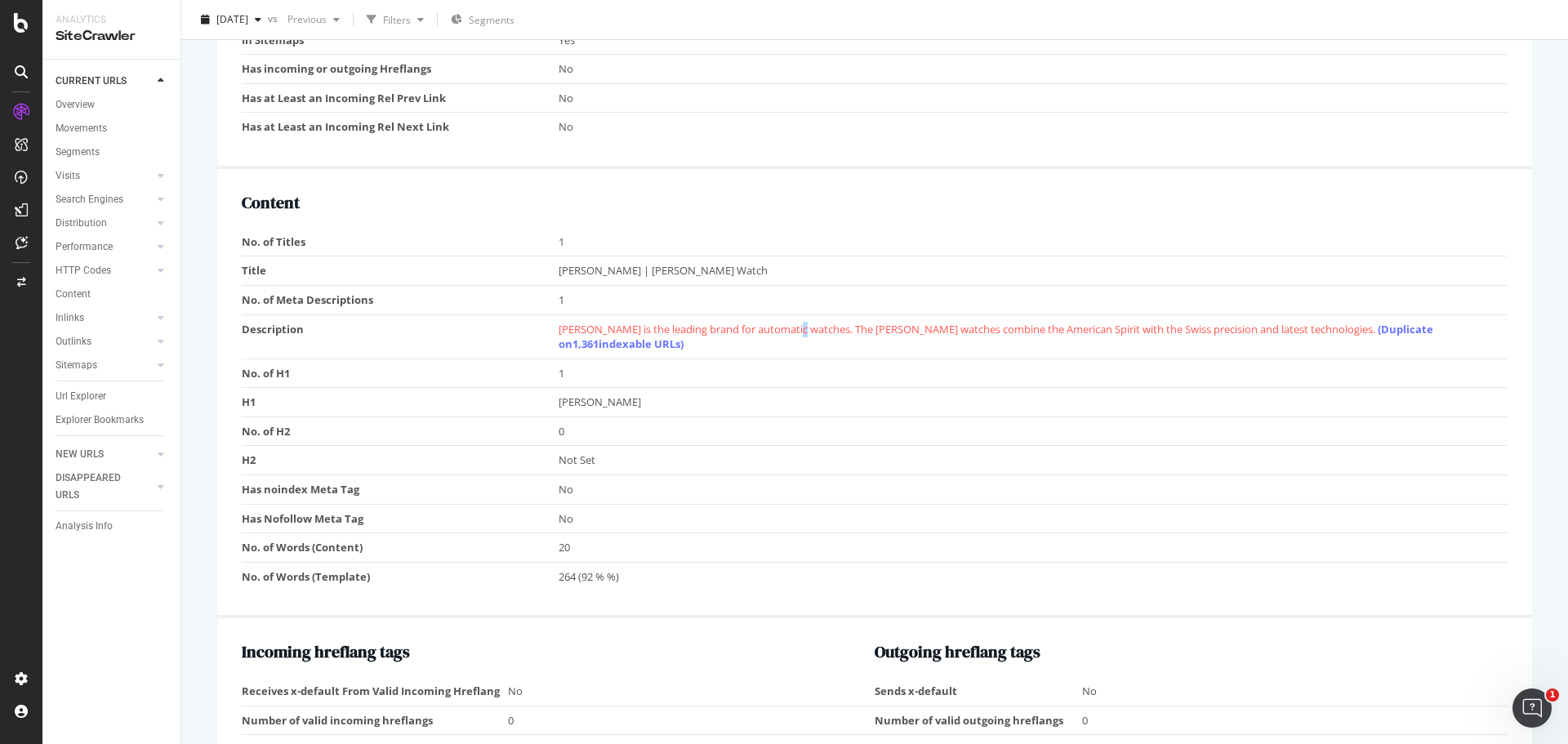
click at [796, 330] on span "Hamilton is the leading brand for automatic watches. The Hamilton watches combi…" at bounding box center [995, 337] width 874 height 30
drag, startPoint x: 866, startPoint y: 331, endPoint x: 909, endPoint y: 334, distance: 43.1
click at [909, 334] on span "Hamilton is the leading brand for automatic watches. The Hamilton watches combi…" at bounding box center [995, 337] width 874 height 30
click at [910, 329] on span "Hamilton is the leading brand for automatic watches. The Hamilton watches combi…" at bounding box center [995, 337] width 874 height 30
click at [907, 329] on span "Hamilton is the leading brand for automatic watches. The Hamilton watches combi…" at bounding box center [995, 337] width 874 height 30
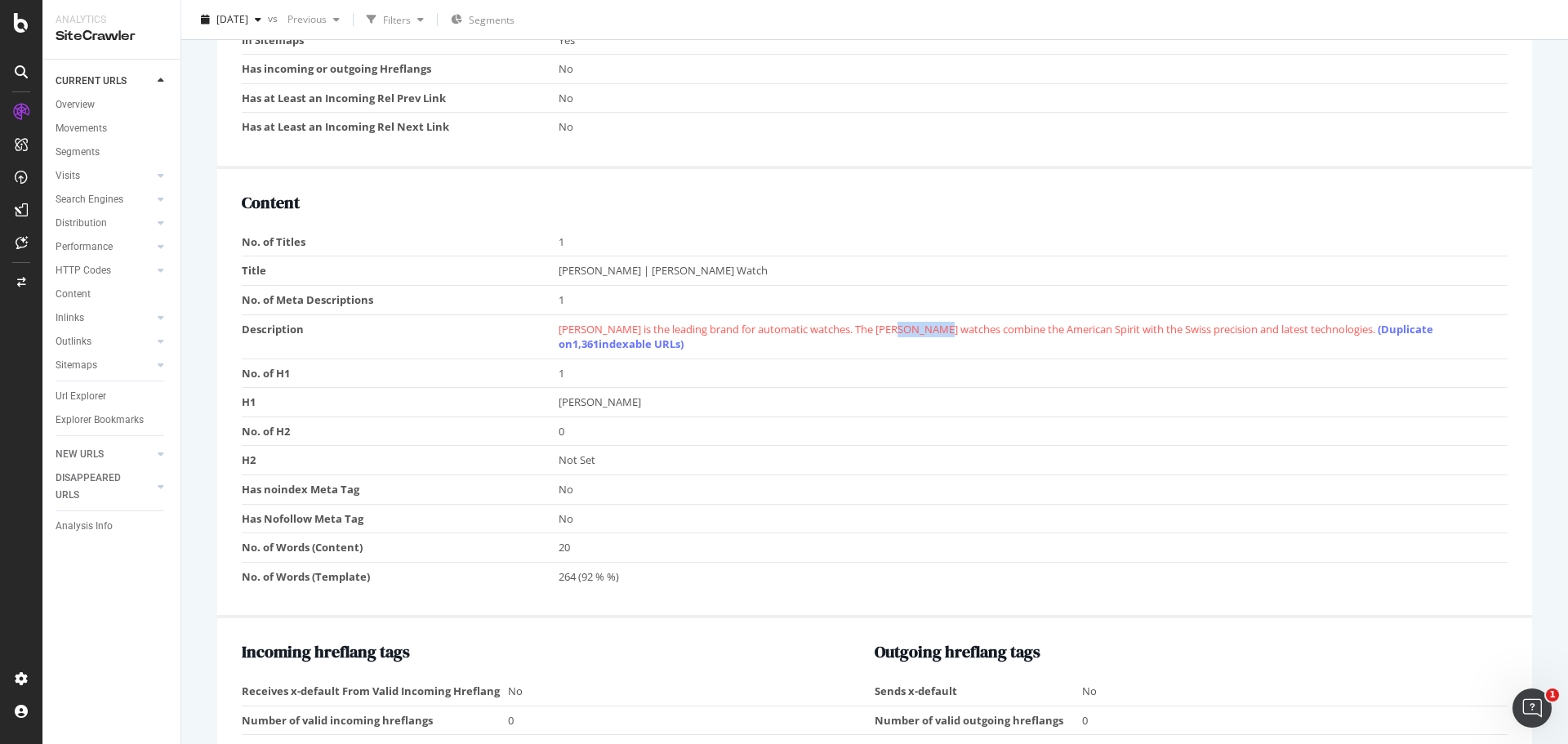
click at [907, 329] on span "Hamilton is the leading brand for automatic watches. The Hamilton watches combi…" at bounding box center [995, 337] width 874 height 30
click at [899, 327] on span "Hamilton is the leading brand for automatic watches. The Hamilton watches combi…" at bounding box center [995, 337] width 874 height 30
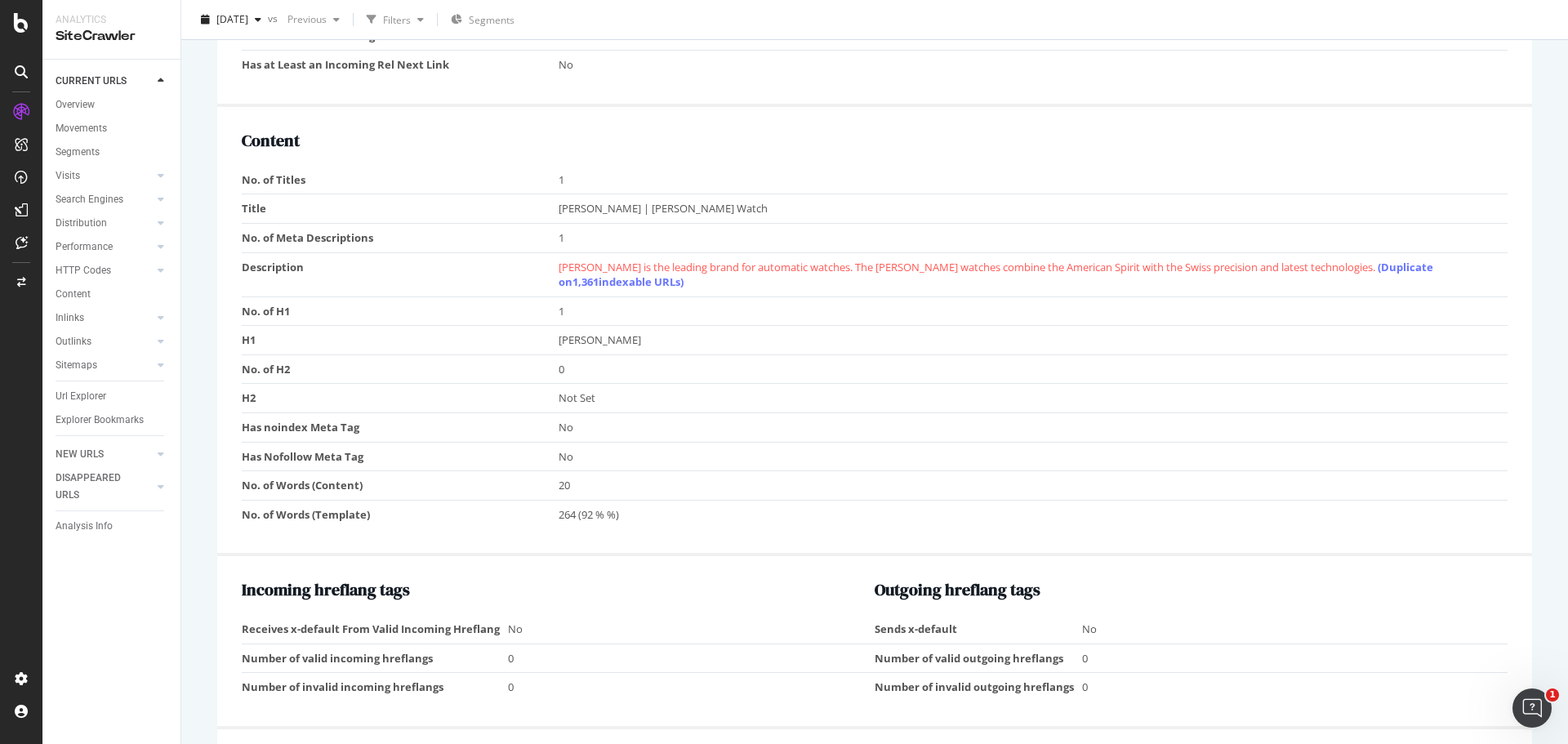
scroll to position [898, 0]
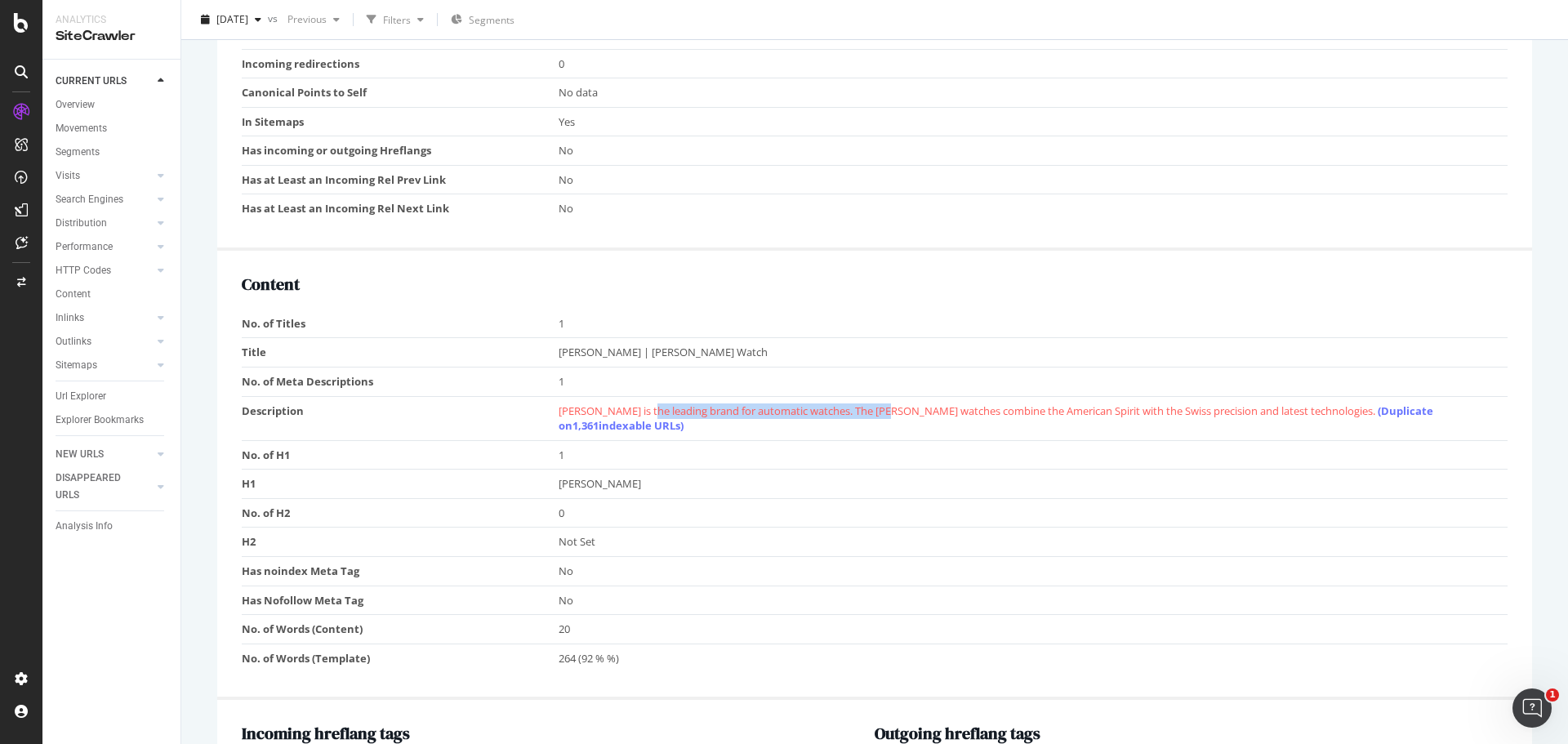
drag, startPoint x: 640, startPoint y: 411, endPoint x: 936, endPoint y: 419, distance: 296.1
click at [895, 417] on span "Hamilton is the leading brand for automatic watches. The Hamilton watches combi…" at bounding box center [995, 418] width 874 height 30
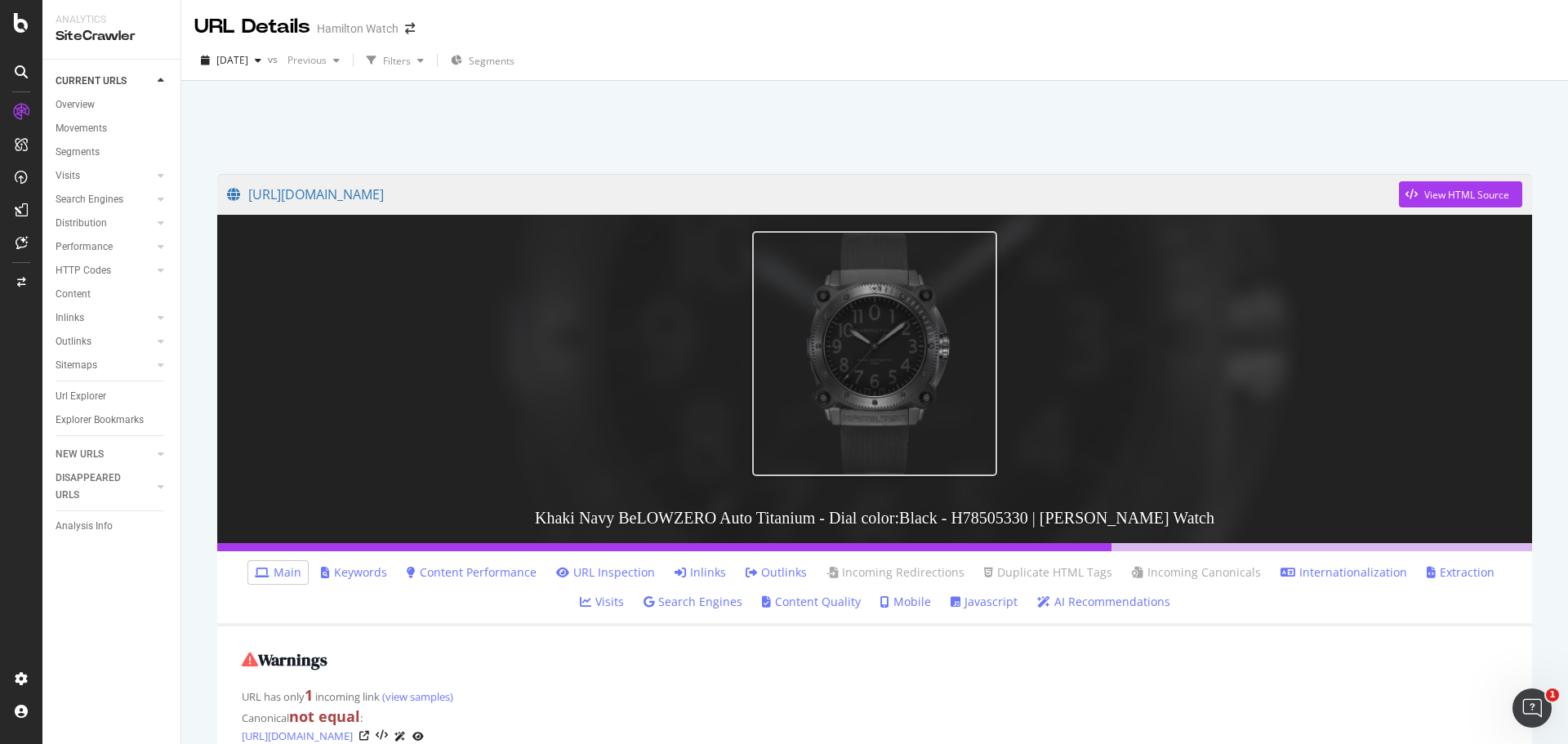
click at [912, 28] on div "URL Details Hamilton Watch" at bounding box center [874, 20] width 1386 height 41
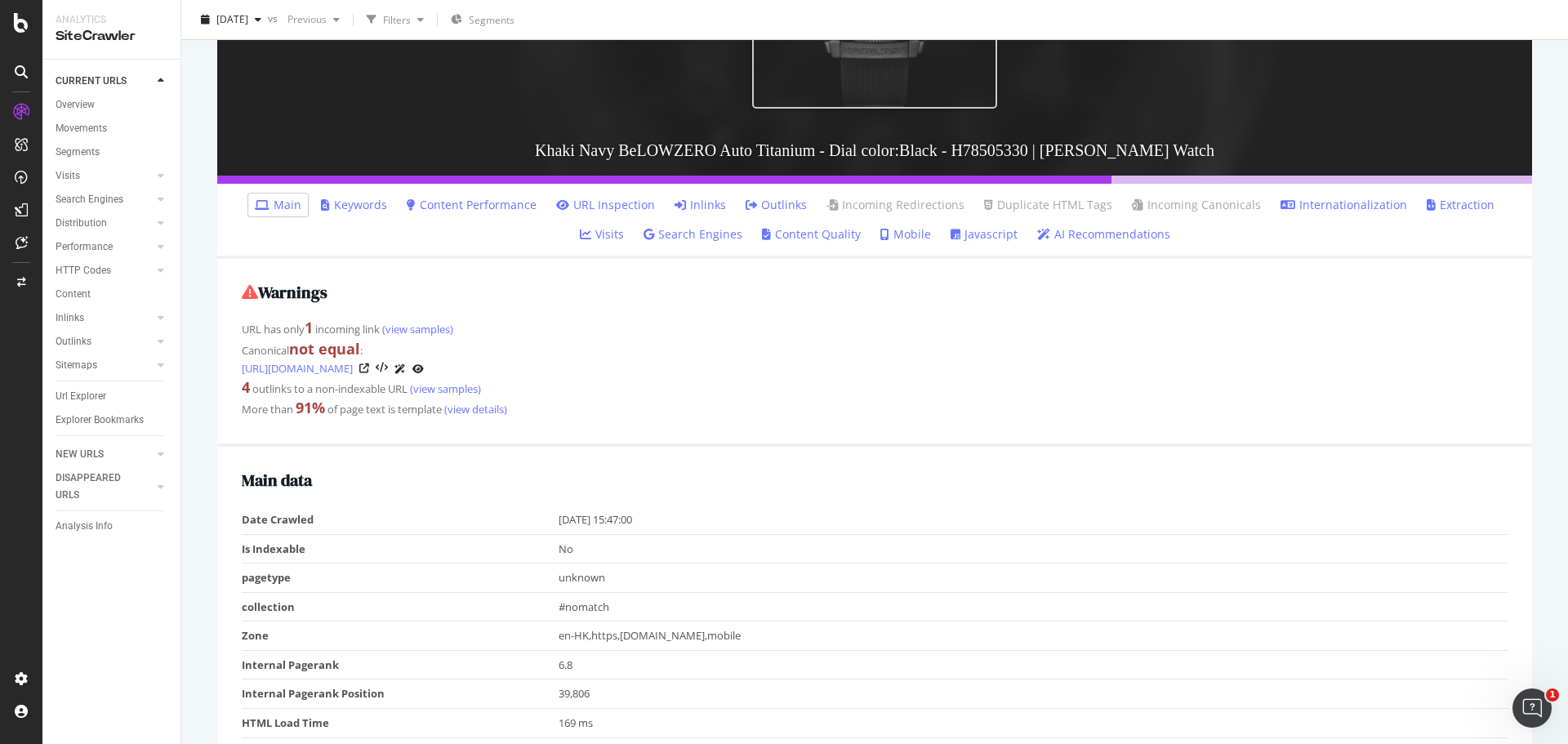
scroll to position [409, 0]
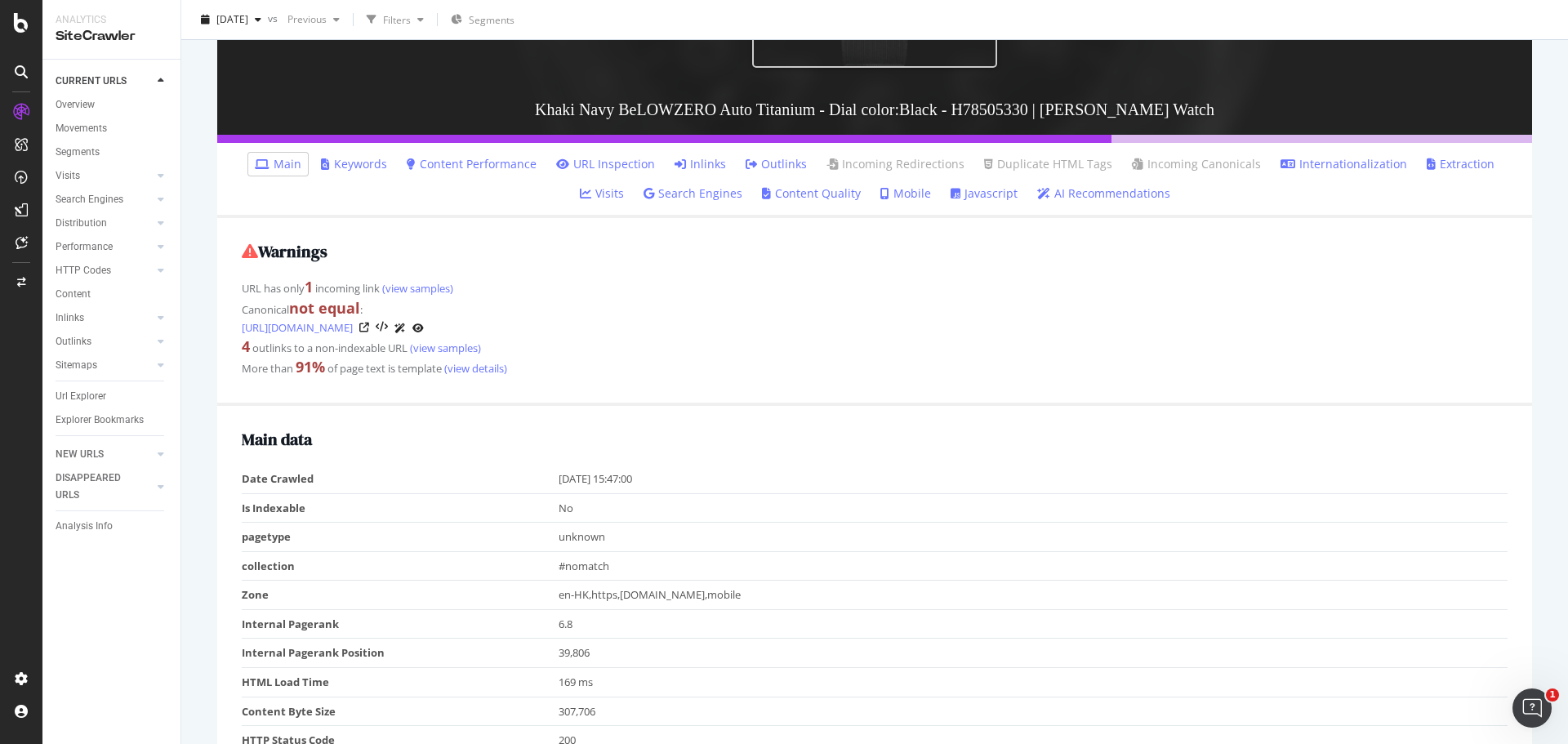
click at [265, 308] on div "Canonical not equal : https://www.hamiltonwatch.com/en-hk/h78505330-khaki-navy-…" at bounding box center [874, 317] width 1265 height 38
click at [583, 263] on div "Warnings URL has only 1 incoming link (view samples) Canonical not equal : http…" at bounding box center [874, 312] width 1315 height 188
drag, startPoint x: 262, startPoint y: 347, endPoint x: 366, endPoint y: 345, distance: 104.0
click at [355, 347] on div "4 outlinks to a non-indexable URL (view samples)" at bounding box center [874, 347] width 1265 height 21
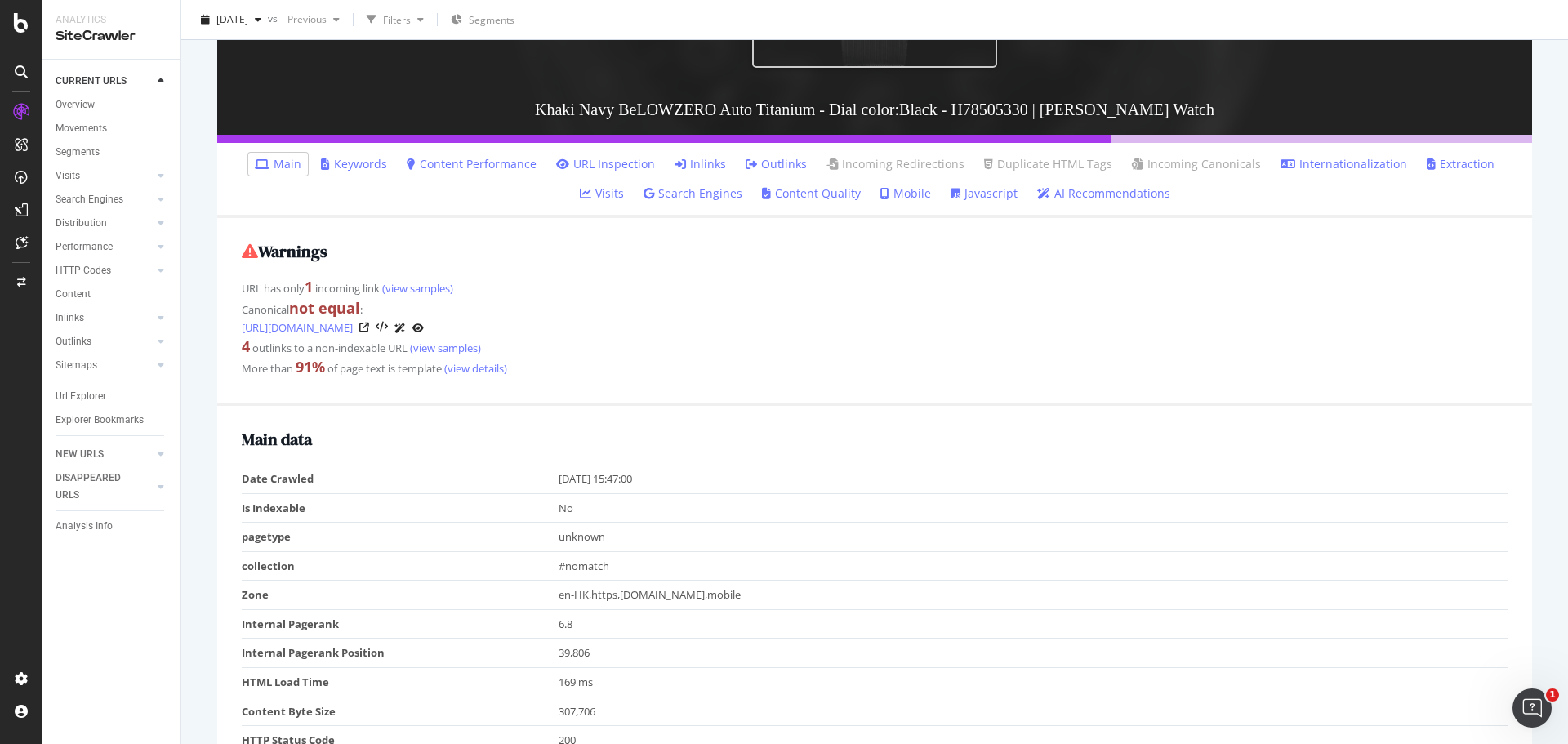
click at [368, 346] on div "4 outlinks to a non-indexable URL (view samples)" at bounding box center [874, 347] width 1265 height 21
click at [351, 363] on div "More than 91 % of page text is template (view details)" at bounding box center [874, 367] width 1265 height 21
click at [416, 374] on div "More than 91 % of page text is template (view details)" at bounding box center [874, 367] width 1265 height 21
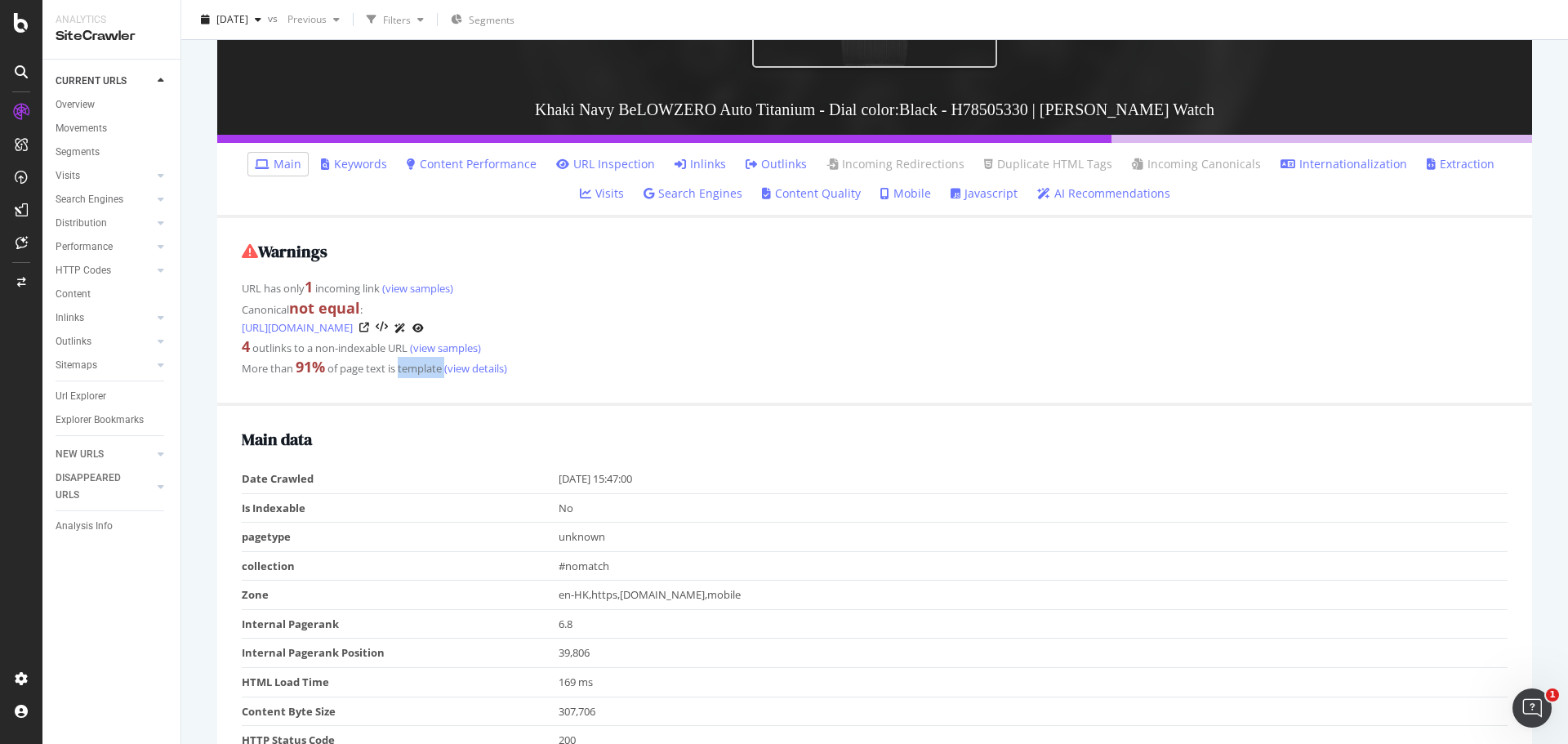
click at [416, 374] on div "More than 91 % of page text is template (view details)" at bounding box center [874, 367] width 1265 height 21
click at [379, 364] on div "More than 91 % of page text is template (view details)" at bounding box center [874, 367] width 1265 height 21
drag, startPoint x: 361, startPoint y: 365, endPoint x: 410, endPoint y: 371, distance: 49.4
click at [410, 371] on div "More than 91 % of page text is template (view details)" at bounding box center [874, 367] width 1265 height 21
click at [411, 371] on div "More than 91 % of page text is template (view details)" at bounding box center [874, 367] width 1265 height 21
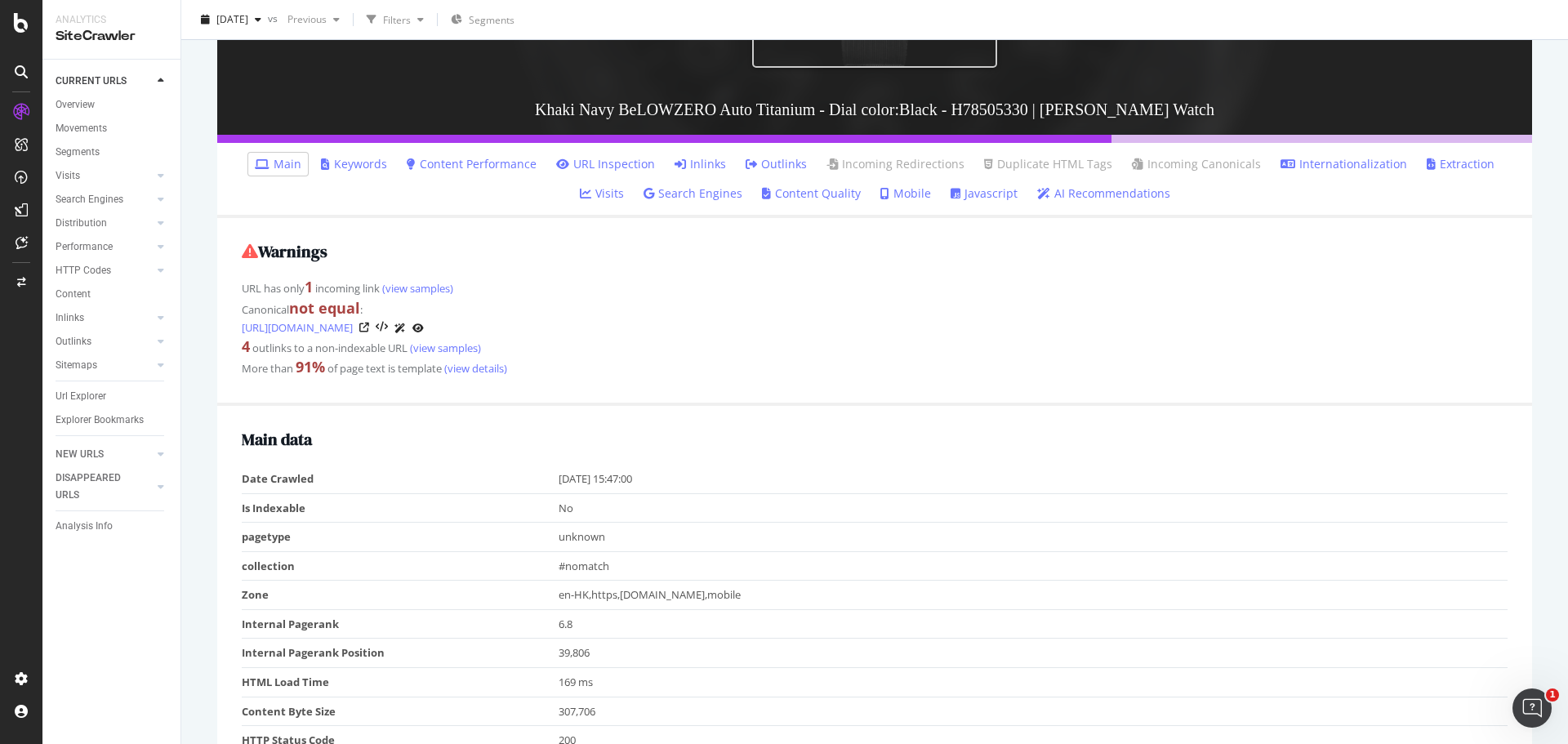
click at [335, 283] on div "URL has only 1 incoming link (view samples)" at bounding box center [874, 288] width 1265 height 21
click at [191, 352] on div "https://www.hamiltonwatch.com/en-hk/h78505330 View HTML Source Khaki Navy BeLOW…" at bounding box center [874, 44] width 1386 height 744
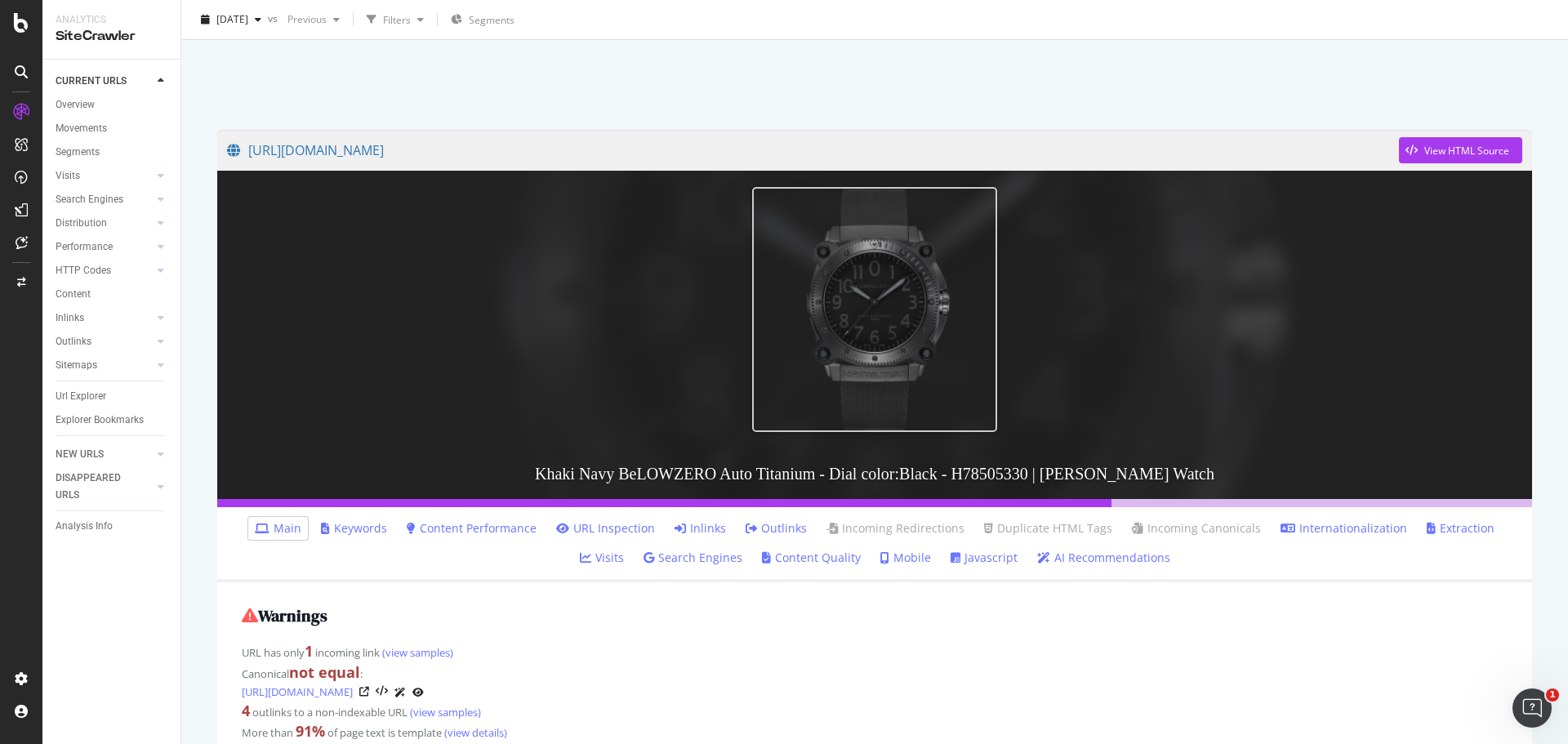
scroll to position [0, 0]
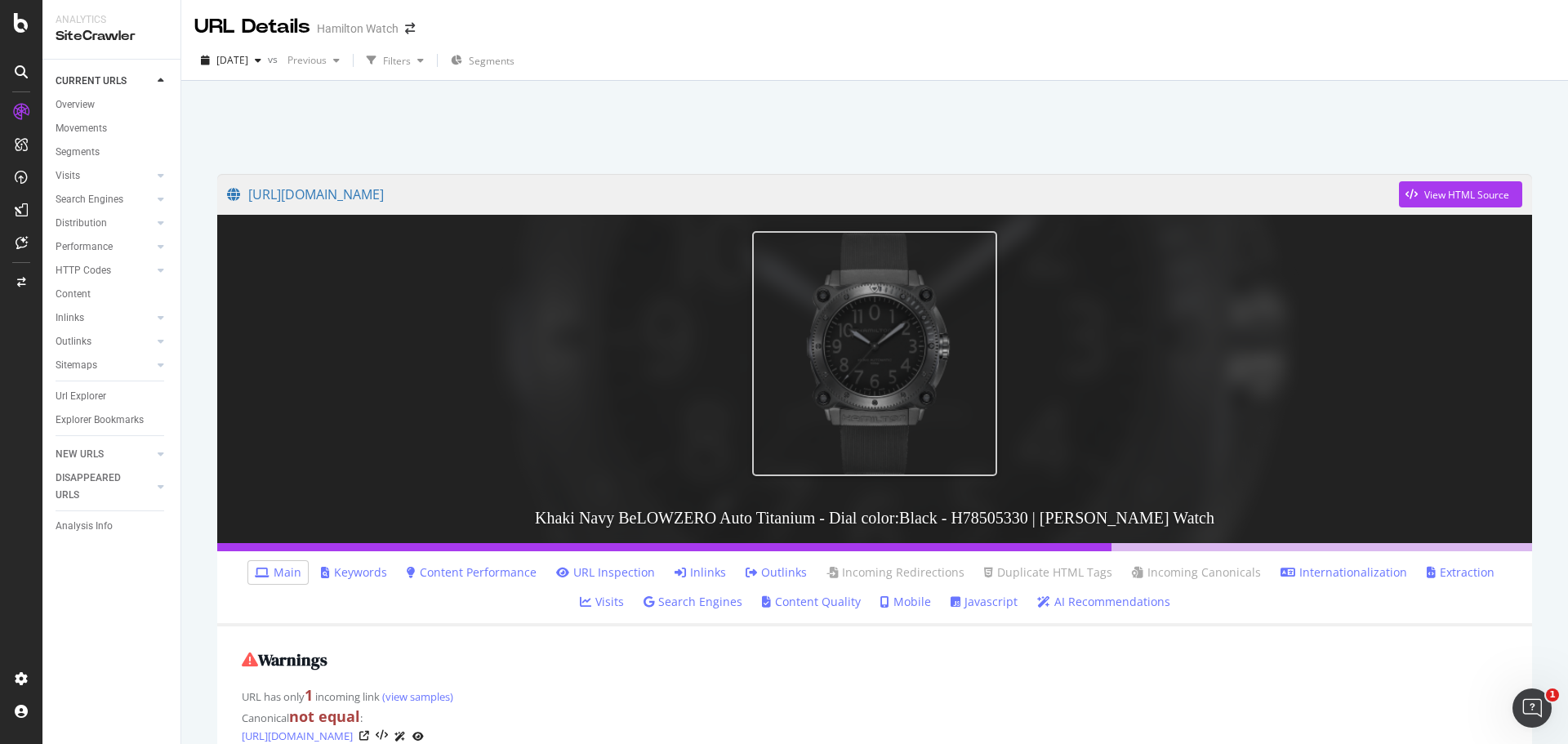
click at [674, 567] on link "Inlinks" at bounding box center [700, 572] width 51 height 17
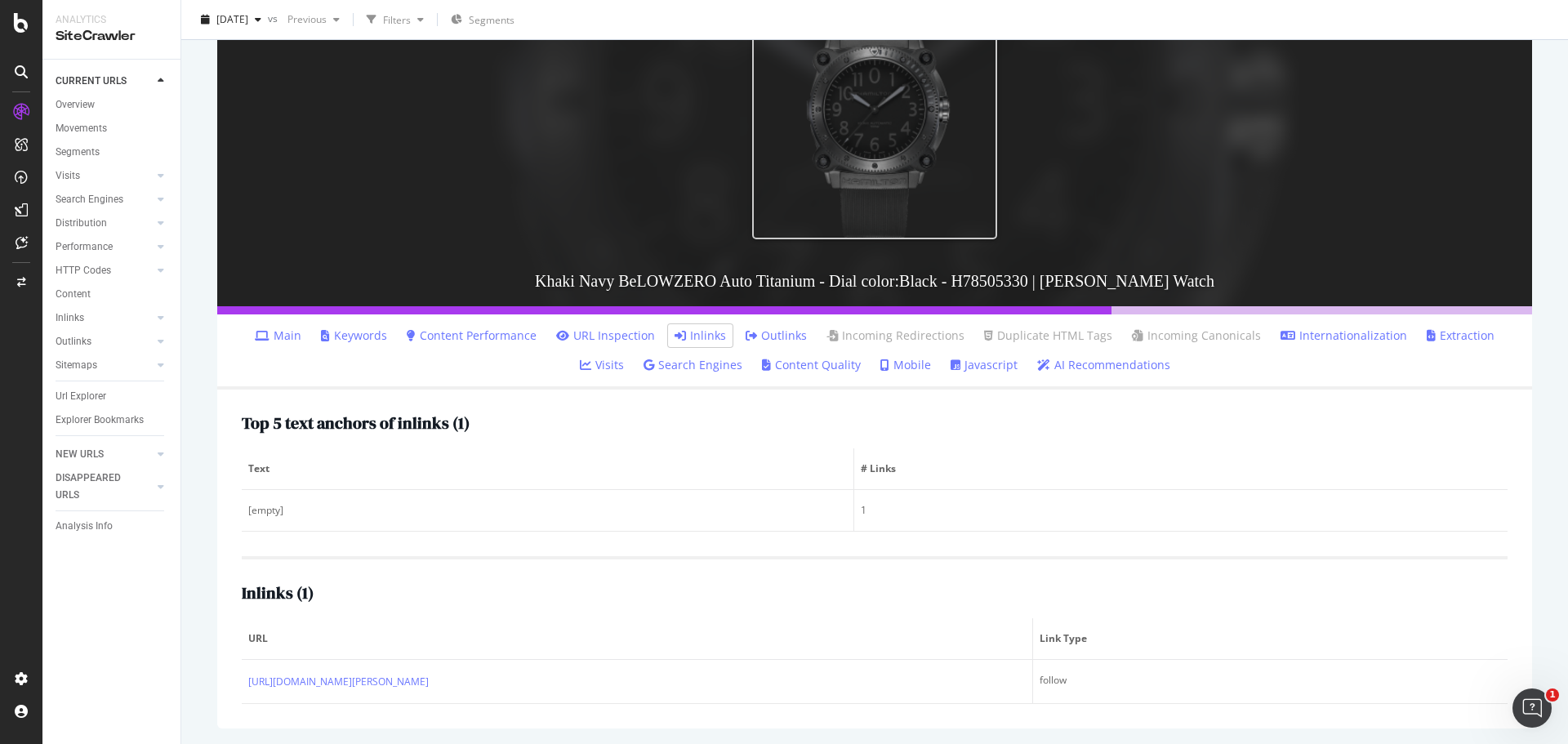
scroll to position [237, 0]
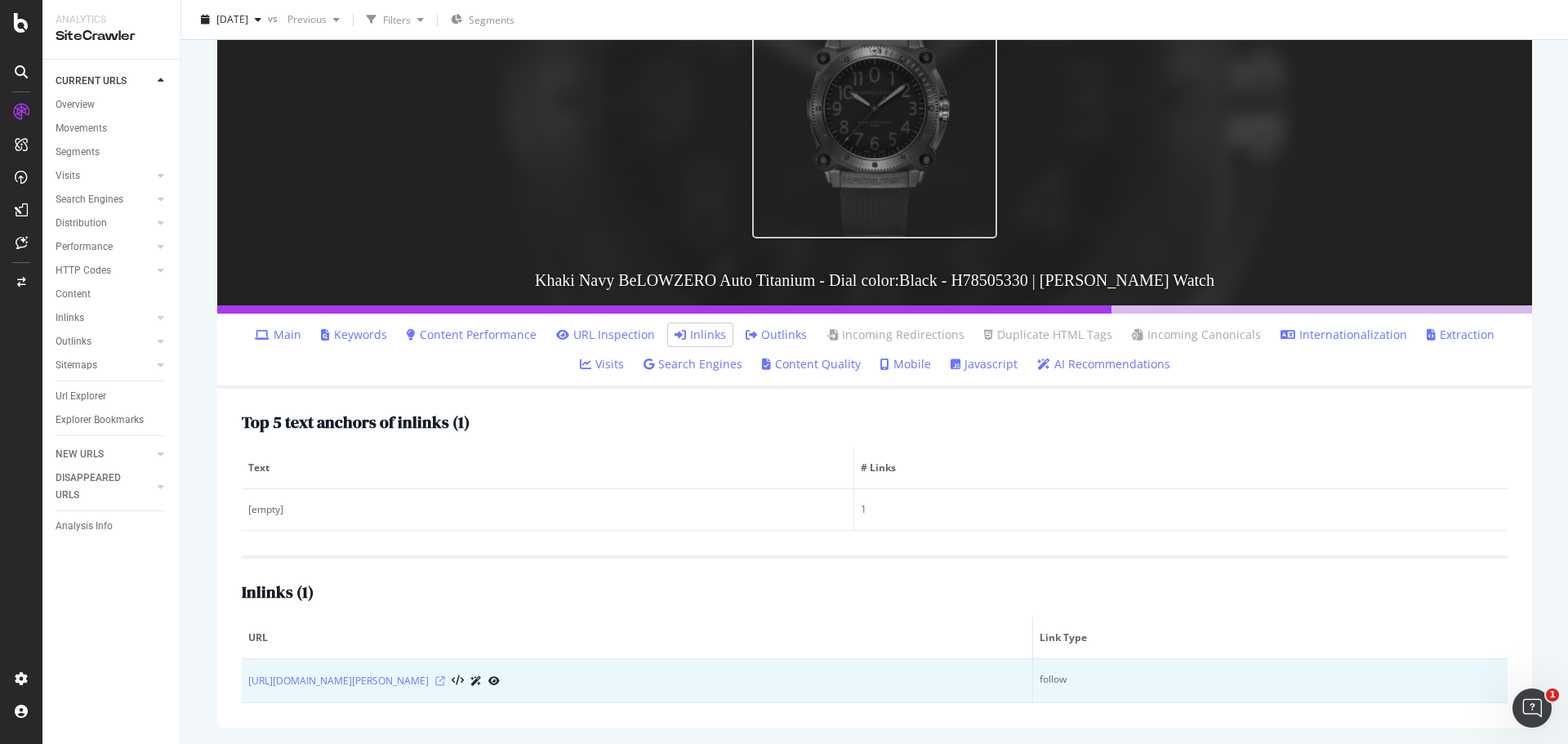
click at [445, 679] on icon at bounding box center [439, 680] width 10 height 10
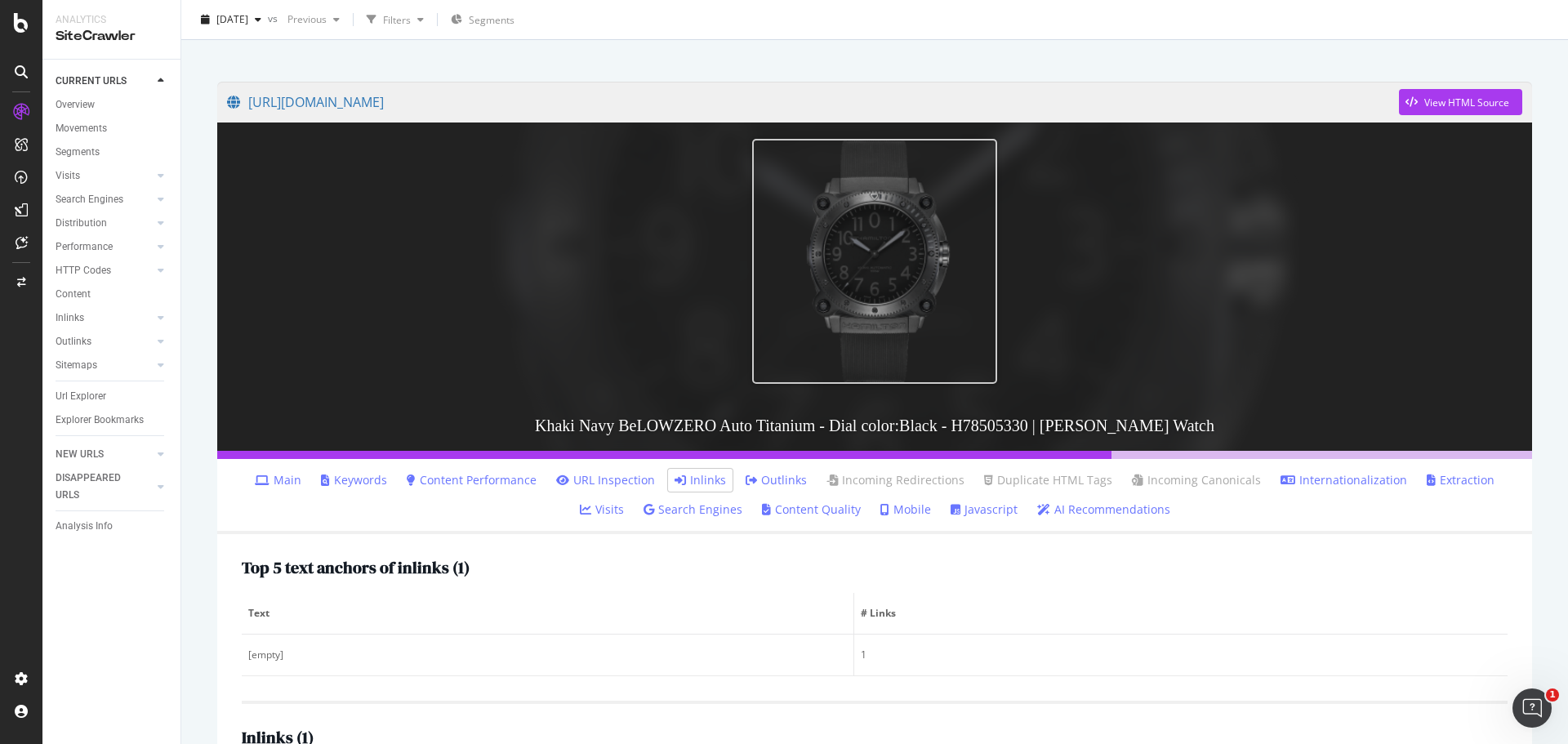
scroll to position [0, 0]
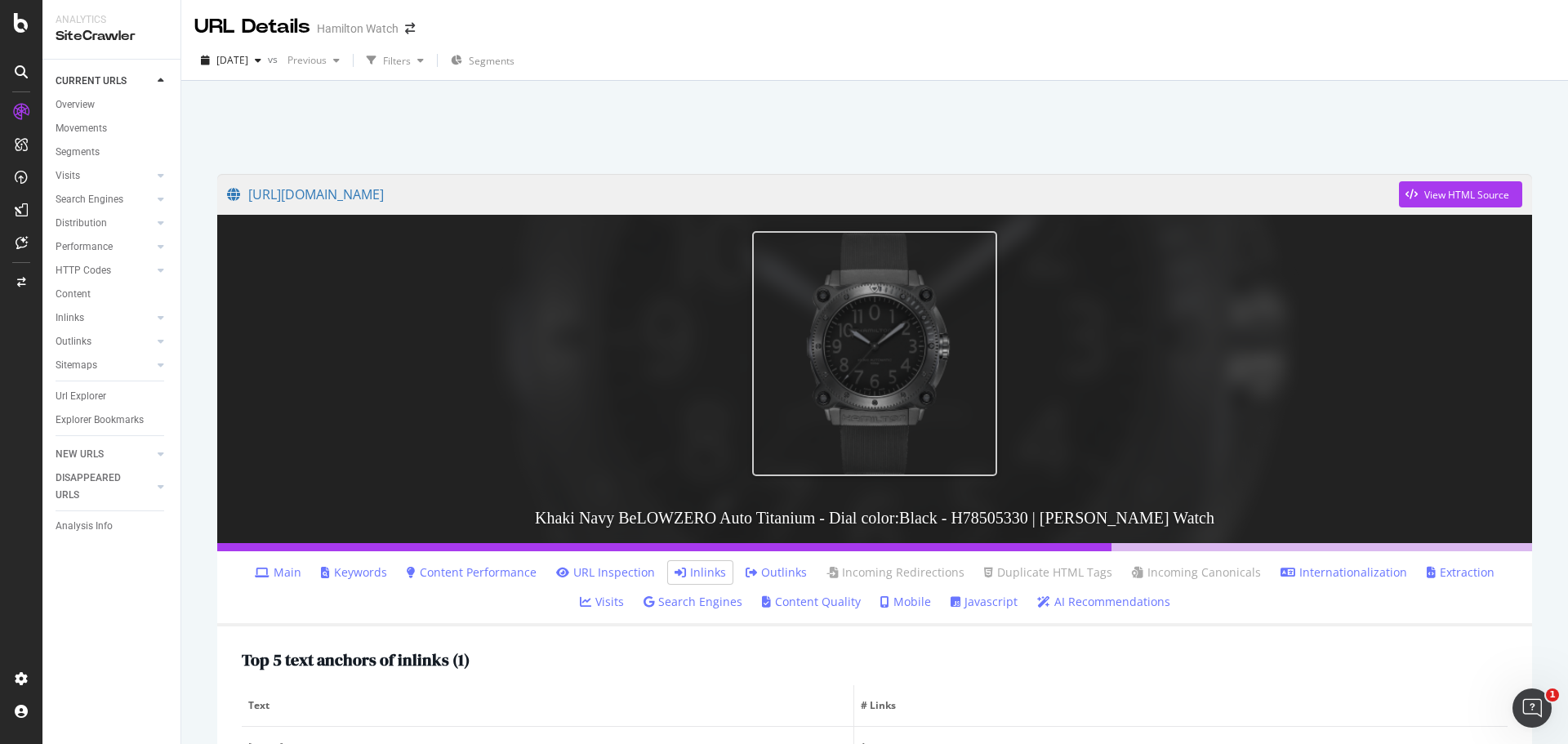
click at [515, 131] on div at bounding box center [874, 123] width 1347 height 70
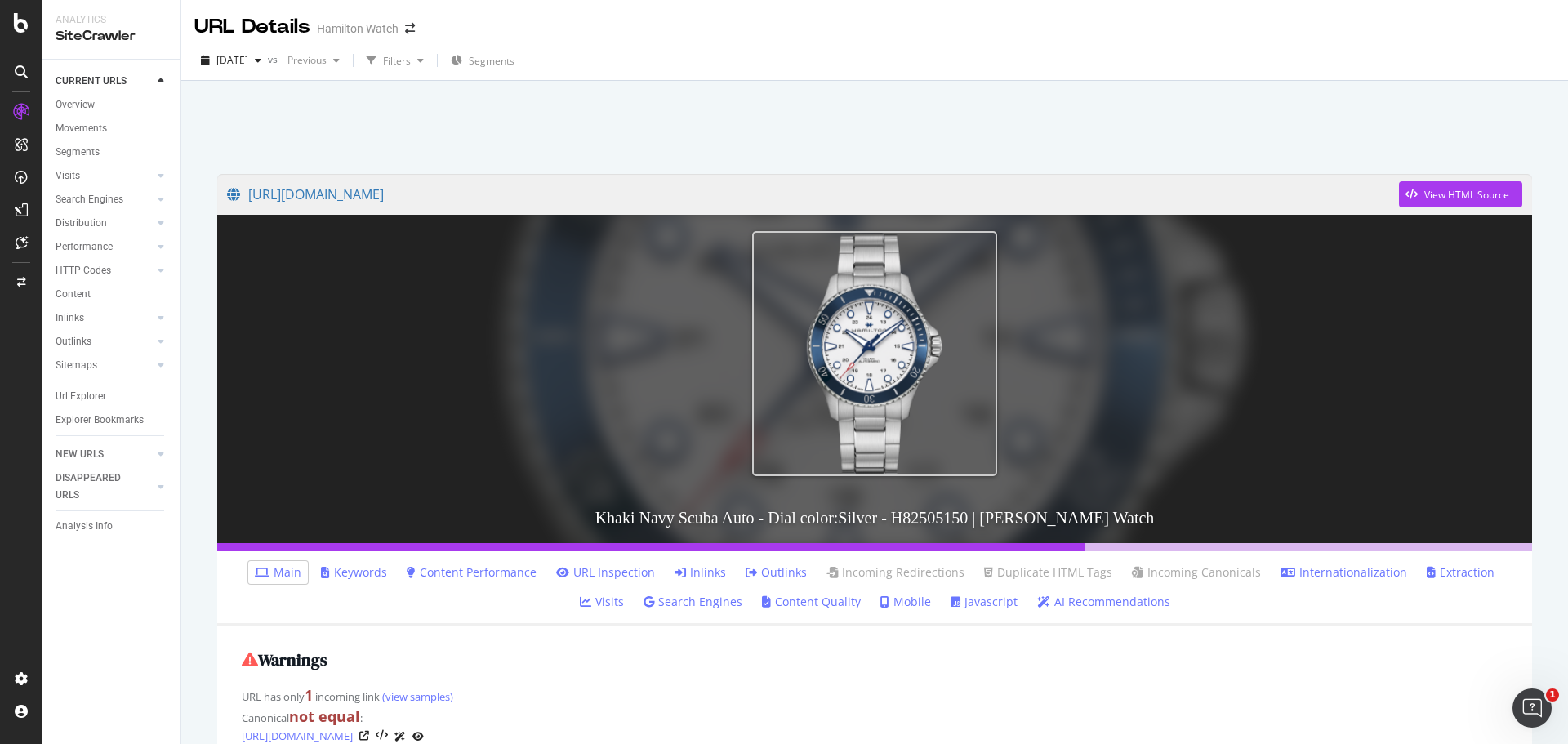
click at [684, 569] on link "Inlinks" at bounding box center [700, 572] width 51 height 17
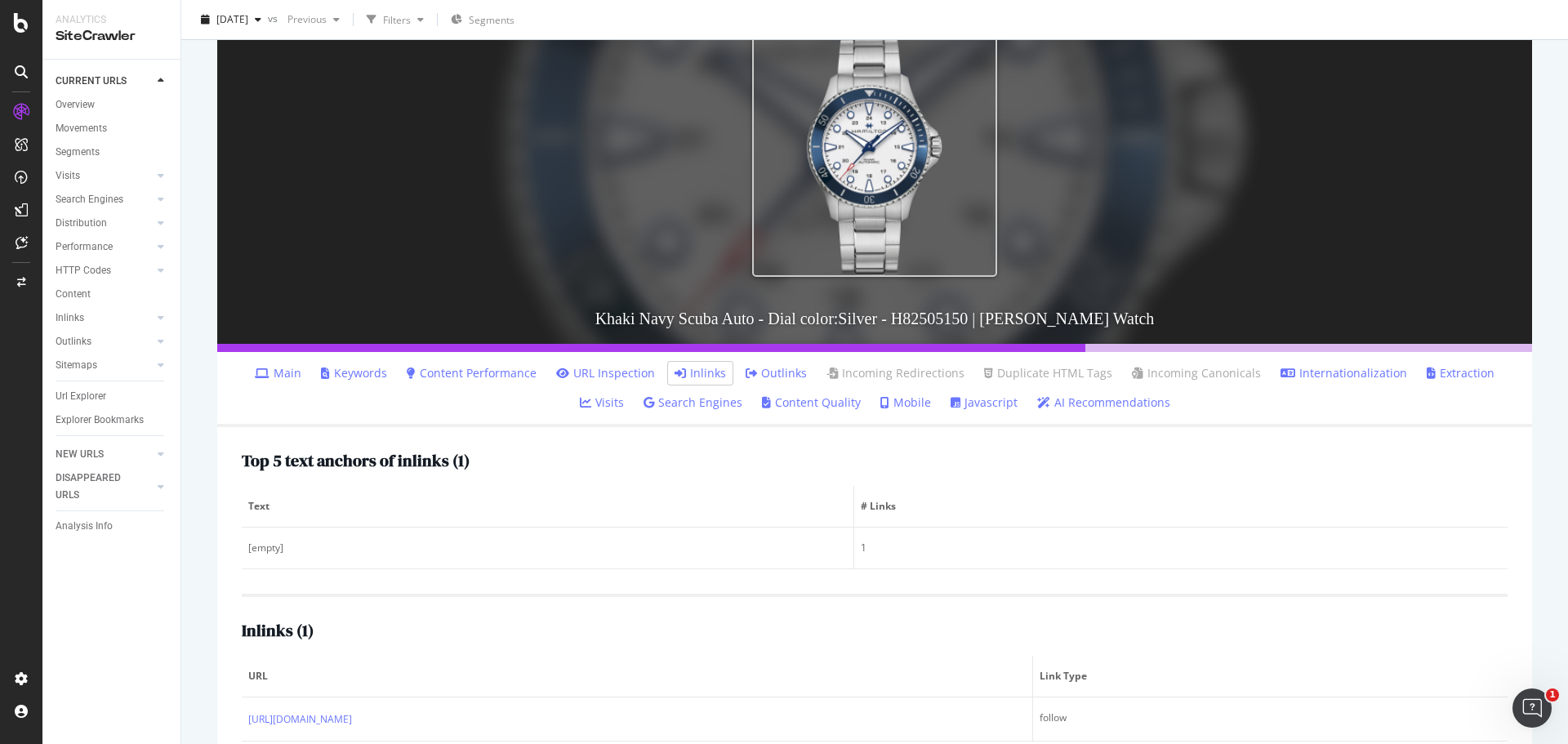
scroll to position [237, 0]
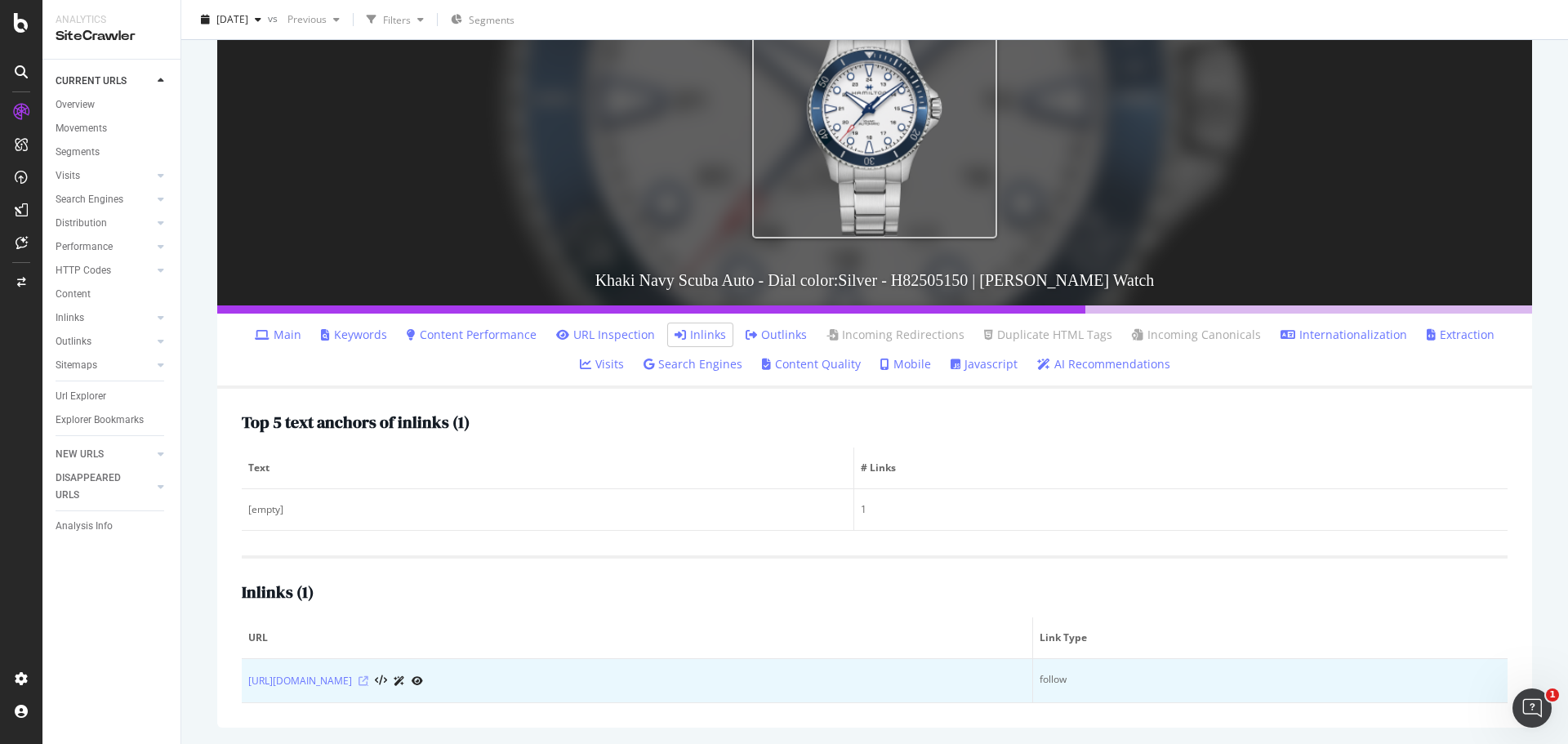
click at [368, 681] on icon at bounding box center [363, 680] width 10 height 10
